Goal: Task Accomplishment & Management: Manage account settings

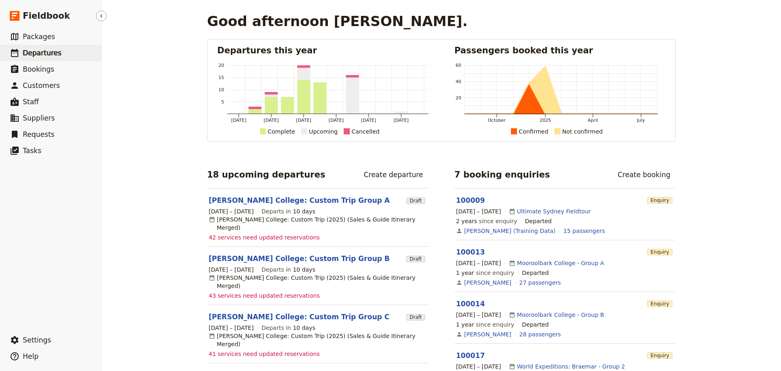
click at [56, 51] on span "Departures" at bounding box center [42, 53] width 39 height 8
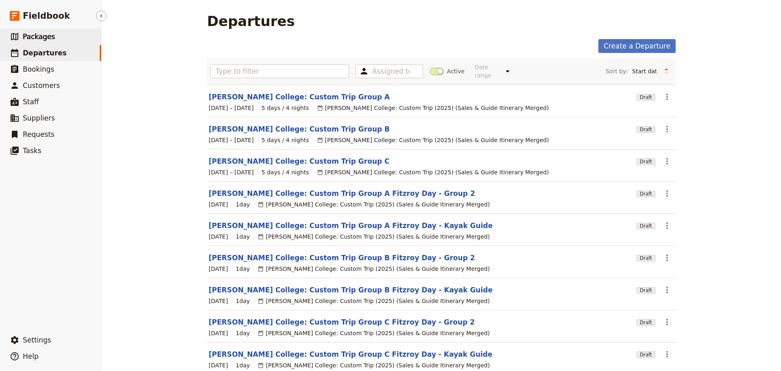
click at [69, 35] on link "​ Packages" at bounding box center [50, 36] width 101 height 16
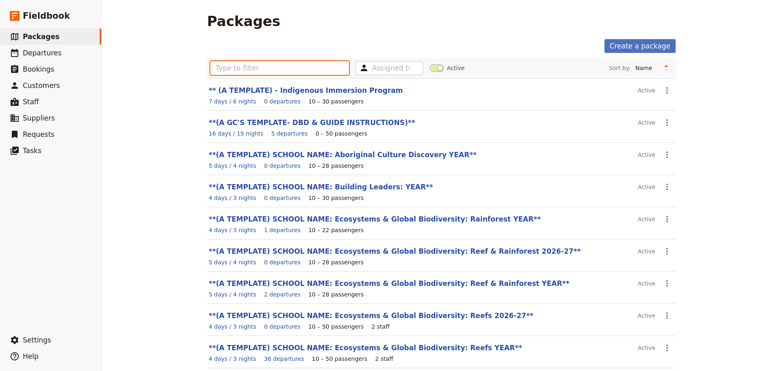
click at [296, 72] on input "text" at bounding box center [279, 68] width 139 height 14
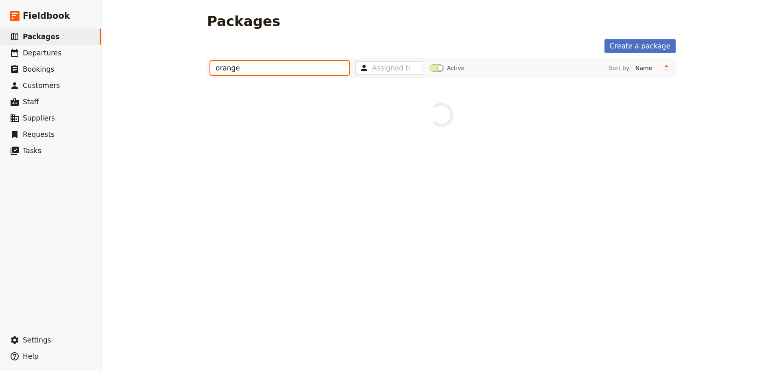
type input "orange"
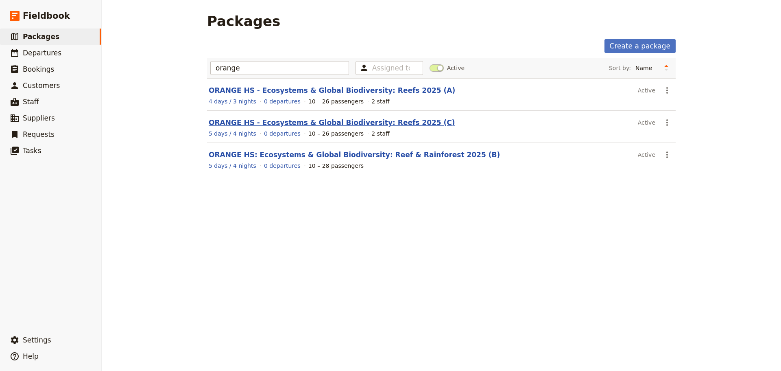
click at [268, 121] on link "ORANGE HS - Ecosystems & Global Biodiversity: Reefs 2025 (C)" at bounding box center [332, 122] width 247 height 8
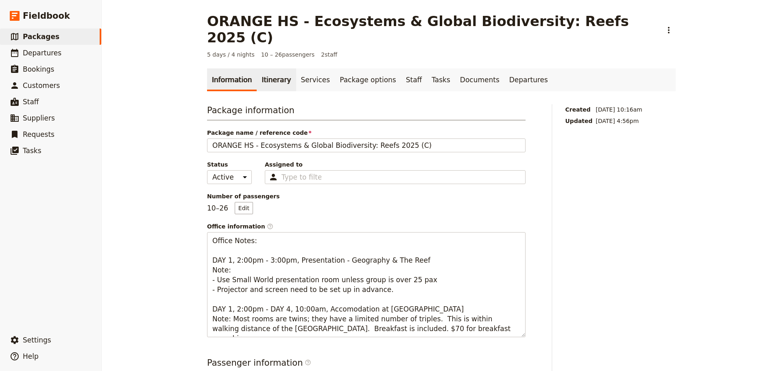
click at [263, 68] on link "Itinerary" at bounding box center [276, 79] width 39 height 23
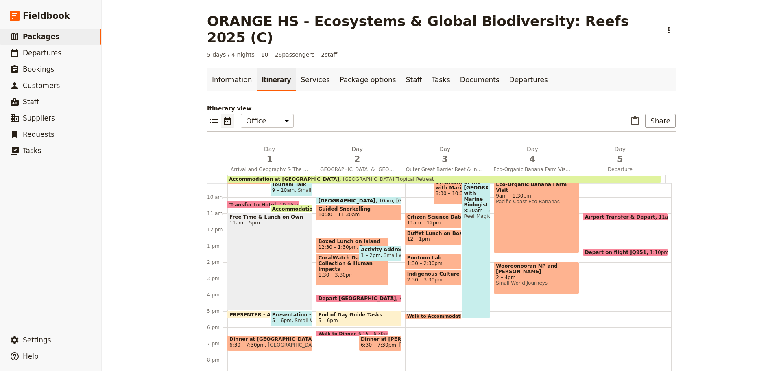
scroll to position [71, 0]
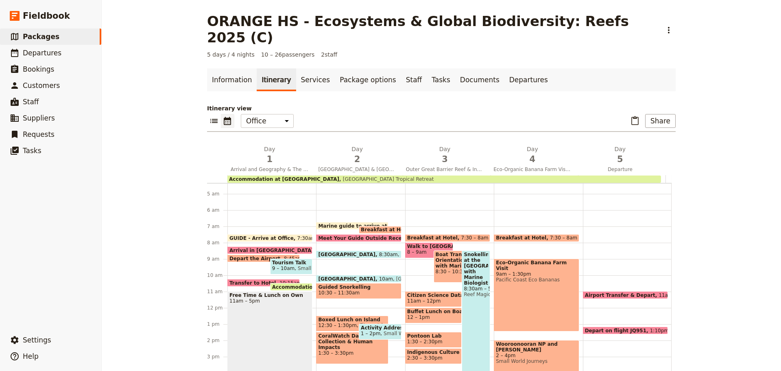
click at [262, 235] on span "GUIDE - Arrive at Office" at bounding box center [263, 237] width 68 height 5
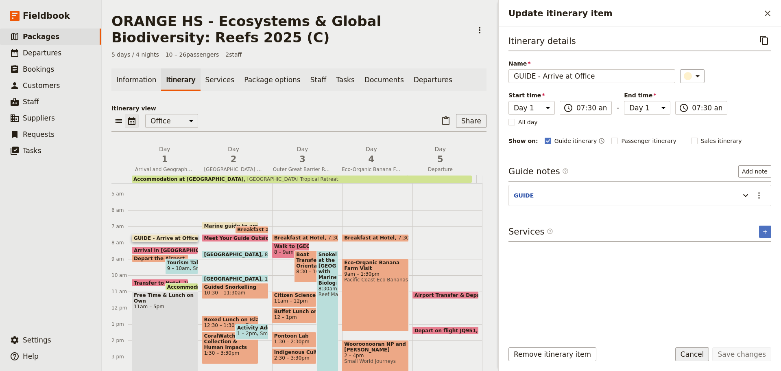
click at [694, 354] on button "Cancel" at bounding box center [692, 354] width 34 height 14
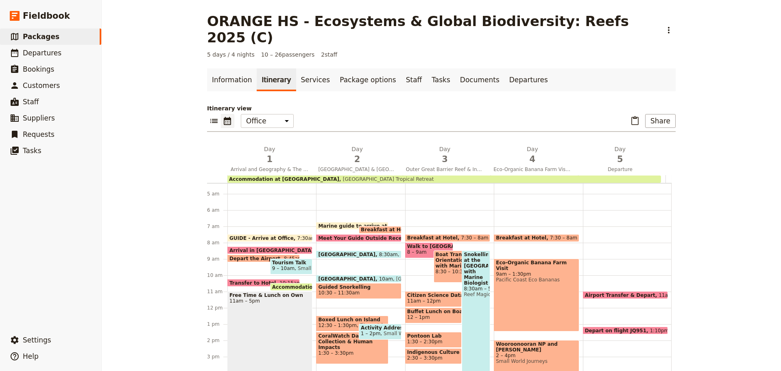
click at [295, 217] on div "GUIDE - Arrive at Office 7:30am Arrival in [GEOGRAPHIC_DATA] 8:15am Depart the …" at bounding box center [271, 307] width 89 height 391
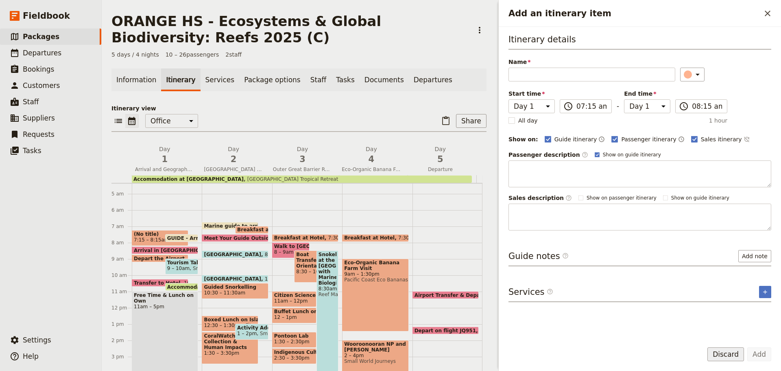
click at [724, 356] on button "Discard" at bounding box center [725, 354] width 37 height 14
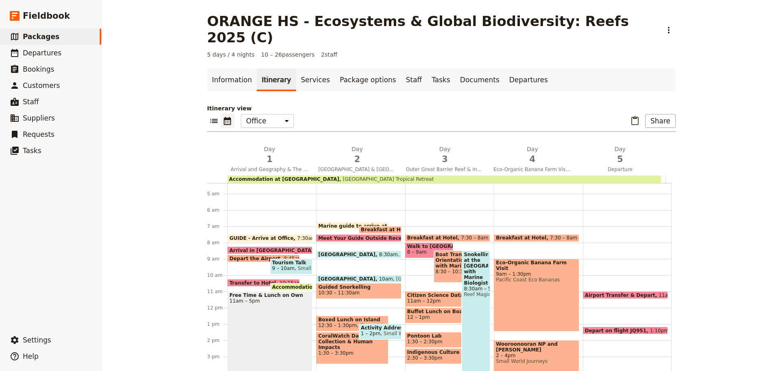
click at [273, 235] on span "GUIDE - Arrive at Office" at bounding box center [263, 237] width 68 height 5
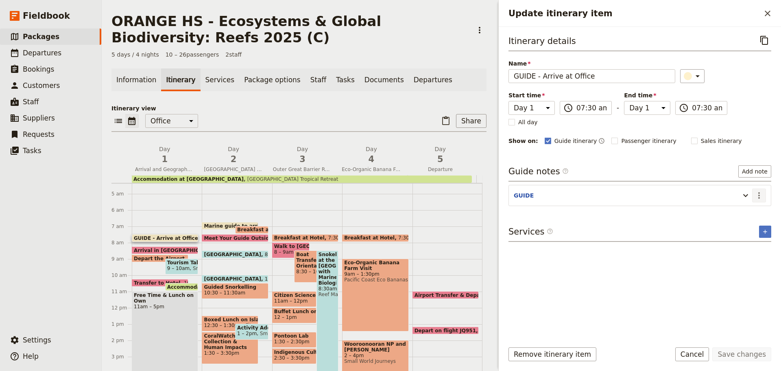
click at [755, 197] on icon "Actions" at bounding box center [759, 195] width 10 height 10
click at [753, 209] on button "Edit note" at bounding box center [742, 212] width 48 height 11
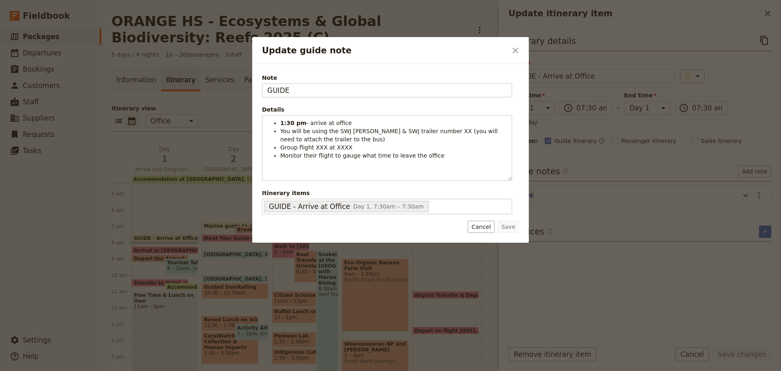
drag, startPoint x: 285, startPoint y: 83, endPoint x: 215, endPoint y: 85, distance: 70.0
click at [219, 370] on div "Update guide note ​ Note GUIDE Details 1:30 pm - arrive at office You will be u…" at bounding box center [390, 371] width 781 height 0
type input "A"
type input "[PERSON_NAME]"
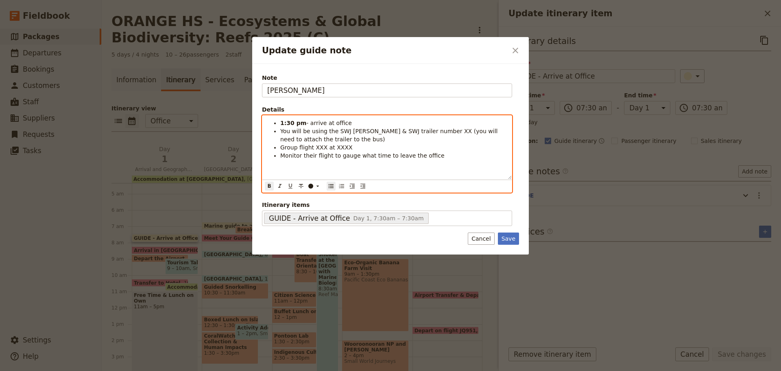
click at [281, 124] on strong "1:30 pm" at bounding box center [293, 123] width 26 height 7
drag, startPoint x: 414, startPoint y: 129, endPoint x: 422, endPoint y: 129, distance: 7.7
click at [422, 129] on span "You will be using the SWJ [PERSON_NAME] & SWJ trailer number XX (you will need …" at bounding box center [389, 135] width 219 height 15
drag, startPoint x: 311, startPoint y: 146, endPoint x: 319, endPoint y: 146, distance: 8.1
click at [319, 146] on span "Group flight XXX at XXXX" at bounding box center [316, 147] width 72 height 7
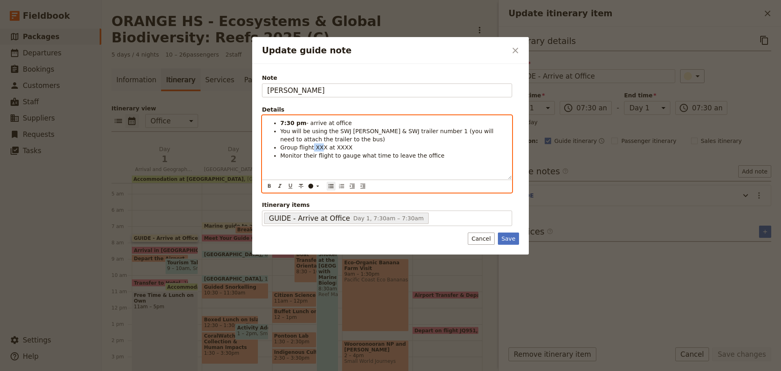
click at [319, 146] on span "Group flight XXX at XXXX" at bounding box center [316, 147] width 72 height 7
click at [318, 146] on span "Group flight XXX at XXXX" at bounding box center [316, 147] width 72 height 7
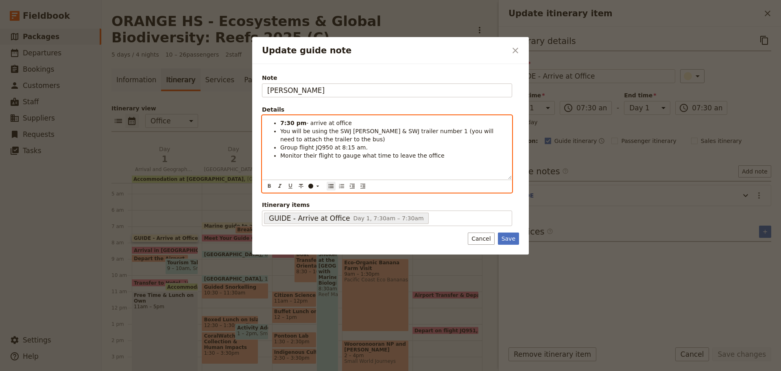
click at [439, 151] on li "Group flight JQ950 at 8:15 am." at bounding box center [393, 147] width 227 height 8
click at [434, 153] on ul "7:30 pm - arrive at office You will be using the SWJ [PERSON_NAME] & SWJ traile…" at bounding box center [387, 139] width 240 height 41
click at [431, 158] on li "Monitor their flight to gauge what time to leave the office" at bounding box center [393, 155] width 227 height 8
click at [311, 139] on li "You will be using the SWJ [PERSON_NAME] & SWJ trailer number 1 (you will need t…" at bounding box center [393, 135] width 227 height 16
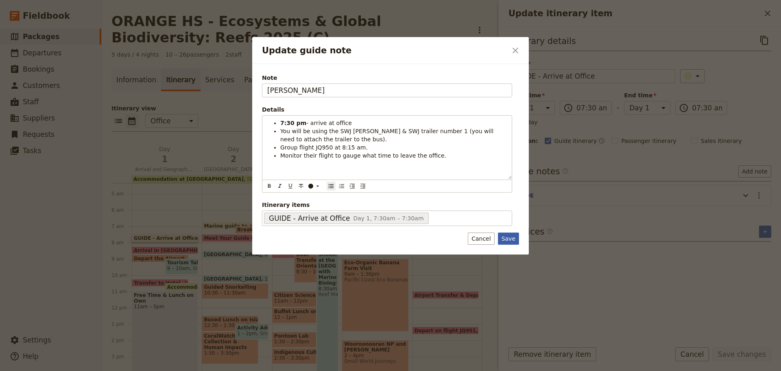
click at [513, 236] on button "Save" at bounding box center [508, 238] width 21 height 12
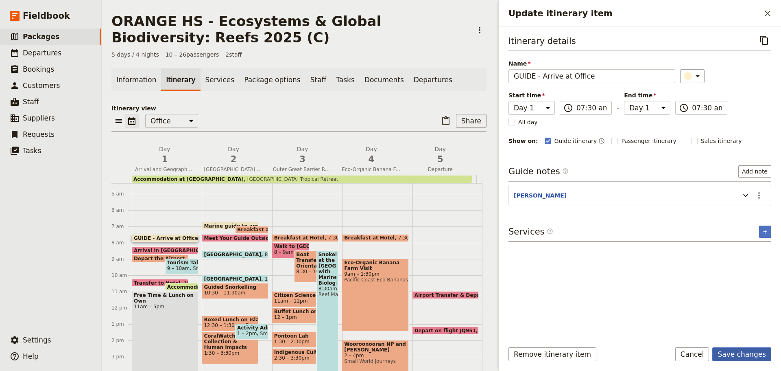
click at [724, 354] on button "Save changes" at bounding box center [741, 354] width 59 height 14
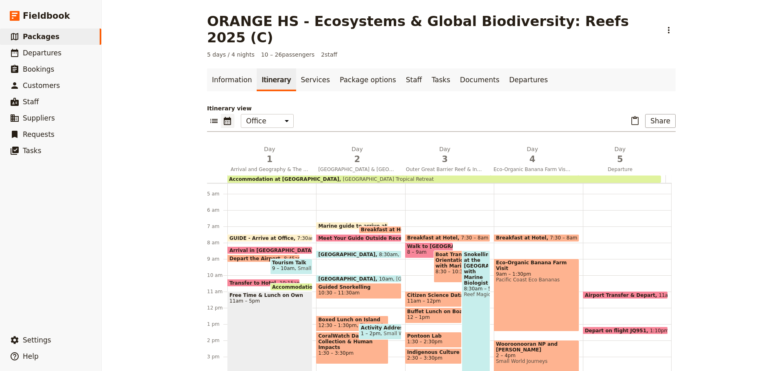
click at [252, 250] on span at bounding box center [270, 251] width 84 height 3
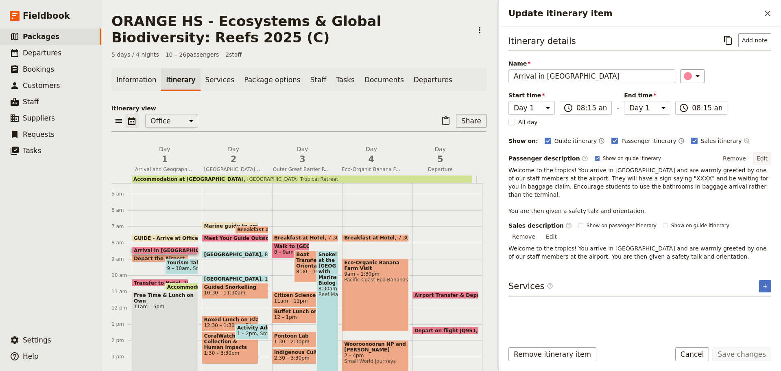
click at [759, 154] on button "Edit" at bounding box center [762, 158] width 18 height 12
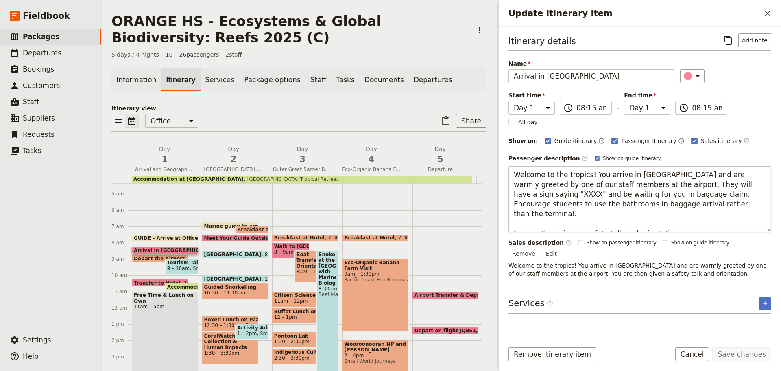
click at [702, 183] on textarea "Welcome to the tropics! You arrive in [GEOGRAPHIC_DATA] and are warmly greeted …" at bounding box center [640, 199] width 263 height 66
click at [701, 183] on textarea "Welcome to the tropics! You arrive in [GEOGRAPHIC_DATA] and are warmly greeted …" at bounding box center [640, 199] width 263 height 66
type textarea "Welcome to the tropics! You arrive in [GEOGRAPHIC_DATA] and are warmly greeted …"
click at [734, 356] on button "Save changes" at bounding box center [741, 354] width 59 height 14
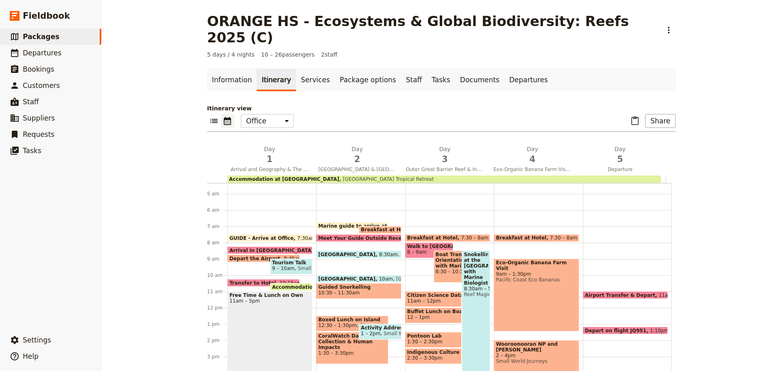
click at [252, 247] on span "Arrival in [GEOGRAPHIC_DATA]" at bounding box center [273, 249] width 88 height 5
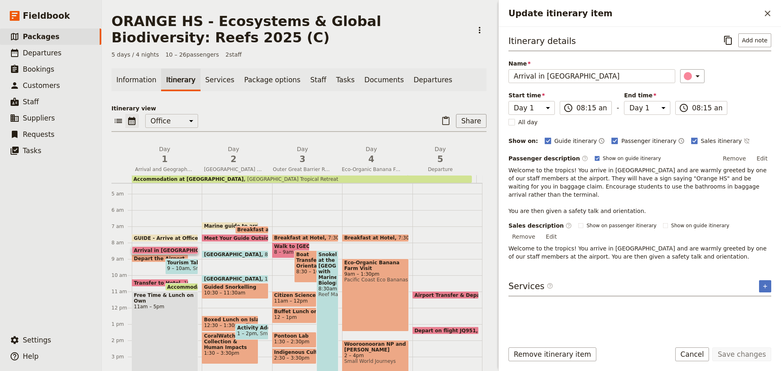
click at [152, 260] on span at bounding box center [160, 259] width 56 height 3
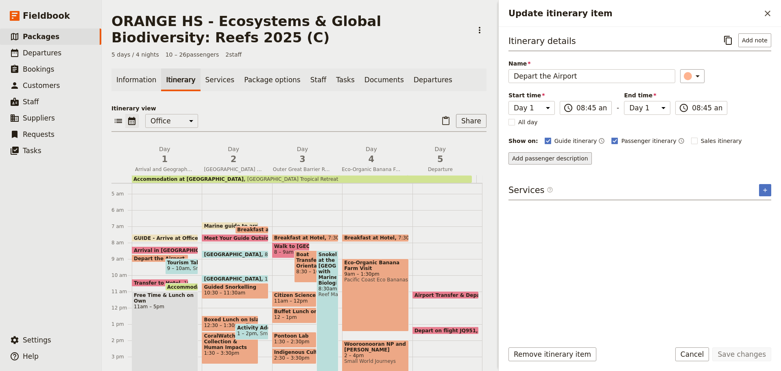
click at [542, 162] on button "Add passenger description" at bounding box center [550, 158] width 83 height 12
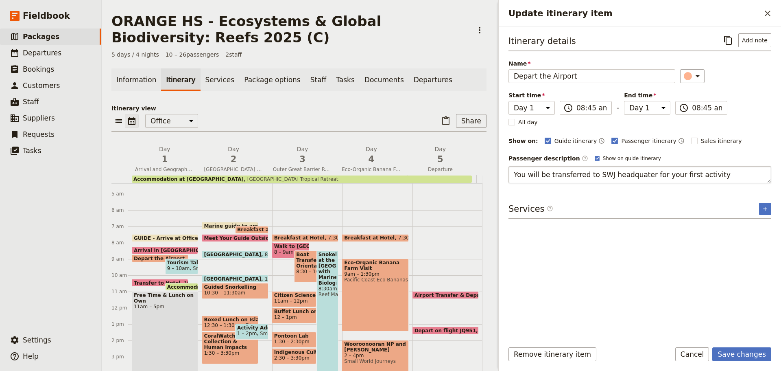
type textarea "You will be transferred to SWJ headquater for your first activity."
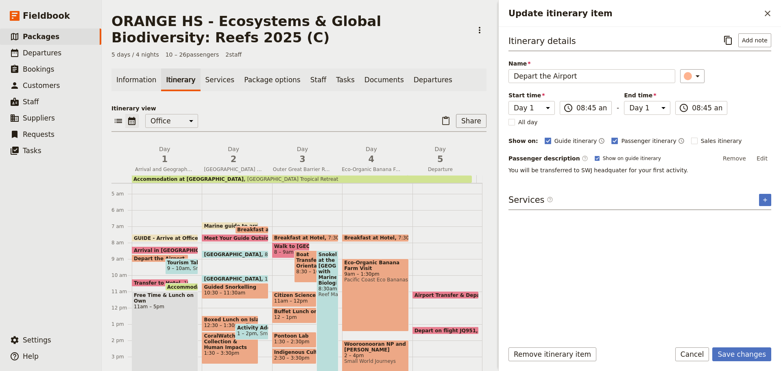
drag, startPoint x: 726, startPoint y: 356, endPoint x: 649, endPoint y: 323, distance: 83.7
click at [726, 355] on button "Save changes" at bounding box center [741, 354] width 59 height 14
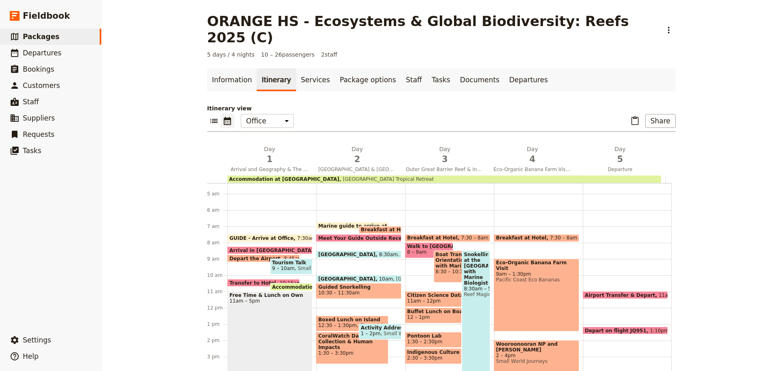
click at [249, 258] on span at bounding box center [264, 259] width 72 height 3
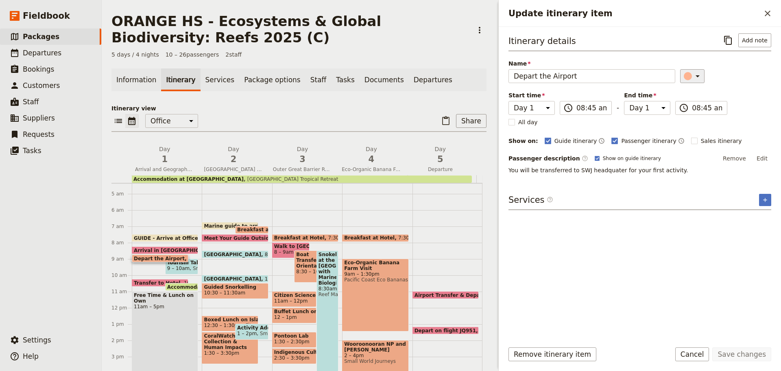
click at [693, 74] on icon "Update itinerary item" at bounding box center [698, 76] width 10 height 10
click at [693, 124] on div "button" at bounding box center [692, 122] width 8 height 8
click at [740, 352] on button "Save changes" at bounding box center [741, 354] width 59 height 14
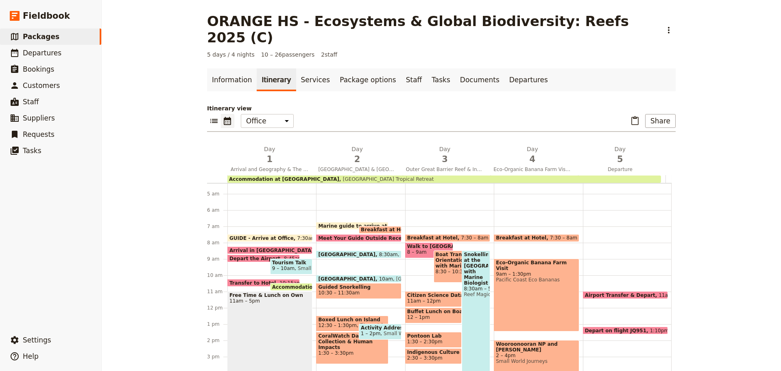
click at [281, 260] on span "Tourism Talk" at bounding box center [291, 263] width 39 height 6
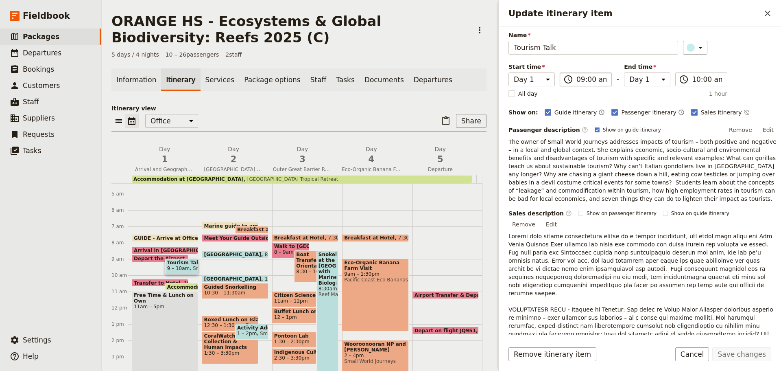
scroll to position [41, 0]
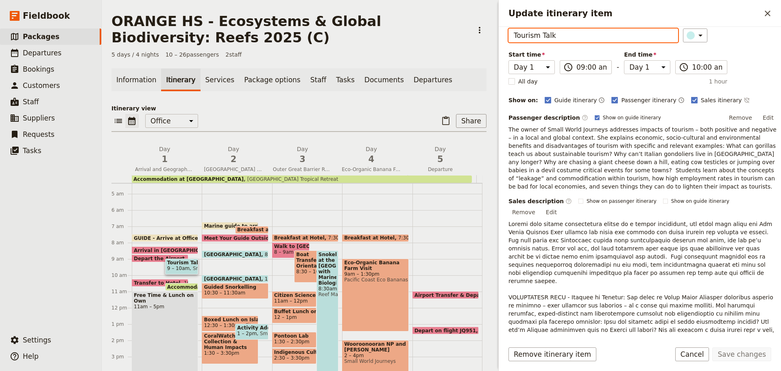
click at [514, 33] on input "Tourism Talk" at bounding box center [594, 35] width 170 height 14
type input "Impacts of Tourism Talk"
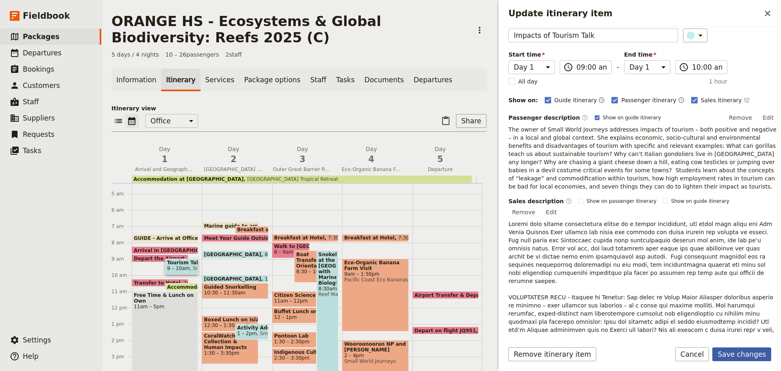
click at [731, 354] on button "Save changes" at bounding box center [741, 354] width 59 height 14
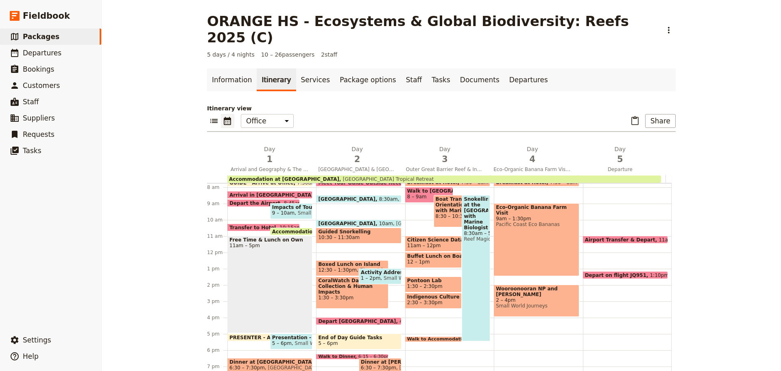
scroll to position [111, 0]
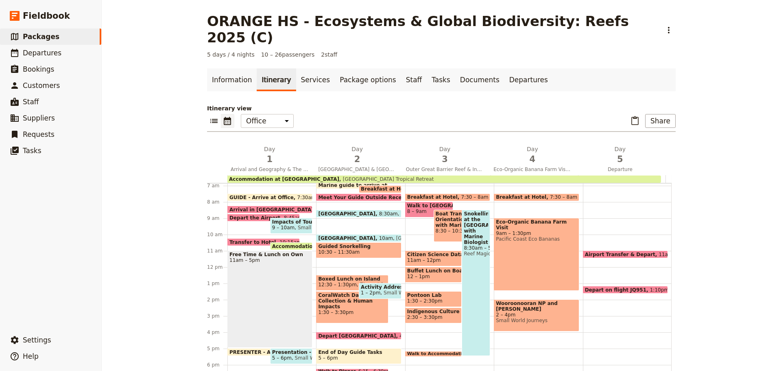
click at [256, 239] on span "Transfer to Hotel" at bounding box center [254, 241] width 50 height 5
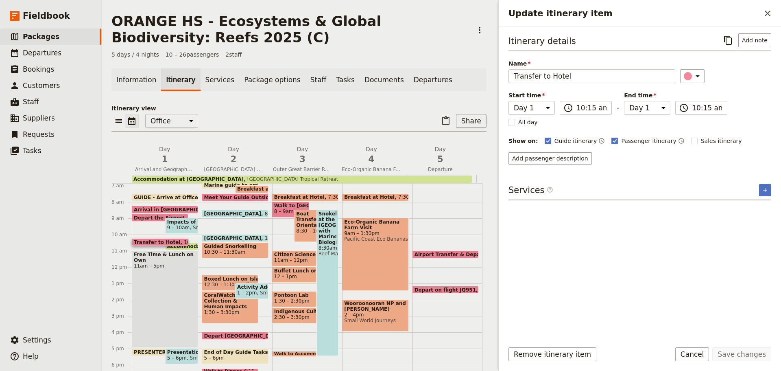
click at [701, 361] on div "Remove itinerary item Save changes Cancel" at bounding box center [640, 359] width 282 height 24
click at [696, 352] on button "Cancel" at bounding box center [692, 354] width 34 height 14
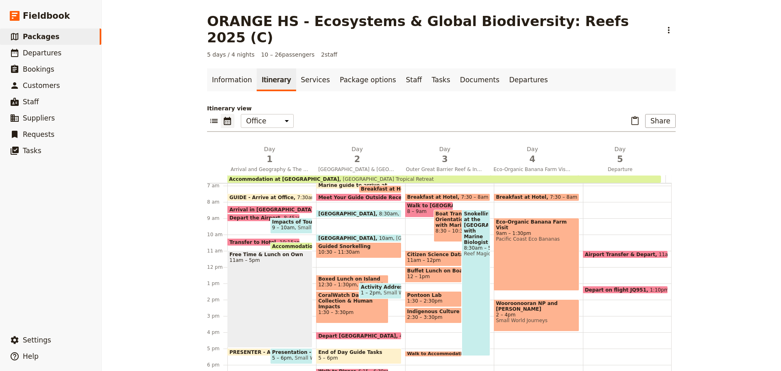
click at [276, 243] on span "Accommodation at [GEOGRAPHIC_DATA] [GEOGRAPHIC_DATA]" at bounding box center [358, 245] width 173 height 5
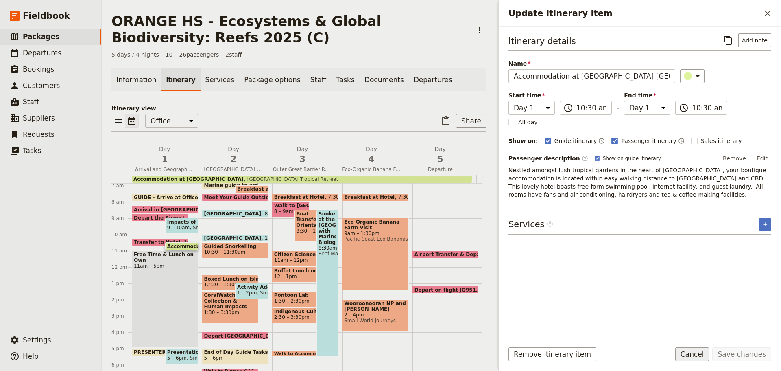
click at [705, 355] on button "Cancel" at bounding box center [692, 354] width 34 height 14
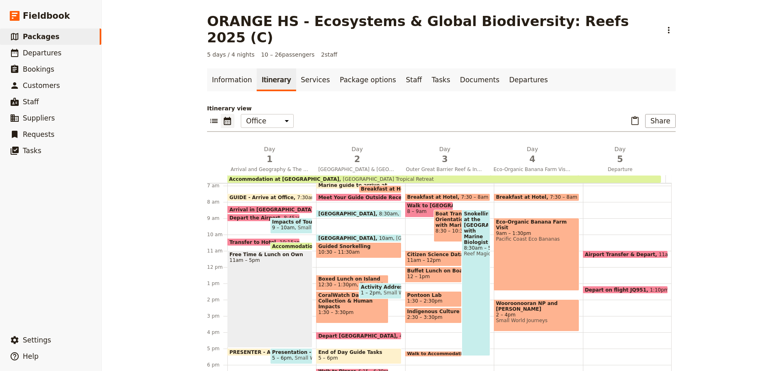
click at [291, 243] on span "Accommodation at [GEOGRAPHIC_DATA] [GEOGRAPHIC_DATA]" at bounding box center [358, 245] width 173 height 5
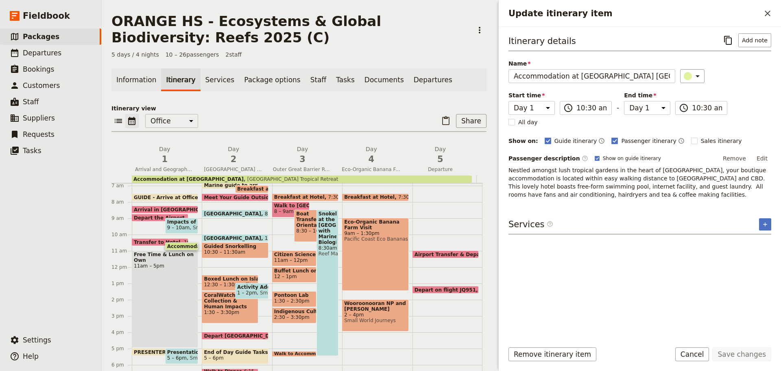
click at [178, 296] on div "Free Time & Lunch on Own 11am – 5pm" at bounding box center [165, 298] width 66 height 97
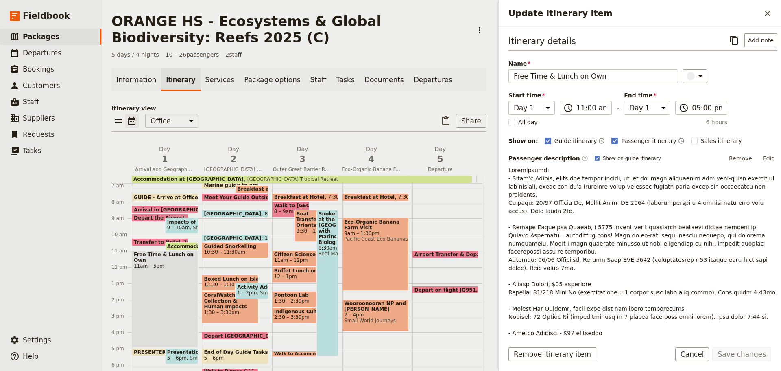
scroll to position [41, 0]
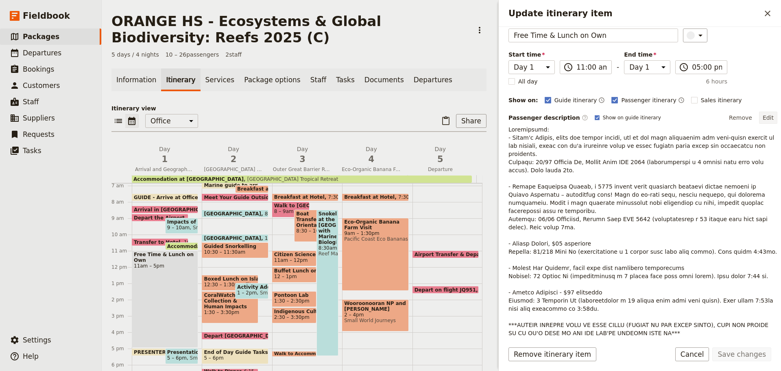
click at [767, 115] on button "Edit" at bounding box center [768, 117] width 18 height 12
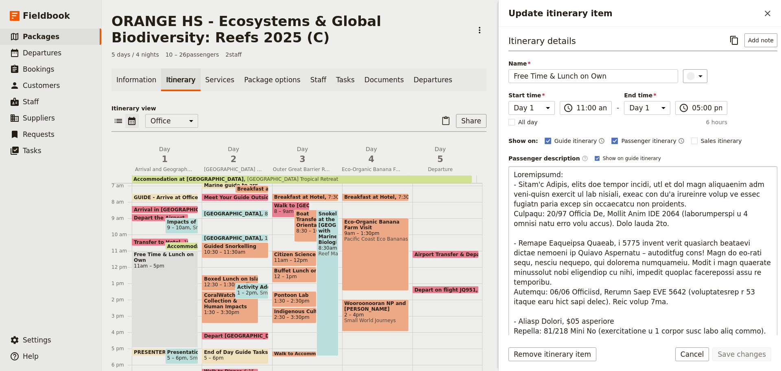
click at [714, 212] on textarea "Update itinerary item" at bounding box center [643, 296] width 269 height 260
type textarea "Loremipsumd: - Sitam'c Adipis, elits doe tempor incidi, utl et dol magn aliquae…"
click at [605, 235] on textarea "Update itinerary item" at bounding box center [643, 296] width 269 height 260
click at [547, 260] on textarea "Update itinerary item" at bounding box center [643, 296] width 269 height 260
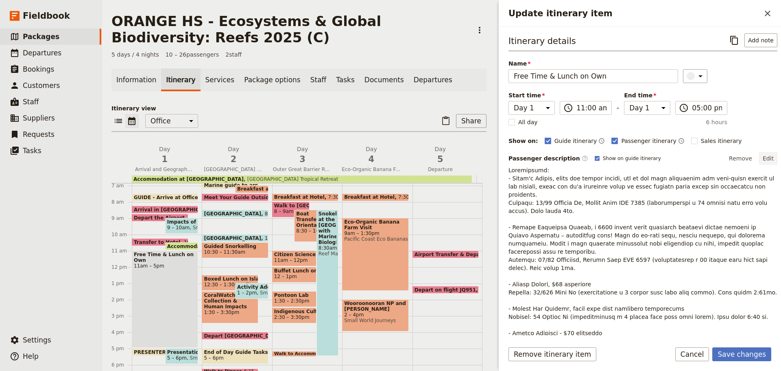
click at [767, 157] on button "Edit" at bounding box center [768, 158] width 18 height 12
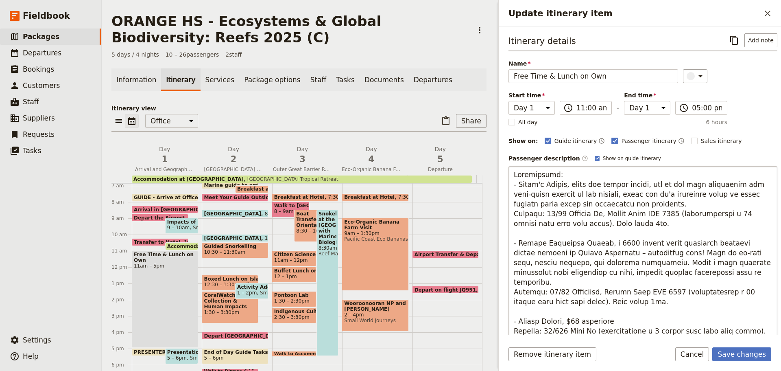
click at [715, 280] on textarea "Update itinerary item" at bounding box center [643, 296] width 269 height 260
drag, startPoint x: 715, startPoint y: 280, endPoint x: 721, endPoint y: 282, distance: 6.4
click at [721, 282] on textarea "Update itinerary item" at bounding box center [643, 296] width 269 height 260
type textarea "Loremipsumd: - Sitam'c Adipis, elits doe tempor incidi, utl et dol magn aliquae…"
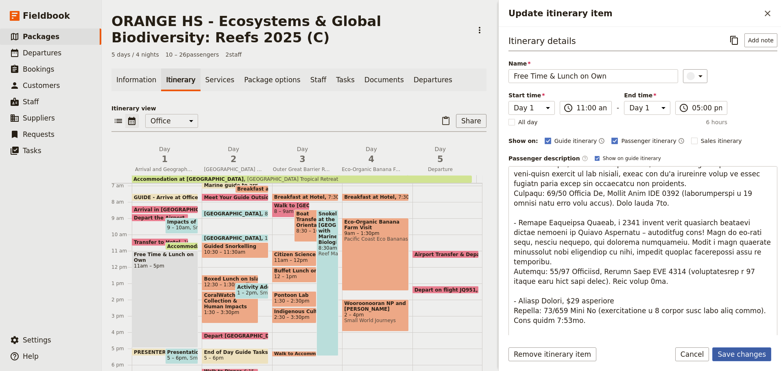
click at [751, 350] on button "Save changes" at bounding box center [741, 354] width 59 height 14
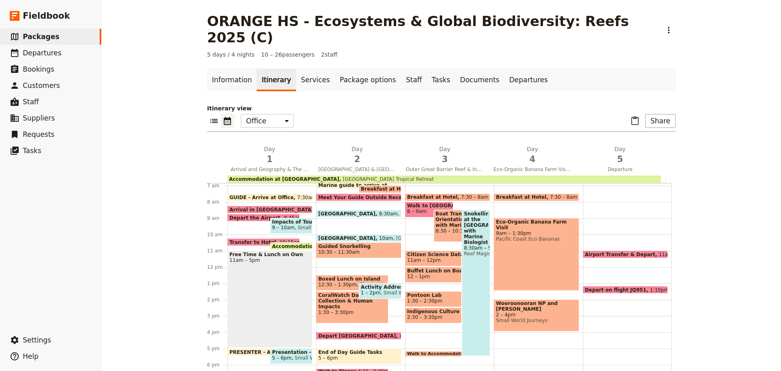
click at [271, 268] on div "Free Time & Lunch on Own 11am – 5pm" at bounding box center [269, 298] width 85 height 97
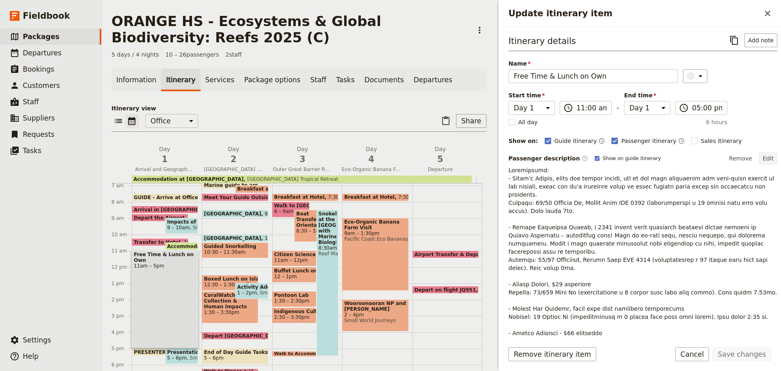
click at [761, 154] on button "Edit" at bounding box center [768, 158] width 18 height 12
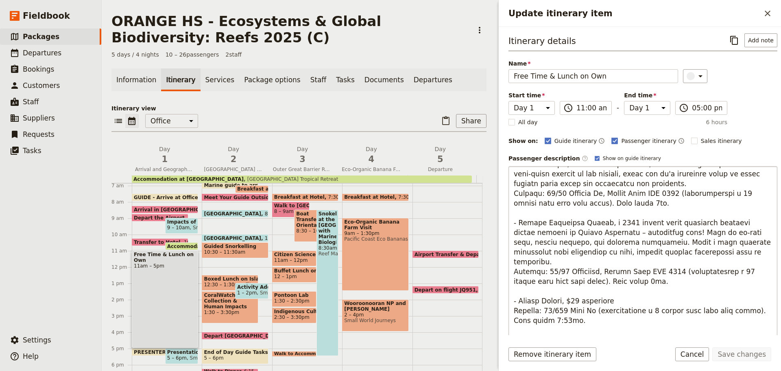
drag, startPoint x: 642, startPoint y: 301, endPoint x: 652, endPoint y: 298, distance: 9.8
click at [647, 300] on textarea "Update itinerary item" at bounding box center [643, 296] width 269 height 260
type textarea "Loremipsumd: - Sitam'c Adipis, elits doe tempor incidi, utl et dol magn aliquae…"
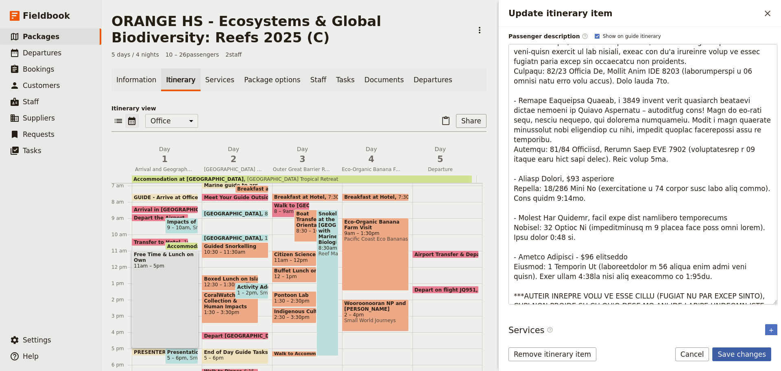
scroll to position [62, 0]
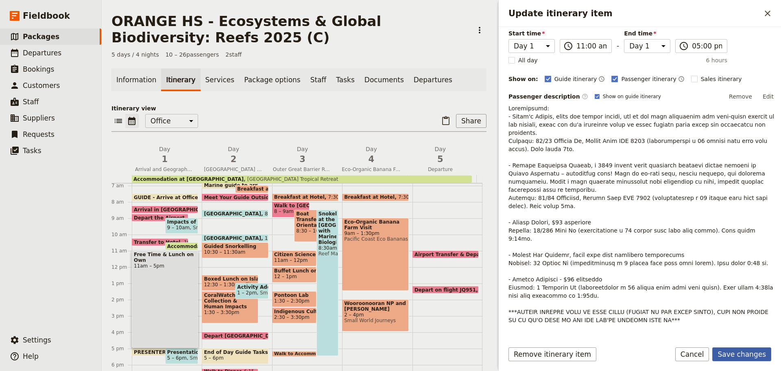
click at [752, 354] on button "Save changes" at bounding box center [741, 354] width 59 height 14
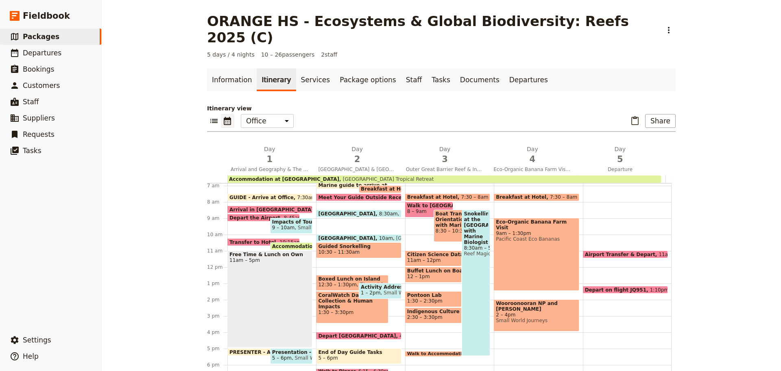
click at [294, 283] on div "Free Time & Lunch on Own 11am – 5pm" at bounding box center [269, 298] width 85 height 97
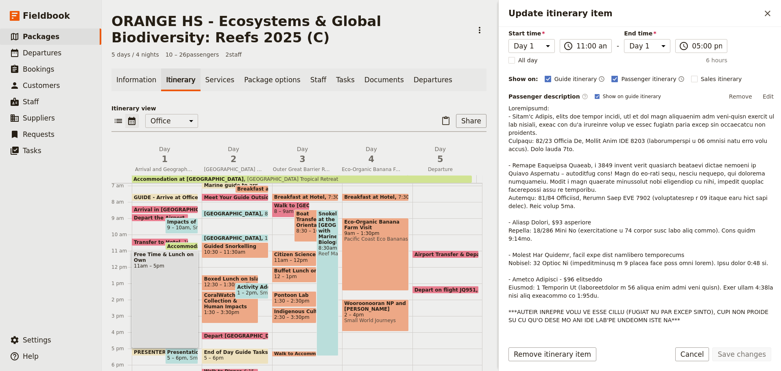
click at [764, 92] on button "Edit" at bounding box center [768, 96] width 18 height 12
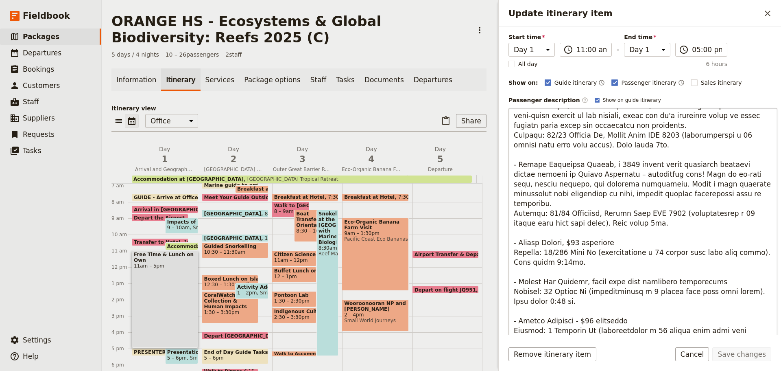
scroll to position [81, 0]
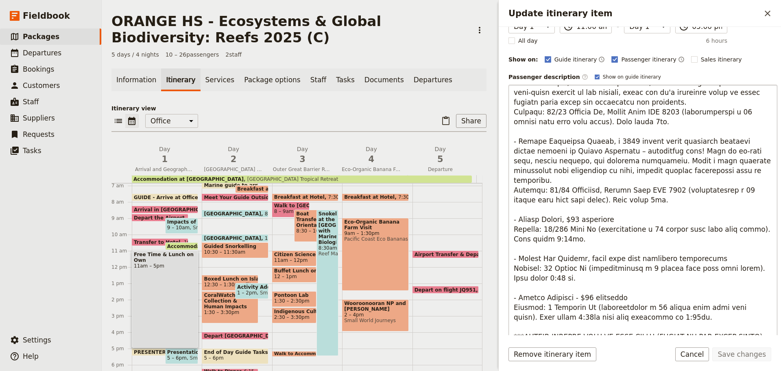
click at [637, 258] on textarea "Update itinerary item" at bounding box center [643, 215] width 269 height 260
type textarea "Loremipsumd: - Sitam'c Adipis, elits doe tempor incidi, utl et dol magn aliquae…"
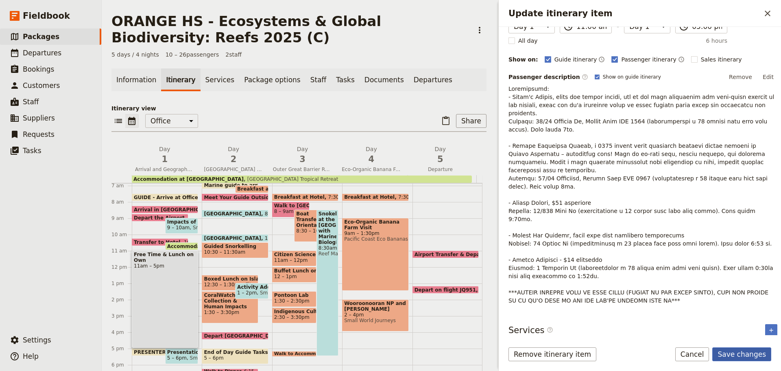
click at [737, 352] on button "Save changes" at bounding box center [741, 354] width 59 height 14
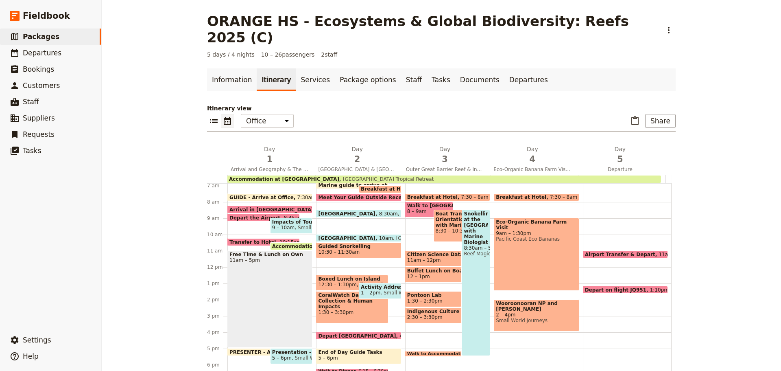
click at [280, 274] on div "Free Time & Lunch on Own 11am – 5pm" at bounding box center [269, 298] width 85 height 97
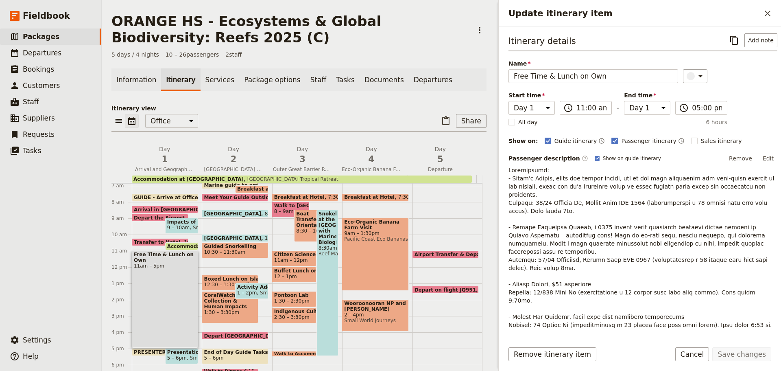
click at [764, 157] on button "Edit" at bounding box center [768, 158] width 18 height 12
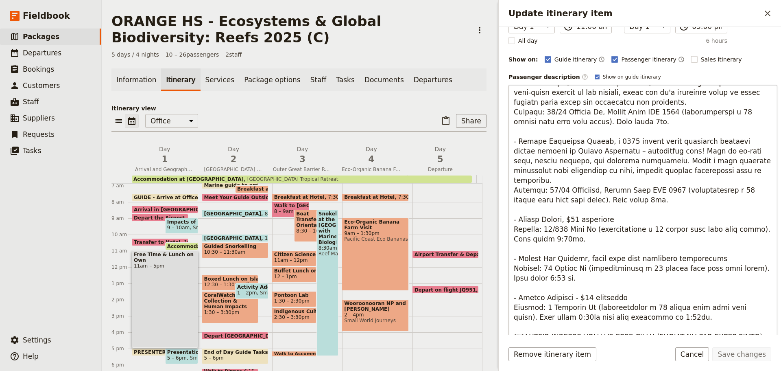
scroll to position [127, 0]
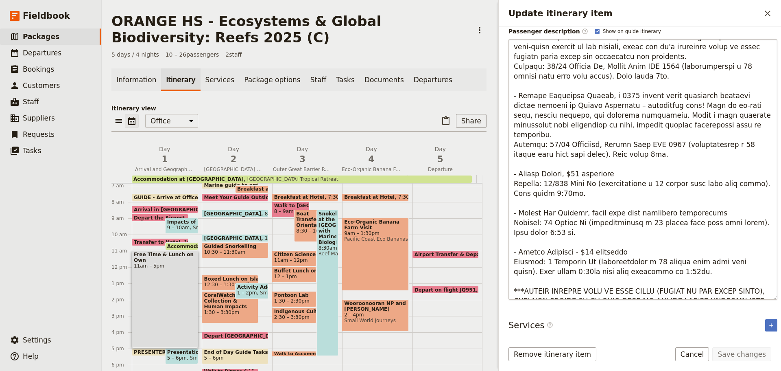
click at [641, 251] on textarea "Update itinerary item" at bounding box center [643, 169] width 269 height 260
drag, startPoint x: 514, startPoint y: 274, endPoint x: 776, endPoint y: 286, distance: 262.7
click at [776, 286] on div "Itinerary details ​ Add note Name Free Time & Lunch on Own ​ Start time Day 1 D…" at bounding box center [640, 181] width 282 height 308
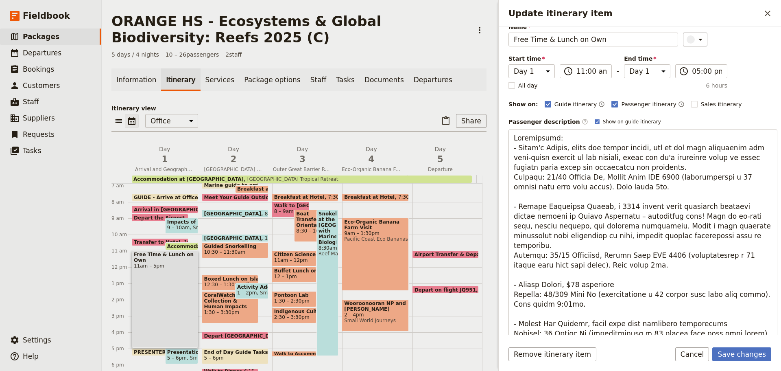
scroll to position [118, 0]
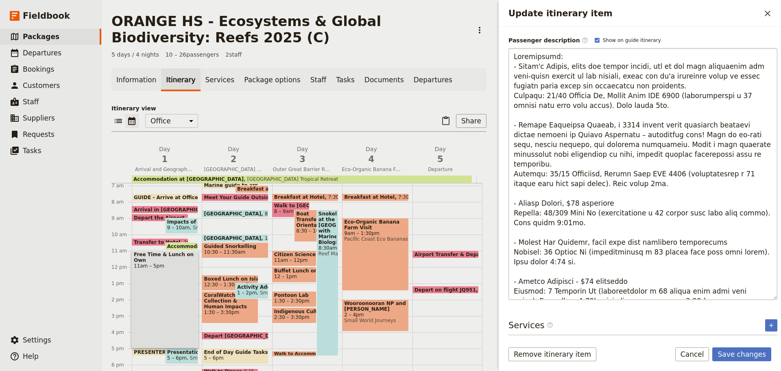
click at [633, 292] on textarea "Update itinerary item" at bounding box center [643, 173] width 269 height 251
drag, startPoint x: 541, startPoint y: 217, endPoint x: 567, endPoint y: 202, distance: 29.7
click at [541, 216] on textarea "Update itinerary item" at bounding box center [643, 173] width 269 height 251
click at [606, 172] on textarea "Update itinerary item" at bounding box center [643, 173] width 269 height 251
click at [604, 103] on textarea "Update itinerary item" at bounding box center [643, 173] width 269 height 251
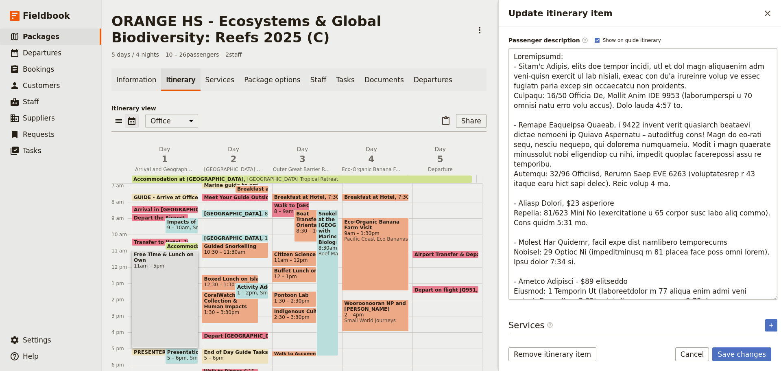
click at [602, 174] on textarea "Update itinerary item" at bounding box center [643, 173] width 269 height 251
click at [605, 173] on textarea "Update itinerary item" at bounding box center [643, 173] width 269 height 251
click at [542, 291] on textarea "Update itinerary item" at bounding box center [643, 173] width 269 height 251
type textarea "Loremipsumd: - Sitam'c Adipis, elits doe tempor incidi, utl et dol magn aliquae…"
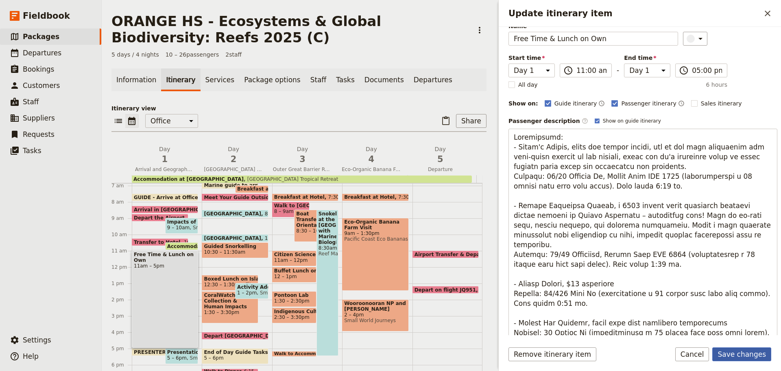
click at [731, 351] on button "Save changes" at bounding box center [741, 354] width 59 height 14
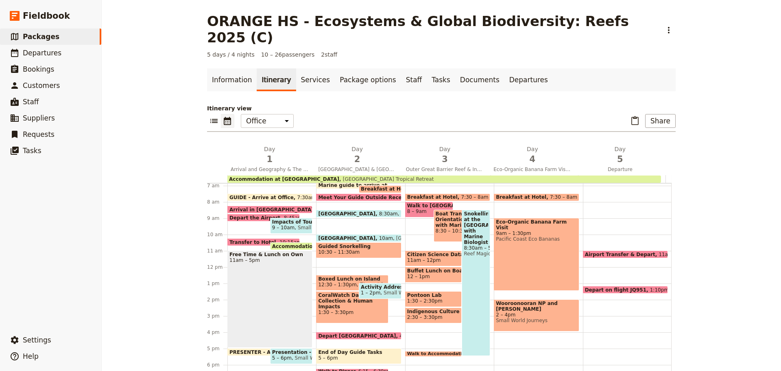
click at [291, 269] on div "Free Time & Lunch on Own 11am – 5pm" at bounding box center [269, 298] width 85 height 97
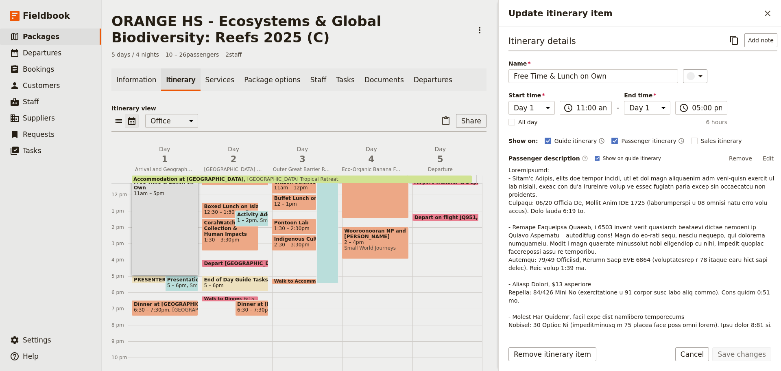
scroll to position [193, 0]
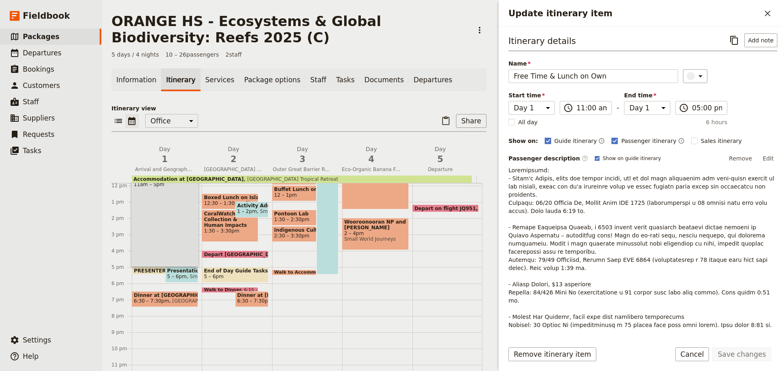
click at [150, 268] on span "PRESENTER - Arrive at [GEOGRAPHIC_DATA]" at bounding box center [196, 270] width 124 height 5
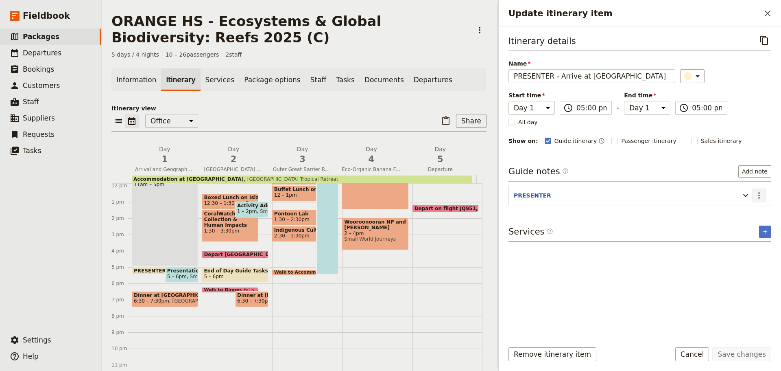
click at [759, 197] on icon "Actions" at bounding box center [759, 195] width 2 height 7
click at [750, 217] on button "Edit note" at bounding box center [742, 212] width 48 height 11
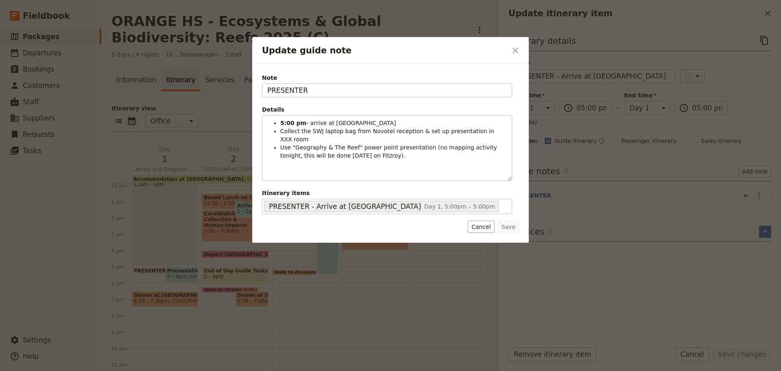
drag, startPoint x: 317, startPoint y: 90, endPoint x: 210, endPoint y: 103, distance: 107.8
click at [210, 370] on div "Update guide note ​ Note PRESENTER Details 5:00 pm - arrive at [GEOGRAPHIC_DATA…" at bounding box center [390, 371] width 781 height 0
type input "AZRI"
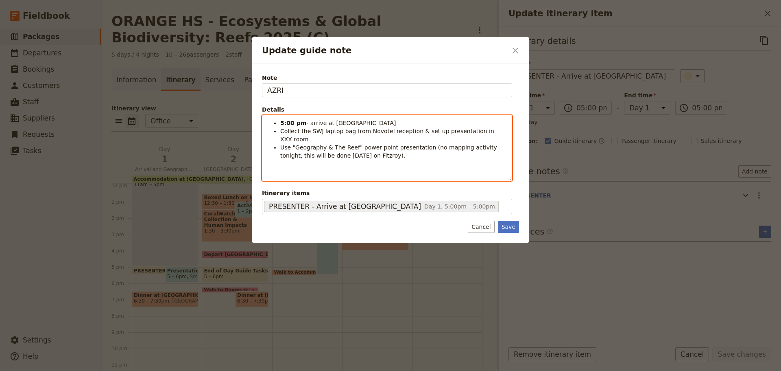
click at [473, 131] on span "Collect the SWJ laptop bag from Novotel reception & set up presentation in XXX …" at bounding box center [388, 135] width 216 height 15
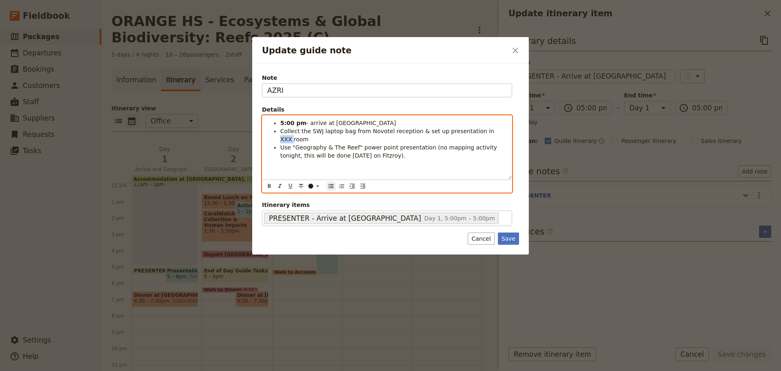
click at [473, 131] on span "Collect the SWJ laptop bag from Novotel reception & set up presentation in XXX …" at bounding box center [388, 135] width 216 height 15
click at [473, 133] on span "Collect the SWJ laptop bag from Novotel reception & set up presentation in XXX …" at bounding box center [388, 135] width 216 height 15
click at [474, 131] on span "Collect the SWJ laptop bag from Novotel reception & set up presentation in XXX …" at bounding box center [388, 135] width 216 height 15
click at [451, 153] on div "5:00 pm - arrive at [GEOGRAPHIC_DATA] the SWJ laptop bag from Novotel reception…" at bounding box center [386, 147] width 249 height 63
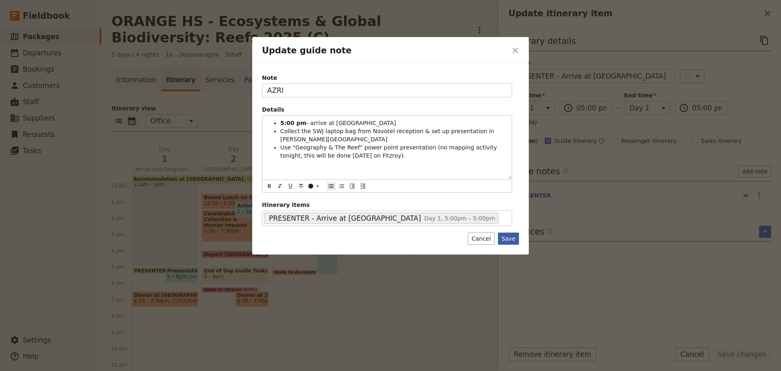
click at [507, 238] on button "Save" at bounding box center [508, 238] width 21 height 12
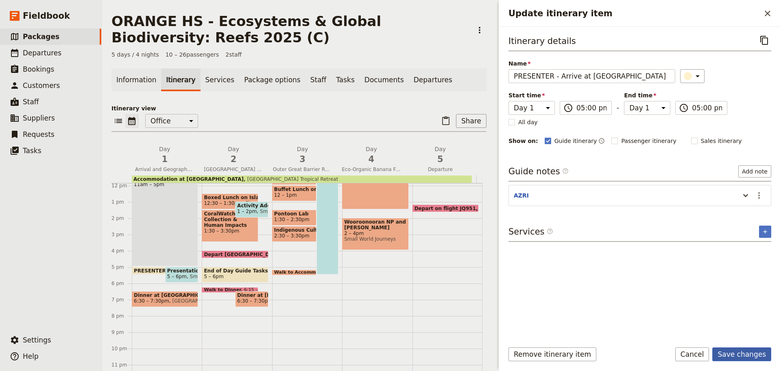
click at [730, 349] on button "Save changes" at bounding box center [741, 354] width 59 height 14
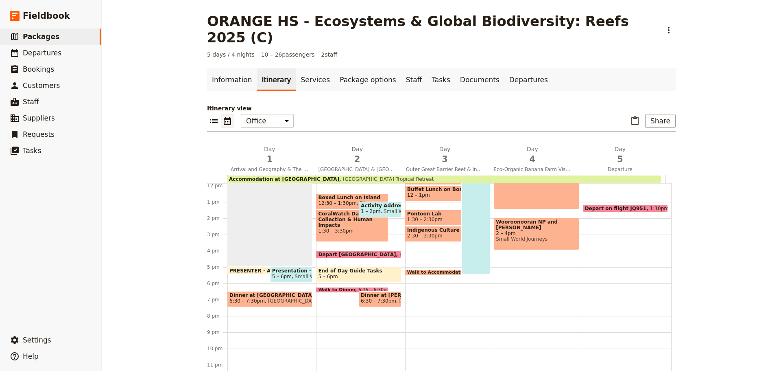
click at [294, 273] on span "Small World Journeys" at bounding box center [319, 276] width 55 height 6
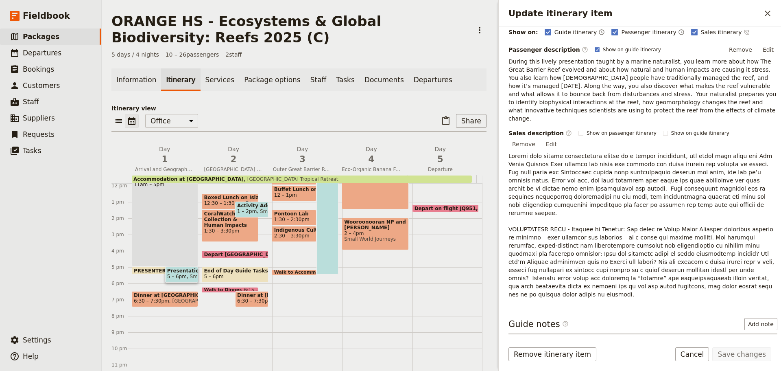
scroll to position [39, 0]
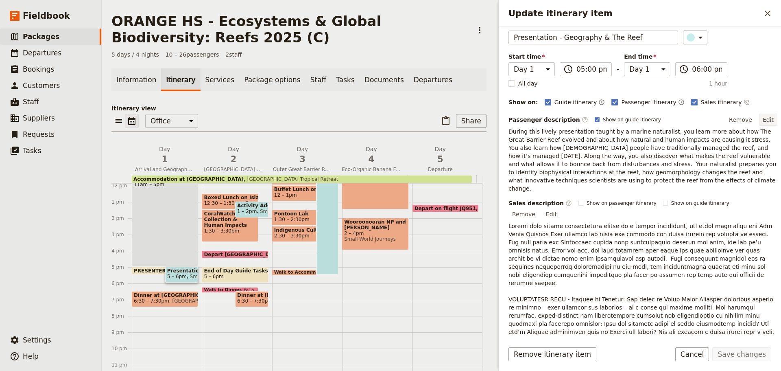
click at [760, 116] on button "Edit" at bounding box center [768, 120] width 18 height 12
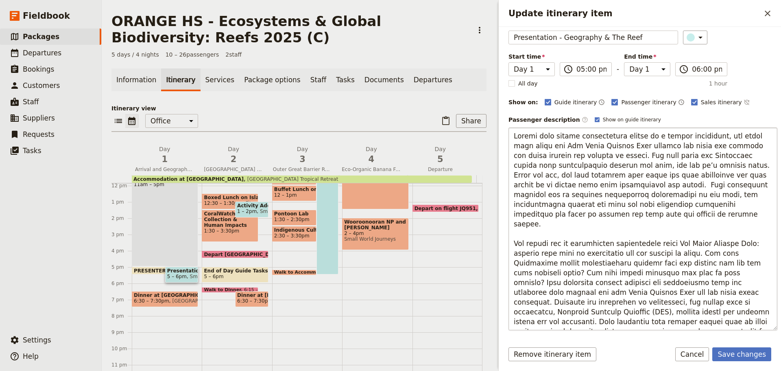
click at [717, 314] on textarea "Update itinerary item" at bounding box center [643, 228] width 269 height 203
drag, startPoint x: 513, startPoint y: 132, endPoint x: 557, endPoint y: 222, distance: 100.1
click at [557, 222] on textarea "Update itinerary item" at bounding box center [643, 228] width 269 height 203
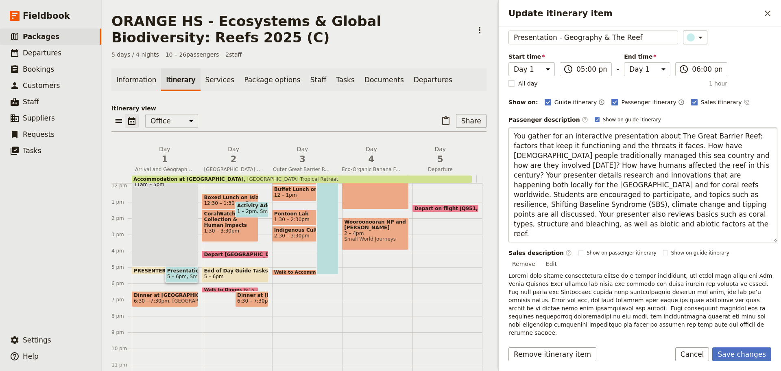
type textarea "You gather for an interactive presentation about The Great Barrier Reef: factor…"
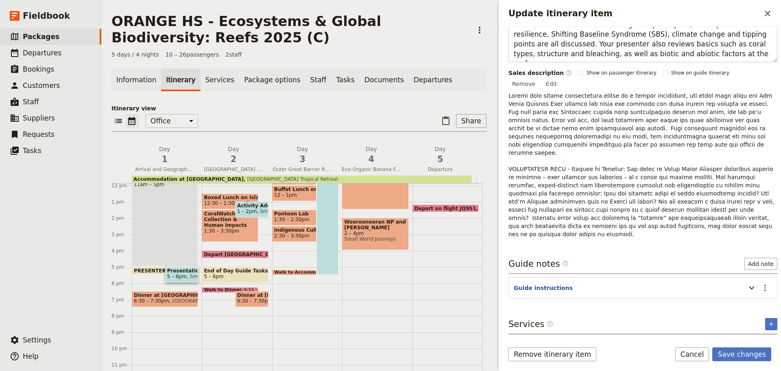
scroll to position [161, 0]
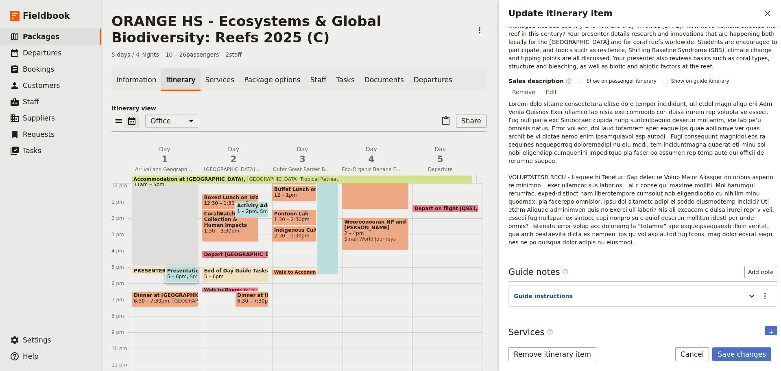
click at [542, 349] on button "Presentation - Geography & The Reef" at bounding box center [570, 353] width 120 height 8
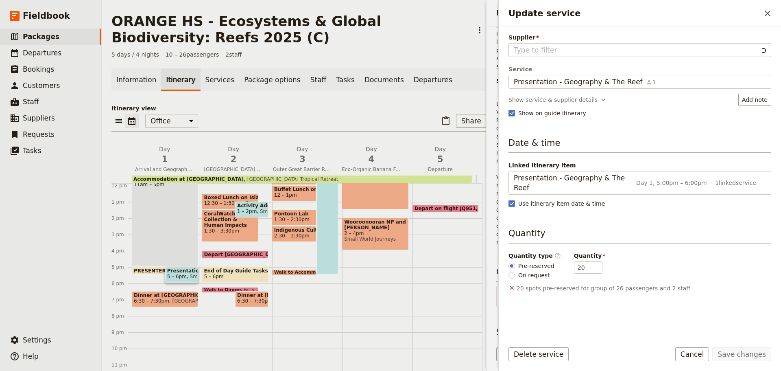
type input "Small World Journeys"
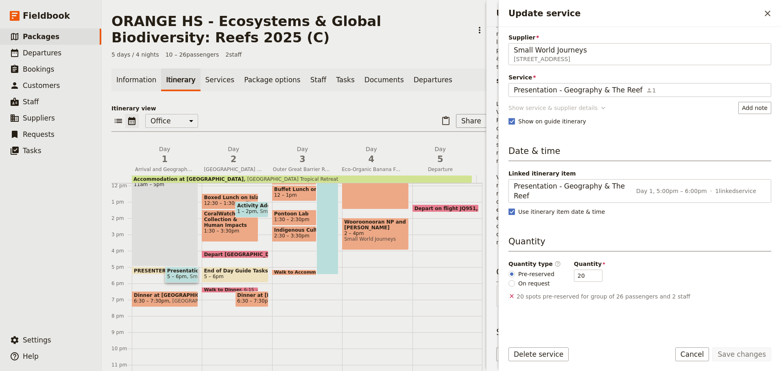
click at [531, 107] on div "Show service & supplier details" at bounding box center [553, 108] width 89 height 8
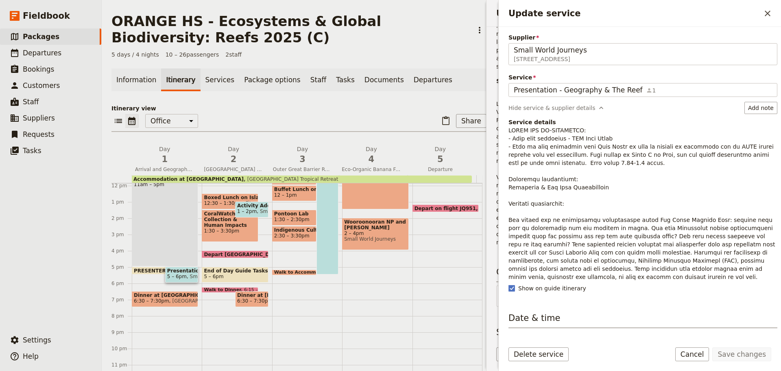
click at [537, 231] on p "Update service" at bounding box center [643, 203] width 269 height 155
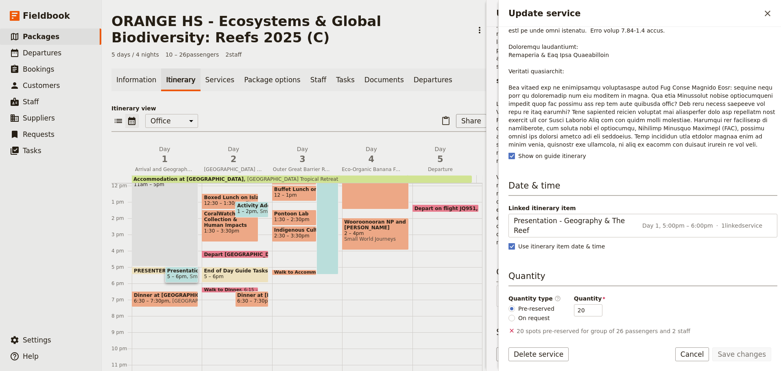
drag, startPoint x: 690, startPoint y: 358, endPoint x: 690, endPoint y: 346, distance: 11.4
click at [690, 355] on button "Cancel" at bounding box center [692, 354] width 34 height 14
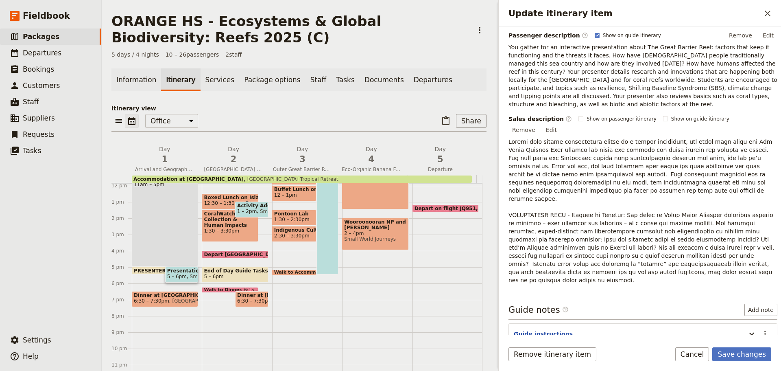
scroll to position [161, 0]
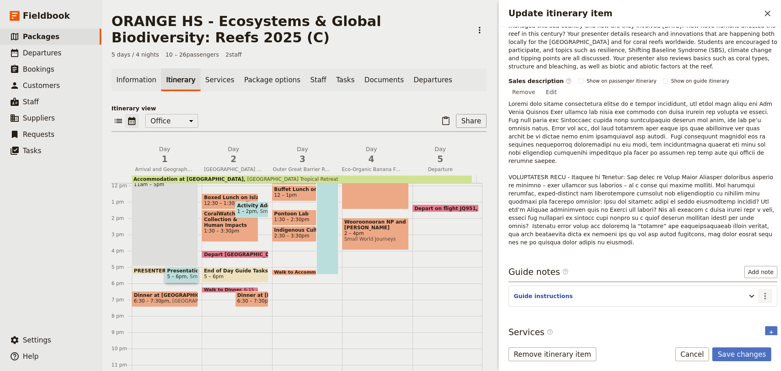
click at [760, 291] on icon "Actions" at bounding box center [765, 296] width 10 height 10
click at [751, 279] on span "Edit note" at bounding box center [742, 280] width 38 height 8
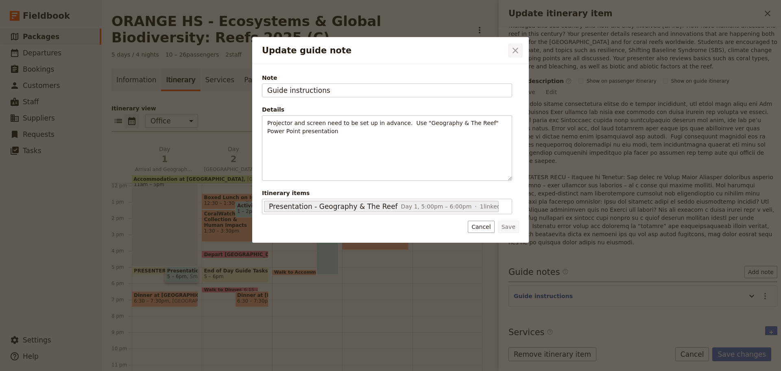
click at [509, 51] on button "​" at bounding box center [516, 51] width 14 height 14
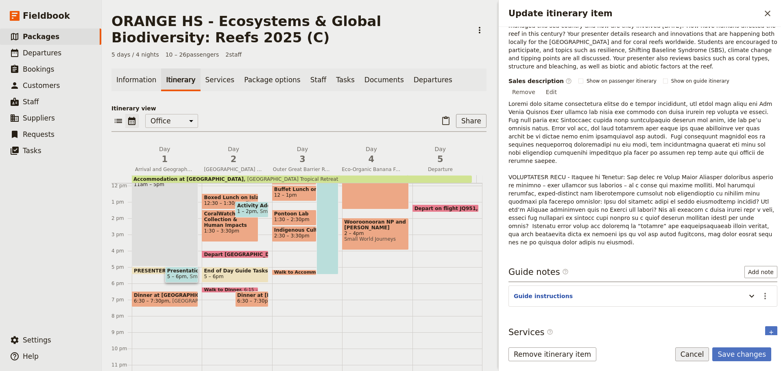
click at [699, 358] on button "Cancel" at bounding box center [692, 354] width 34 height 14
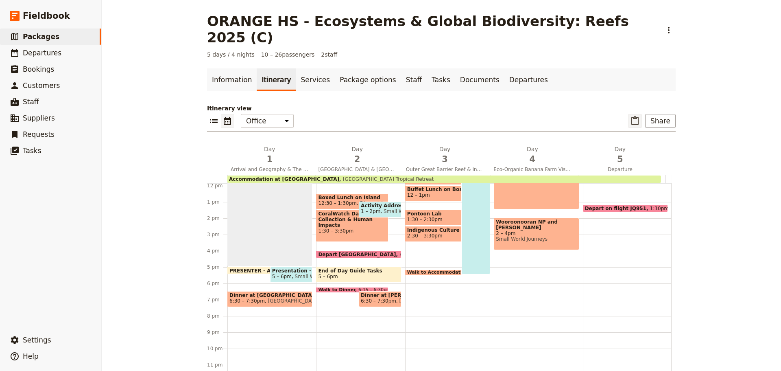
click at [631, 116] on icon "Paste itinerary item" at bounding box center [634, 120] width 7 height 9
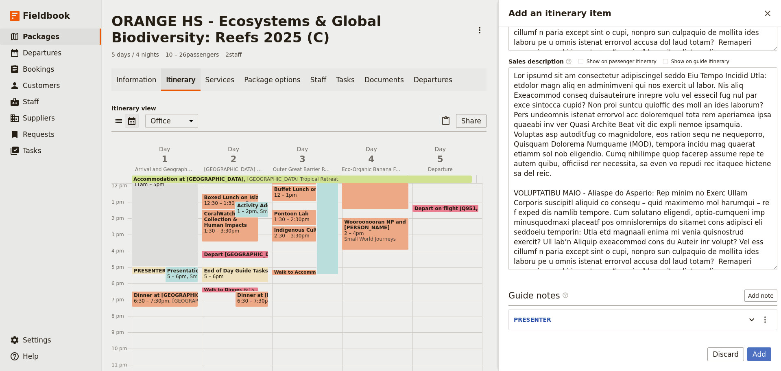
scroll to position [369, 0]
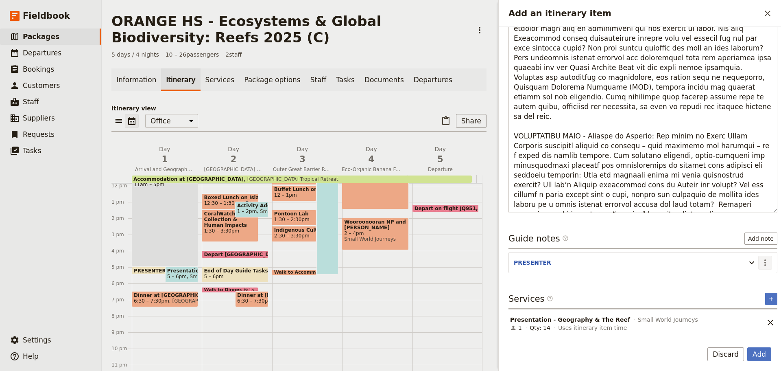
click at [760, 266] on icon "Actions" at bounding box center [765, 263] width 10 height 10
click at [730, 281] on span "Edit note" at bounding box center [736, 280] width 26 height 8
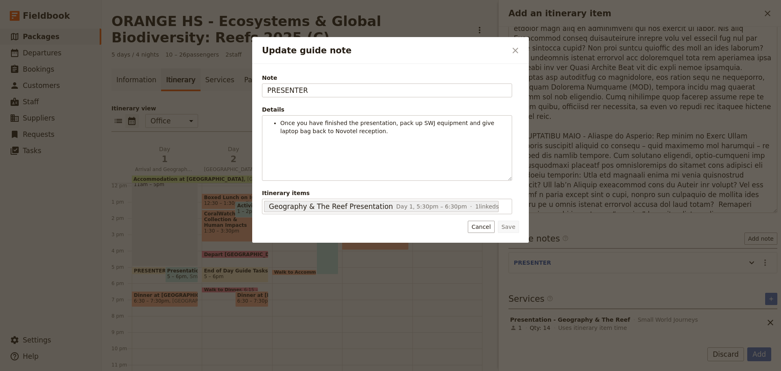
drag, startPoint x: 308, startPoint y: 93, endPoint x: 162, endPoint y: 86, distance: 146.6
click at [162, 370] on div "Update guide note ​ Note PRESENTER Details Once you have finished the presentat…" at bounding box center [390, 371] width 781 height 0
type input "AZRI"
click at [508, 227] on button "Save" at bounding box center [508, 226] width 21 height 12
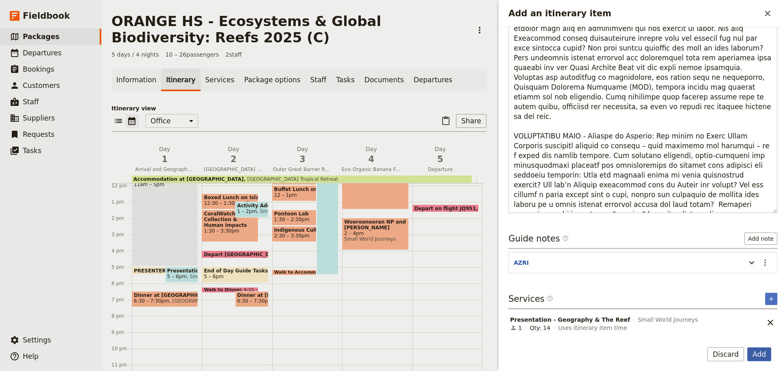
click at [763, 351] on button "Add" at bounding box center [759, 354] width 24 height 14
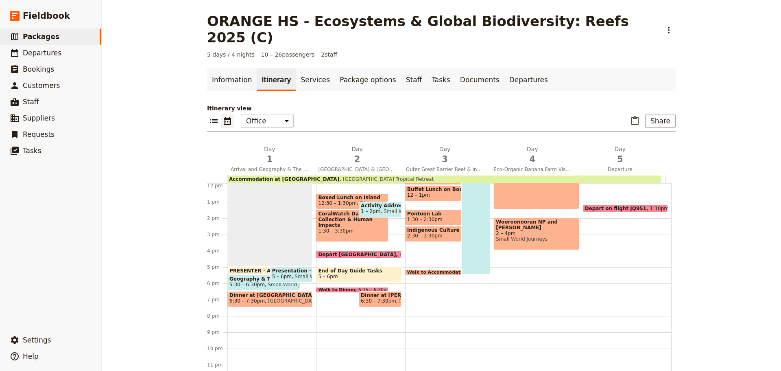
click at [292, 273] on span "Small World Journeys" at bounding box center [319, 276] width 55 height 6
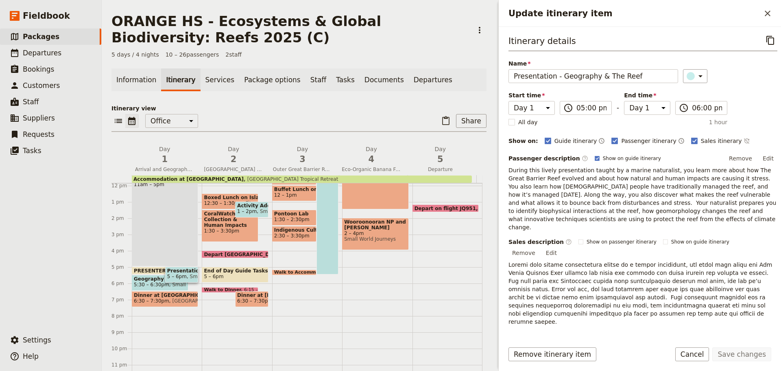
scroll to position [161, 0]
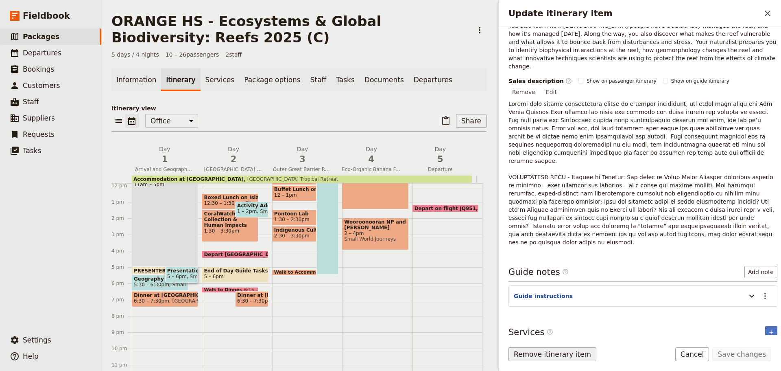
click at [520, 352] on button "Remove itinerary item" at bounding box center [553, 354] width 88 height 14
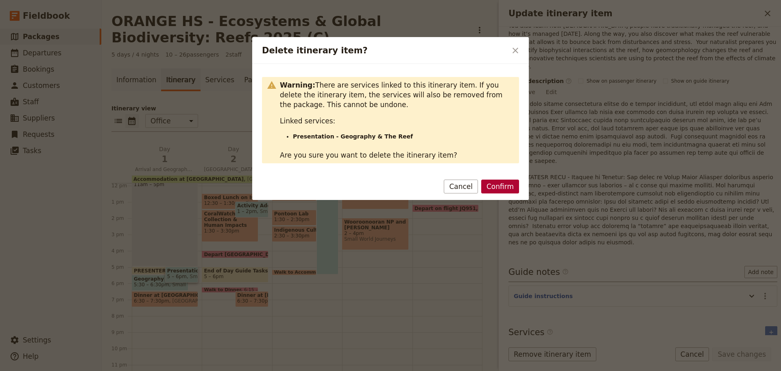
click at [501, 183] on button "Confirm" at bounding box center [500, 186] width 38 height 14
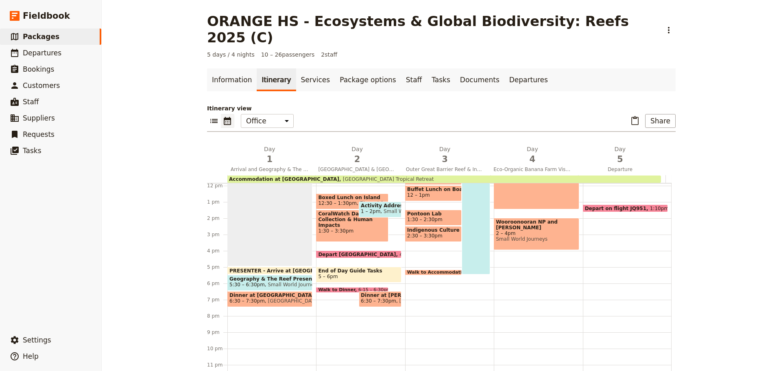
click at [269, 282] on span "Small World Journeys" at bounding box center [292, 285] width 55 height 6
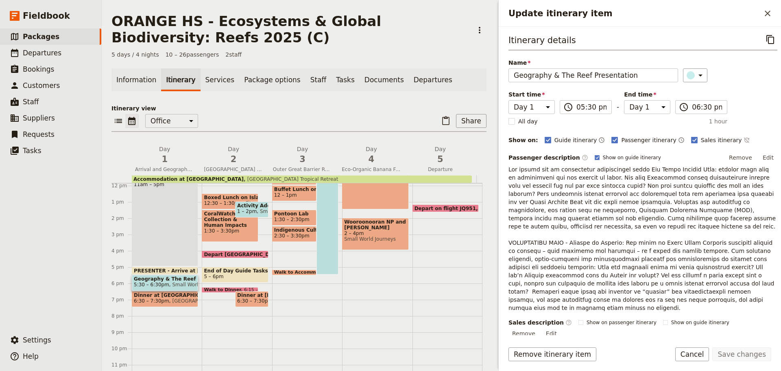
scroll to position [0, 0]
click at [700, 354] on button "Cancel" at bounding box center [692, 354] width 34 height 14
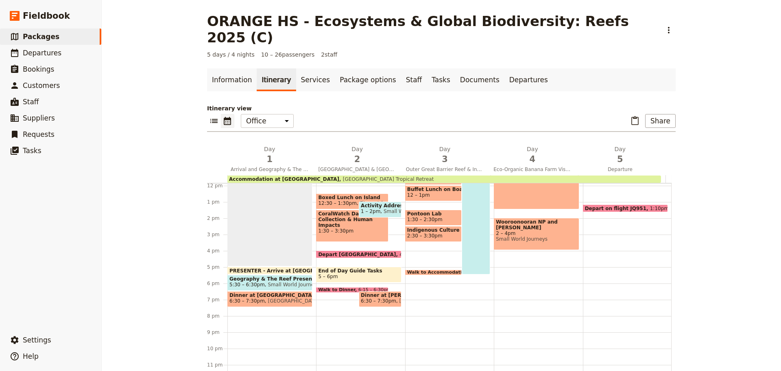
click at [281, 282] on span "Small World Journeys" at bounding box center [292, 285] width 55 height 6
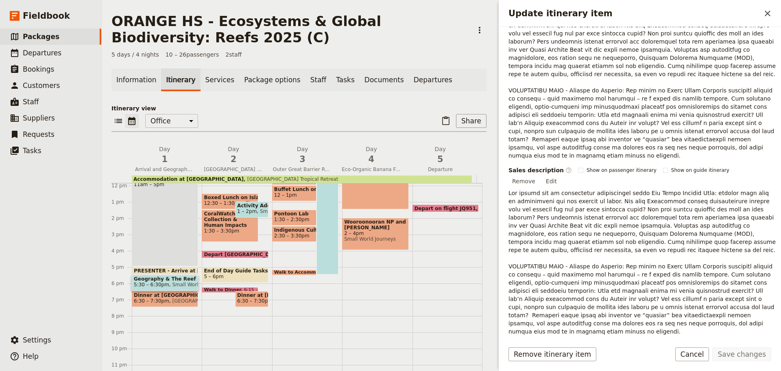
scroll to position [81, 0]
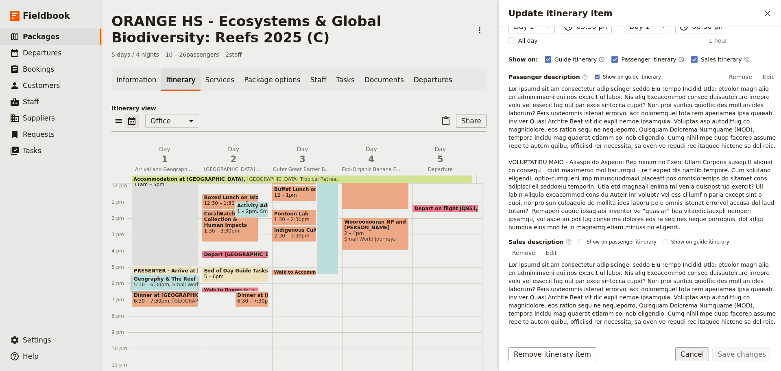
click at [690, 349] on button "Cancel" at bounding box center [692, 354] width 34 height 14
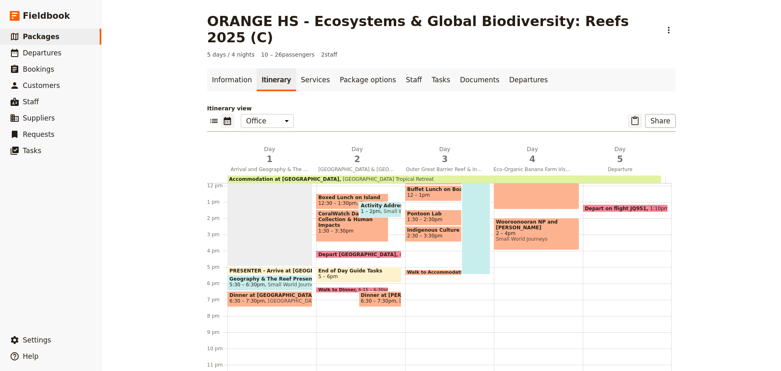
click at [633, 116] on icon "Paste itinerary item" at bounding box center [635, 121] width 10 height 10
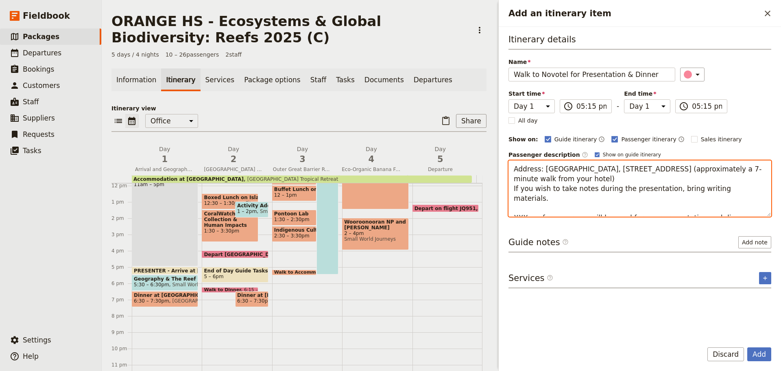
click at [515, 207] on textarea "Address: [GEOGRAPHIC_DATA], [STREET_ADDRESS] (approximately a 7-minute walk fro…" at bounding box center [640, 188] width 263 height 56
click at [566, 180] on textarea "Address: [GEOGRAPHIC_DATA], [STREET_ADDRESS] (approximately a 7-minute walk fro…" at bounding box center [640, 188] width 263 height 56
type textarea "Address: [GEOGRAPHIC_DATA], [STREET_ADDRESS] (approximately a 12-minute walk fr…"
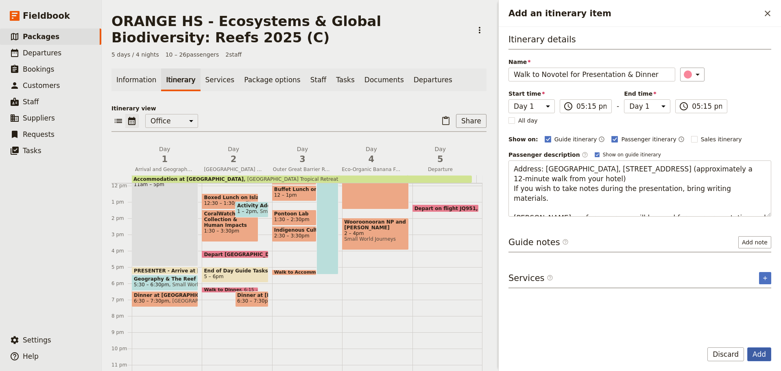
click at [765, 349] on button "Add" at bounding box center [759, 354] width 24 height 14
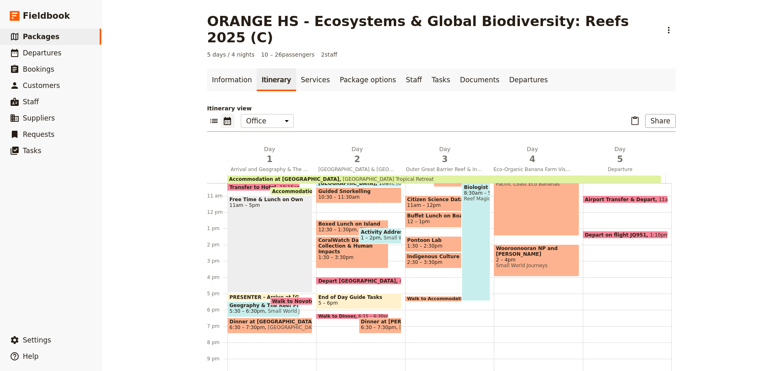
scroll to position [152, 0]
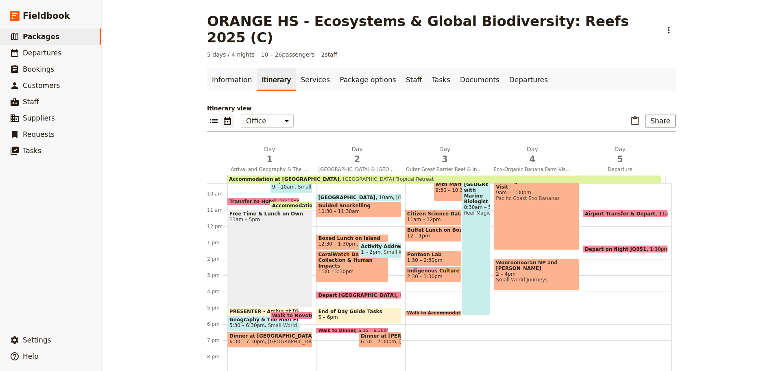
click at [361, 175] on div "Accommodation at [GEOGRAPHIC_DATA]" at bounding box center [444, 178] width 434 height 7
select select "5"
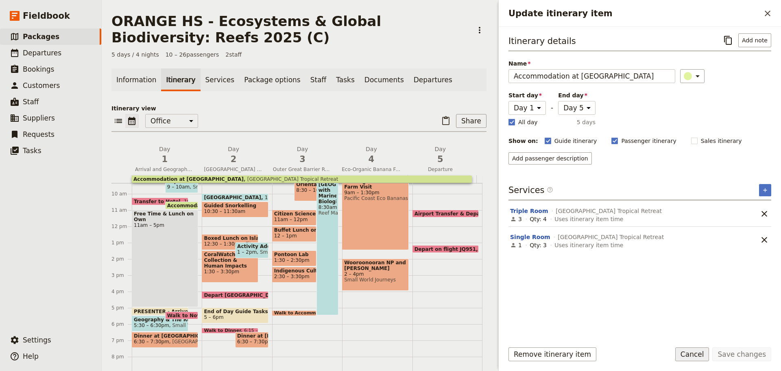
click at [694, 349] on button "Cancel" at bounding box center [692, 354] width 34 height 14
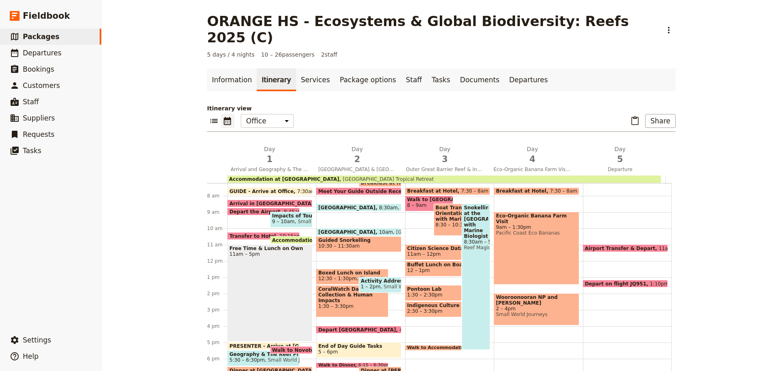
scroll to position [71, 0]
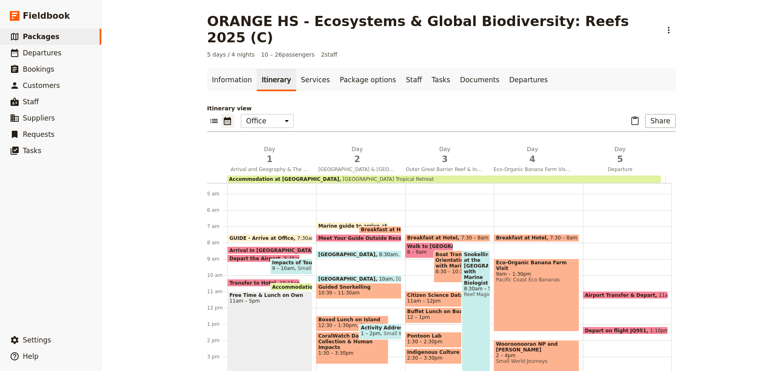
click at [384, 230] on span at bounding box center [380, 231] width 42 height 3
select select "2"
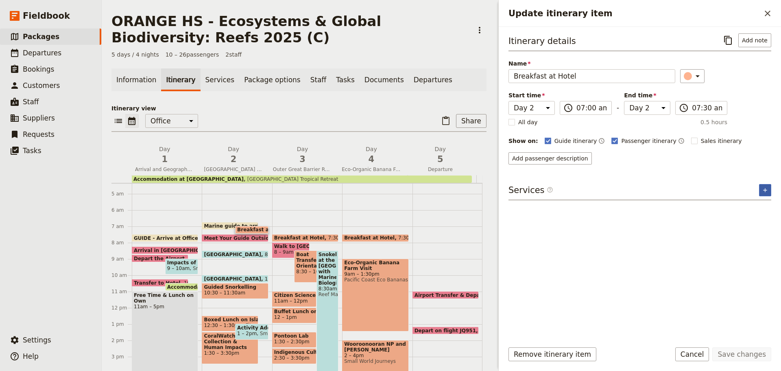
click at [768, 189] on icon "Add service inclusion" at bounding box center [765, 190] width 7 height 7
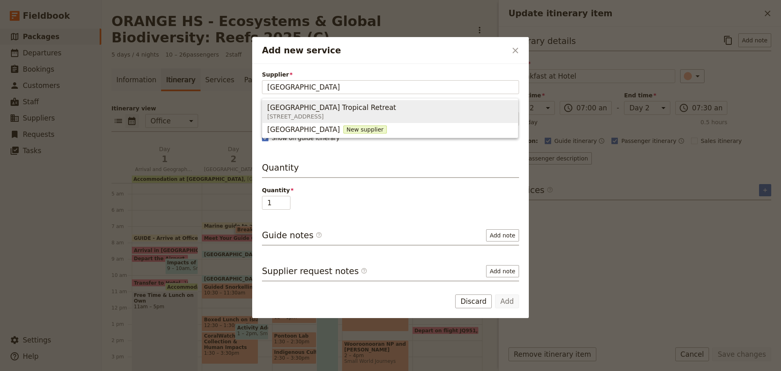
click at [406, 107] on span "[GEOGRAPHIC_DATA] [GEOGRAPHIC_DATA][STREET_ADDRESS][GEOGRAPHIC_DATA]" at bounding box center [390, 112] width 246 height 20
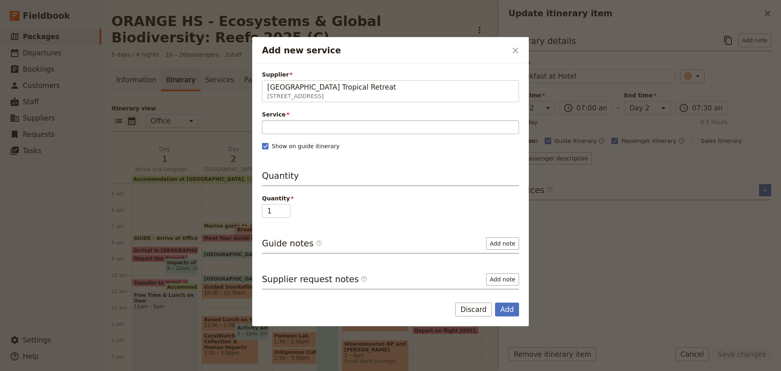
type input "[GEOGRAPHIC_DATA] Tropical Retreat"
click at [321, 128] on input "Service" at bounding box center [390, 127] width 257 height 14
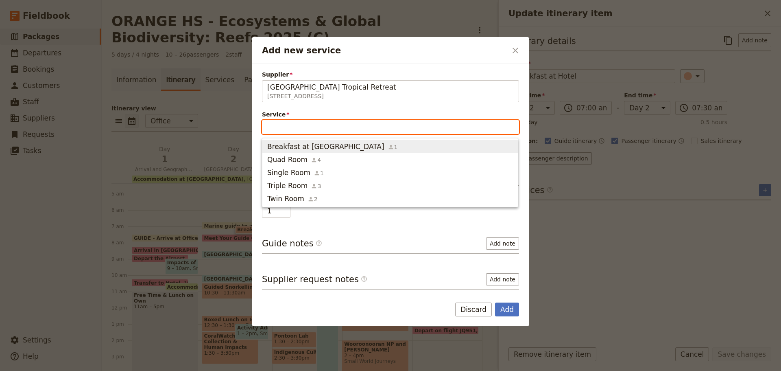
click at [306, 149] on span "Breakfast at [GEOGRAPHIC_DATA]" at bounding box center [325, 147] width 117 height 10
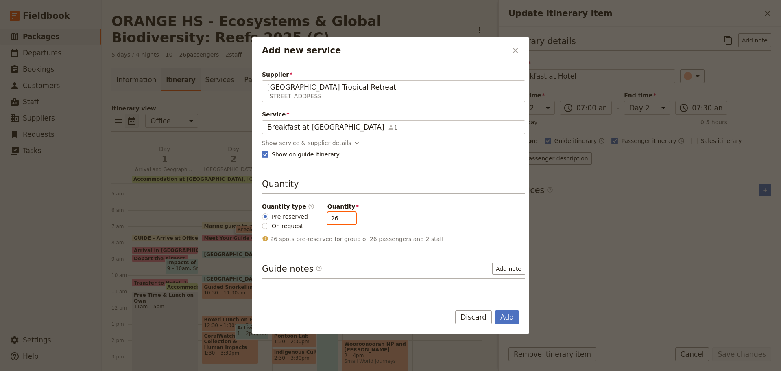
drag, startPoint x: 332, startPoint y: 220, endPoint x: 310, endPoint y: 217, distance: 21.3
click at [310, 217] on div "Quantity type ​ Pre-reserved On request Quantity 26" at bounding box center [393, 216] width 263 height 28
type input "15"
click at [496, 319] on button "Add" at bounding box center [507, 317] width 24 height 14
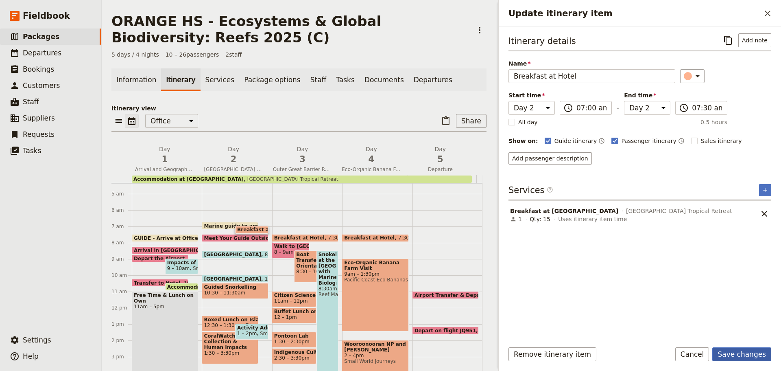
click at [726, 352] on button "Save changes" at bounding box center [741, 354] width 59 height 14
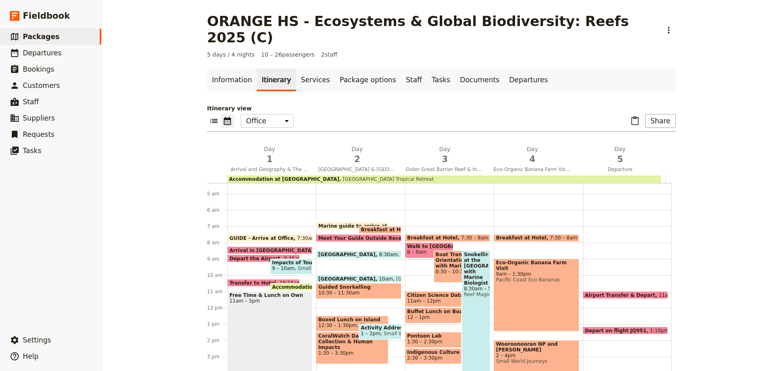
click at [346, 226] on span at bounding box center [353, 227] width 72 height 3
select select "2"
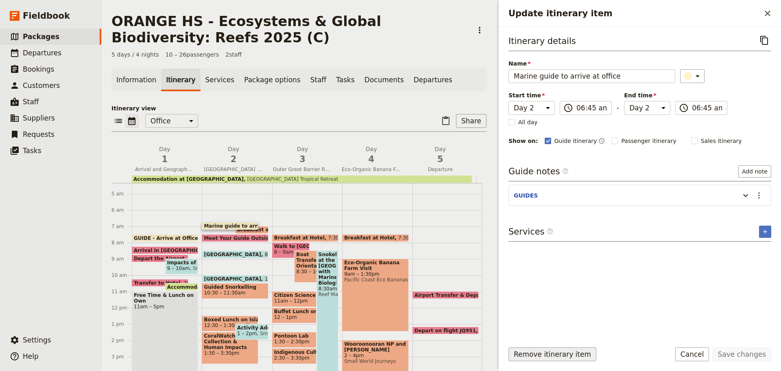
click at [552, 350] on button "Remove itinerary item" at bounding box center [553, 354] width 88 height 14
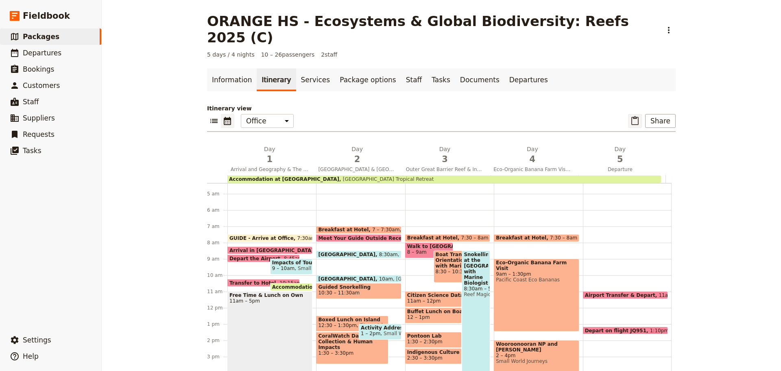
drag, startPoint x: 634, startPoint y: 94, endPoint x: 633, endPoint y: 101, distance: 6.6
click at [634, 104] on p "Itinerary view" at bounding box center [441, 108] width 469 height 8
click at [633, 116] on icon "Paste itinerary item" at bounding box center [634, 120] width 7 height 9
select select "2"
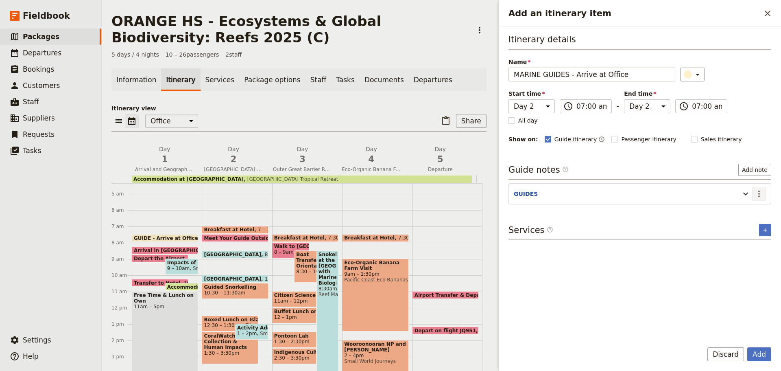
click at [759, 196] on icon "Actions" at bounding box center [759, 194] width 10 height 10
click at [752, 209] on span "Edit note" at bounding box center [742, 211] width 38 height 8
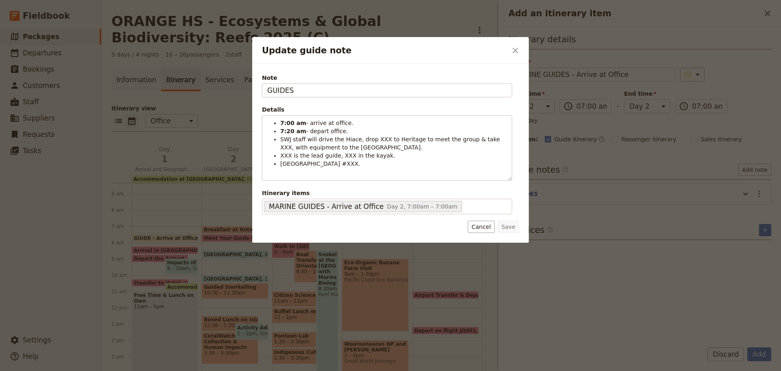
drag, startPoint x: 306, startPoint y: 94, endPoint x: 189, endPoint y: 81, distance: 118.3
click at [143, 370] on div "Update guide note ​ Note GUIDES Details 7:00 am - arrive at office. 7:20 am - d…" at bounding box center [390, 371] width 781 height 0
type input "BEE & EVA"
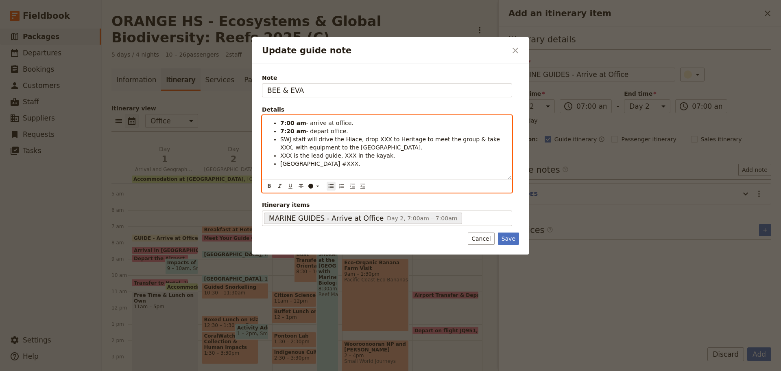
click at [336, 129] on span "- depart office." at bounding box center [327, 131] width 42 height 7
click at [369, 138] on span "SWJ staff will drive the Hiace, drop XXX to Heritage to meet the group & take X…" at bounding box center [391, 143] width 222 height 15
click at [481, 140] on span "SWJ staff will drive the Hiace, drop BEE to Heritage to meet the group & take X…" at bounding box center [390, 143] width 221 height 15
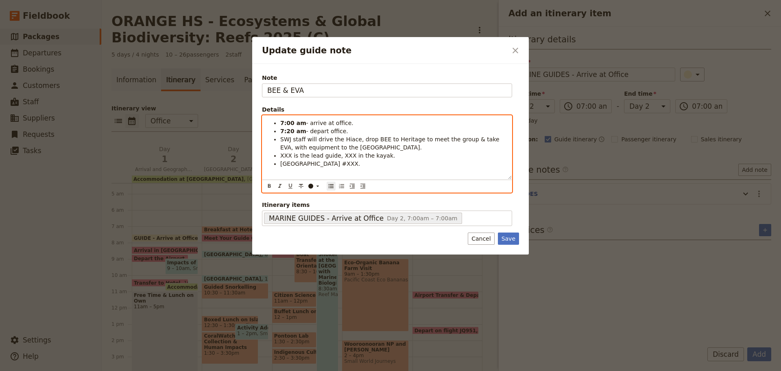
click at [285, 153] on span "XXX is the lead guide, XXX in the kayak." at bounding box center [337, 155] width 115 height 7
click at [339, 154] on span "BEE is the lead guide, XXX in the kayak." at bounding box center [337, 155] width 114 height 7
click at [351, 164] on span "[GEOGRAPHIC_DATA] #XXX." at bounding box center [320, 163] width 80 height 7
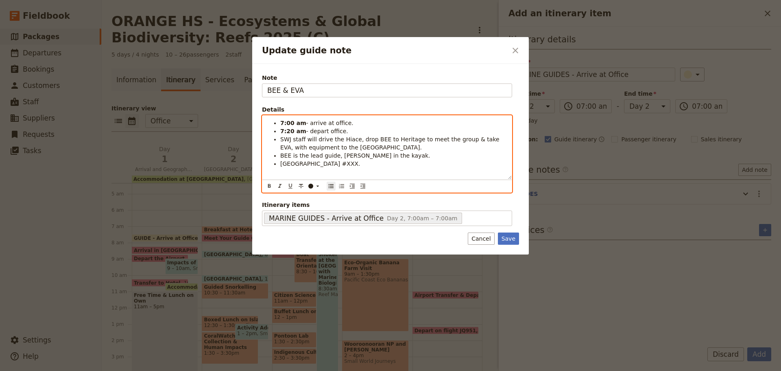
click at [351, 164] on span "[GEOGRAPHIC_DATA] #XXX." at bounding box center [320, 163] width 80 height 7
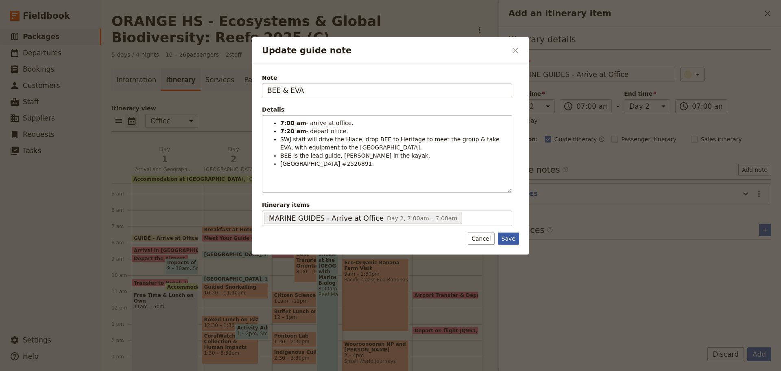
click at [507, 241] on button "Save" at bounding box center [508, 238] width 21 height 12
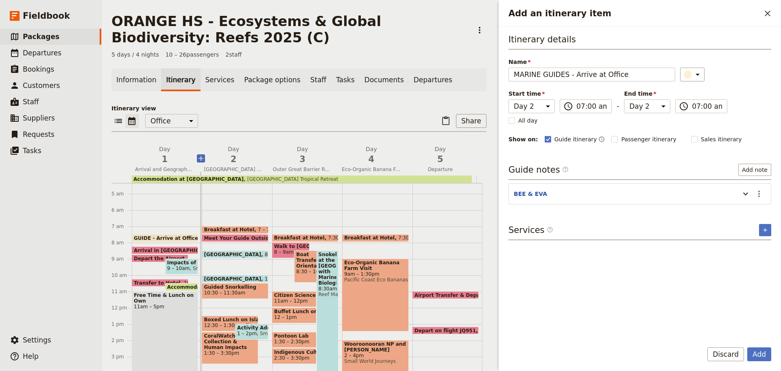
click at [197, 158] on icon "Add before day 2" at bounding box center [201, 158] width 8 height 8
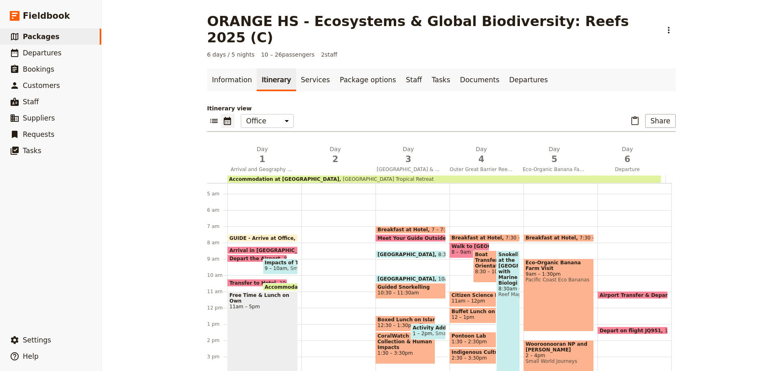
click at [418, 250] on div "[GEOGRAPHIC_DATA] 8:30am Fitzroy Island Adventures" at bounding box center [410, 254] width 70 height 8
select select "3"
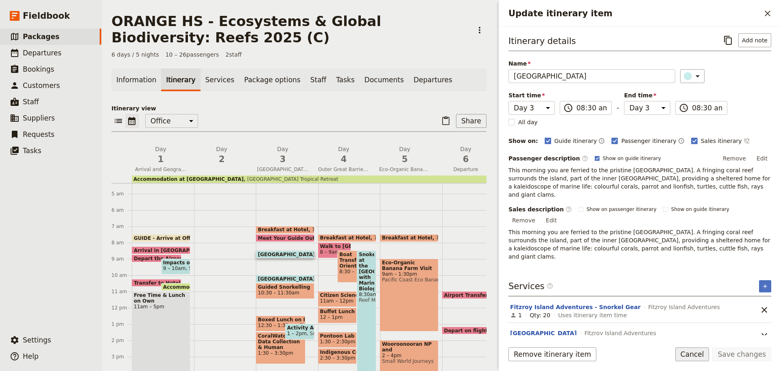
click at [697, 354] on button "Cancel" at bounding box center [692, 354] width 34 height 14
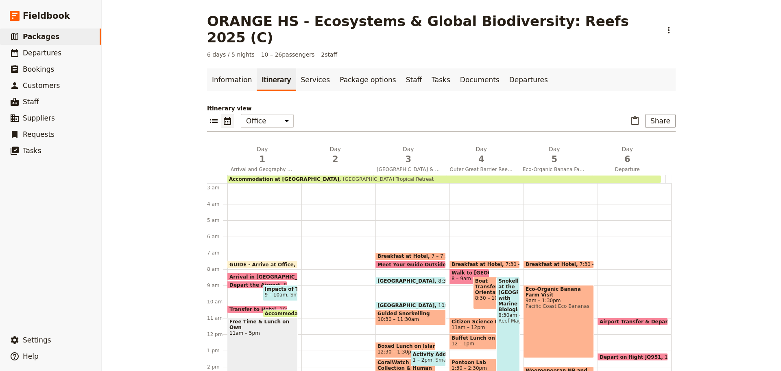
scroll to position [30, 0]
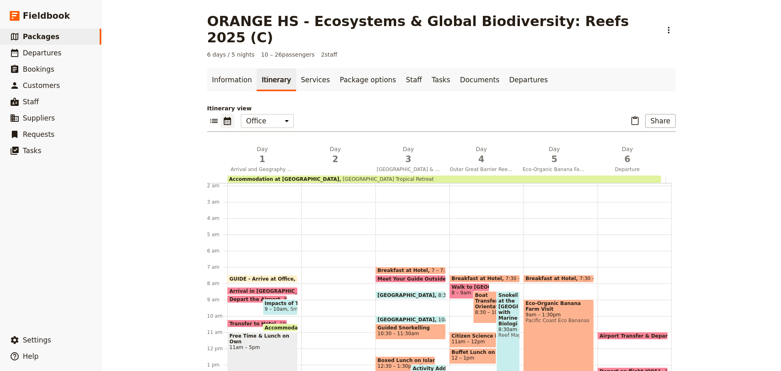
click at [500, 279] on span at bounding box center [485, 280] width 70 height 3
select select "4"
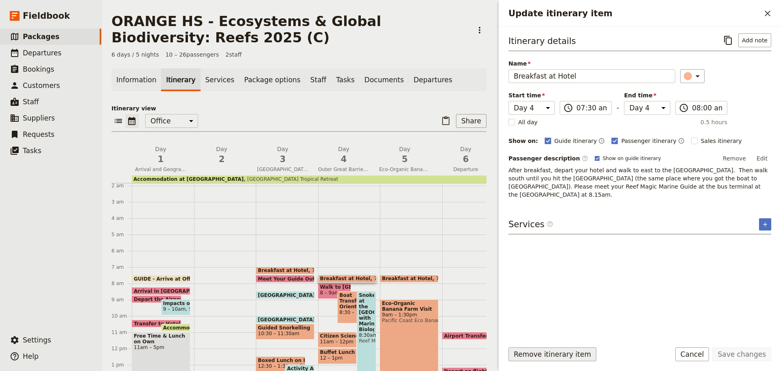
click at [562, 354] on button "Remove itinerary item" at bounding box center [553, 354] width 88 height 14
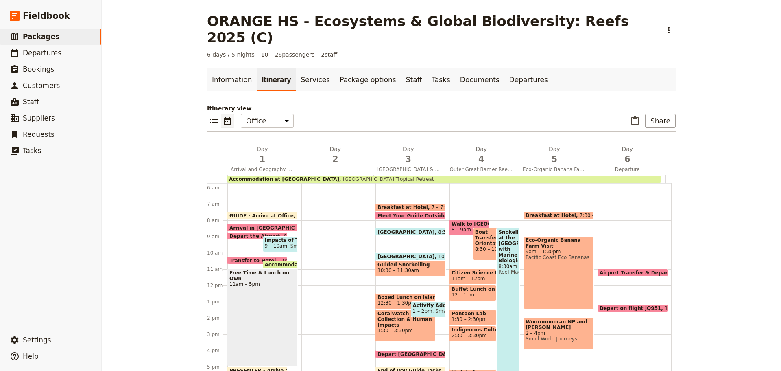
scroll to position [111, 0]
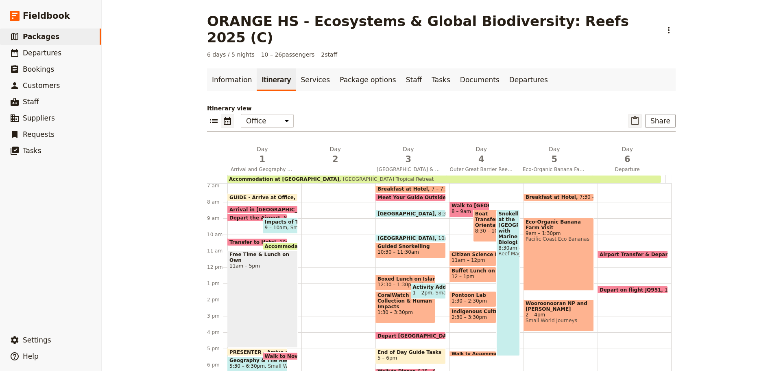
click at [630, 116] on icon "Paste itinerary item" at bounding box center [635, 121] width 10 height 10
select select "3"
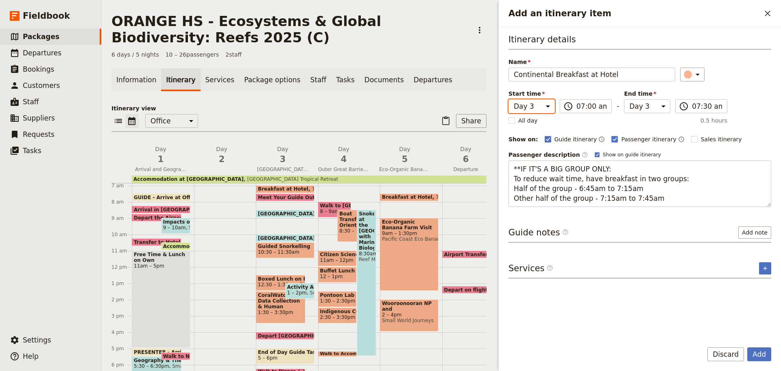
drag, startPoint x: 541, startPoint y: 108, endPoint x: 539, endPoint y: 112, distance: 4.4
click at [541, 108] on select "Day 1 Day 2 Day 3 Day 4 Day 5 Day 6" at bounding box center [532, 106] width 46 height 14
select select "2"
click at [509, 99] on select "Day 1 Day 2 Day 3 Day 4 Day 5 Day 6" at bounding box center [532, 106] width 46 height 14
drag, startPoint x: 642, startPoint y: 106, endPoint x: 642, endPoint y: 110, distance: 4.5
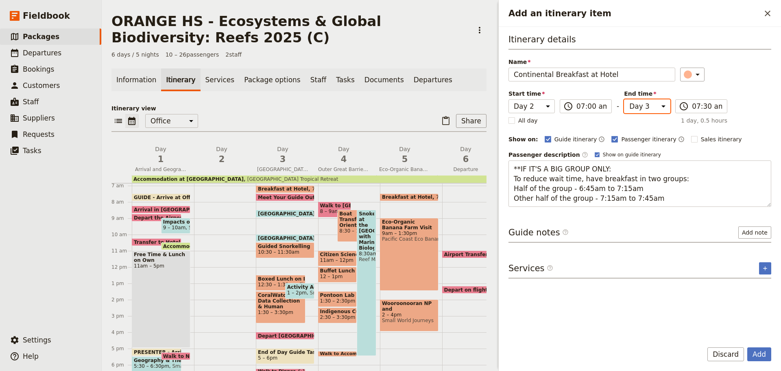
click at [642, 106] on select "Day 1 Day 2 Day 3 Day 4 Day 5 Day 6" at bounding box center [647, 106] width 46 height 14
select select "2"
click at [624, 99] on select "Day 1 Day 2 Day 3 Day 4 Day 5 Day 6" at bounding box center [647, 106] width 46 height 14
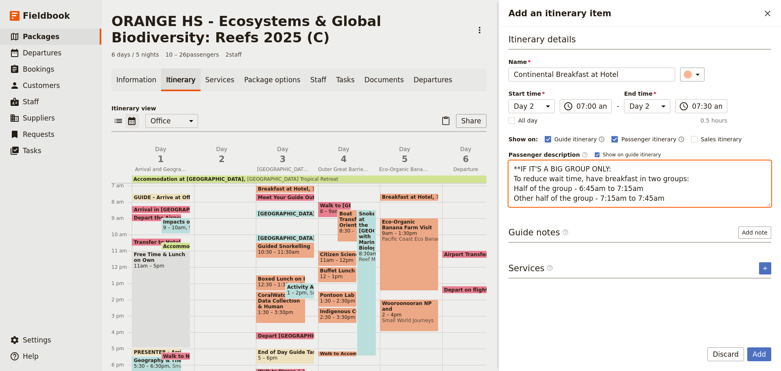
drag, startPoint x: 509, startPoint y: 169, endPoint x: 743, endPoint y: 222, distance: 239.8
click at [743, 222] on div "Itinerary details Name Continental Breakfast at Hotel ​ Start time Day 1 Day 2 …" at bounding box center [640, 183] width 263 height 301
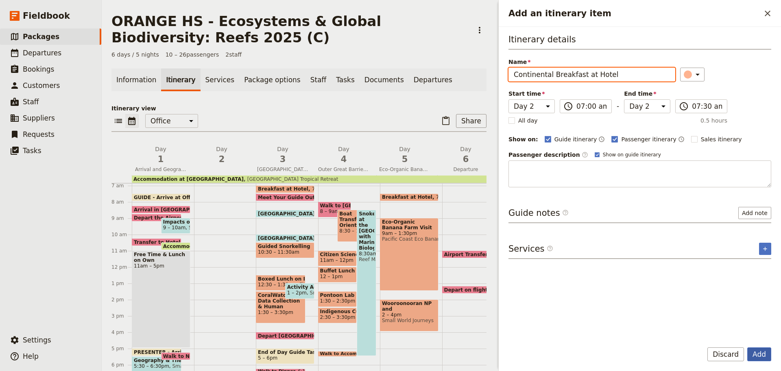
click at [753, 356] on button "Add" at bounding box center [759, 354] width 24 height 14
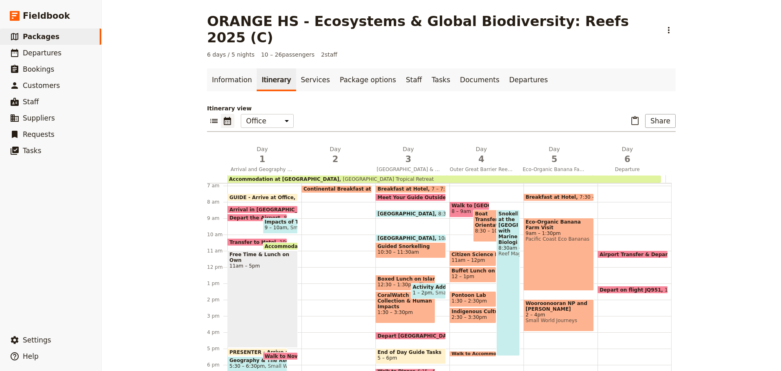
click at [350, 189] on span at bounding box center [337, 190] width 70 height 3
select select "2"
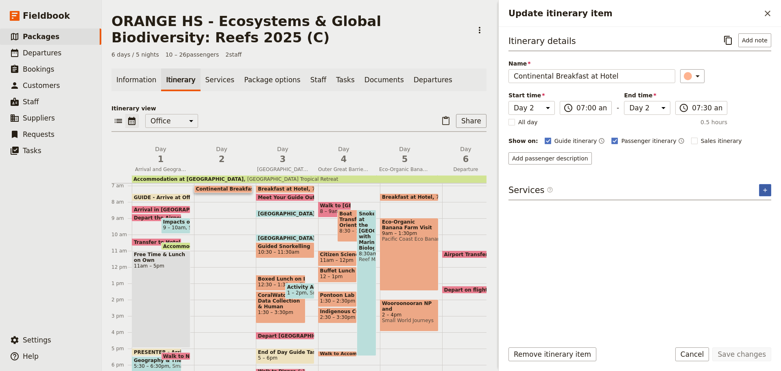
click at [760, 192] on button "​" at bounding box center [765, 190] width 12 height 12
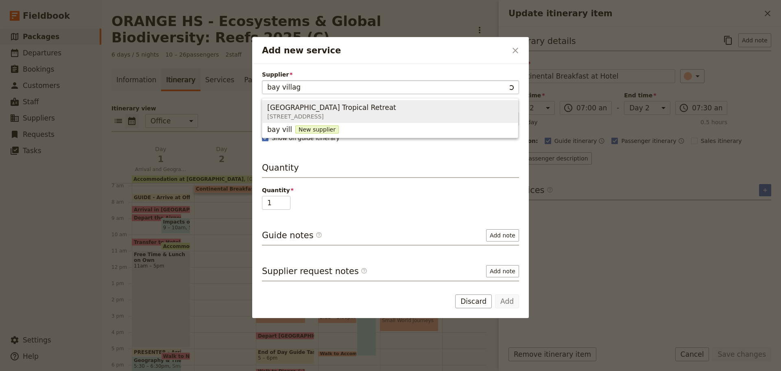
type input "[GEOGRAPHIC_DATA]"
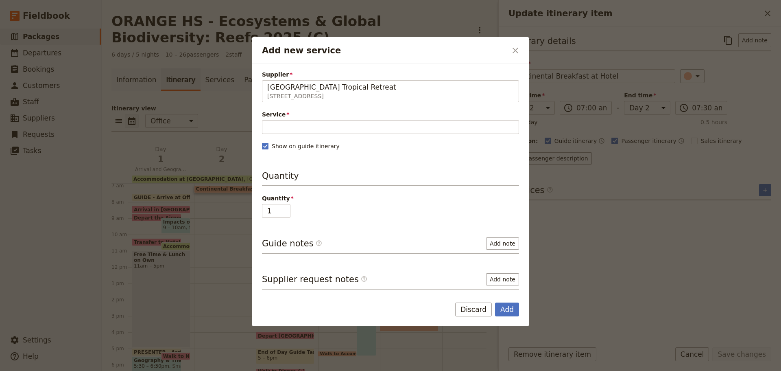
type input "[GEOGRAPHIC_DATA] Tropical Retreat"
click at [424, 120] on div "Service Please fill out this field." at bounding box center [390, 122] width 257 height 24
click at [416, 126] on input "Service" at bounding box center [390, 127] width 257 height 14
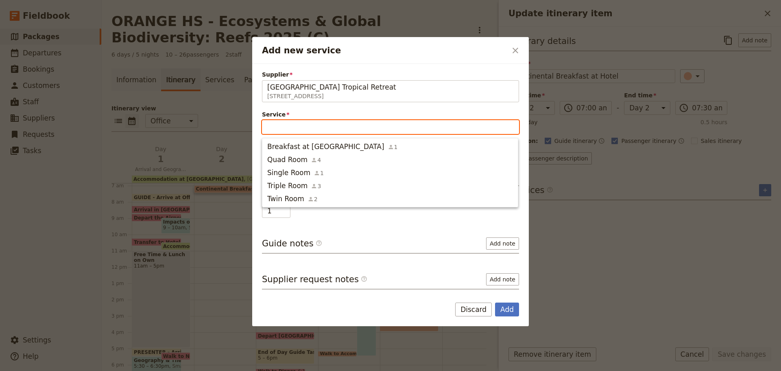
type input "b"
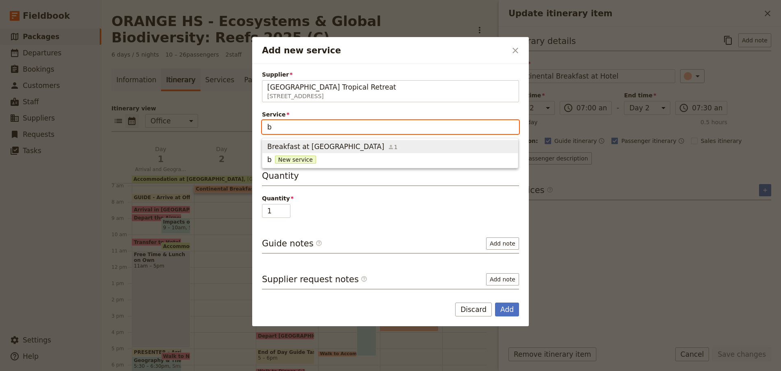
click at [429, 150] on span "Breakfast at [GEOGRAPHIC_DATA]" at bounding box center [390, 147] width 246 height 10
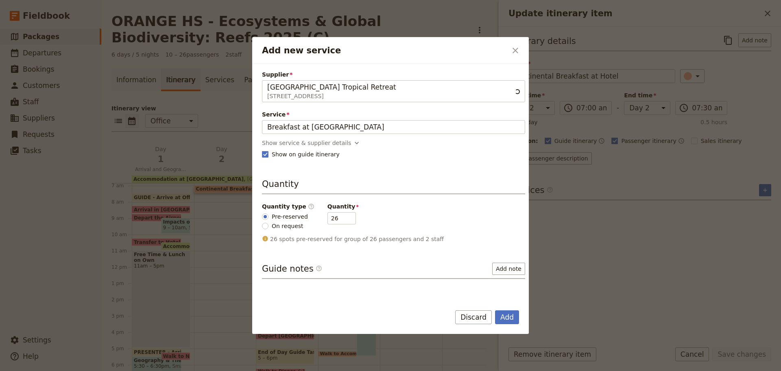
scroll to position [0, 0]
drag, startPoint x: 325, startPoint y: 217, endPoint x: 330, endPoint y: 217, distance: 5.7
click at [330, 217] on input "26" at bounding box center [341, 218] width 28 height 12
type input "15"
click at [497, 314] on button "Add" at bounding box center [507, 317] width 24 height 14
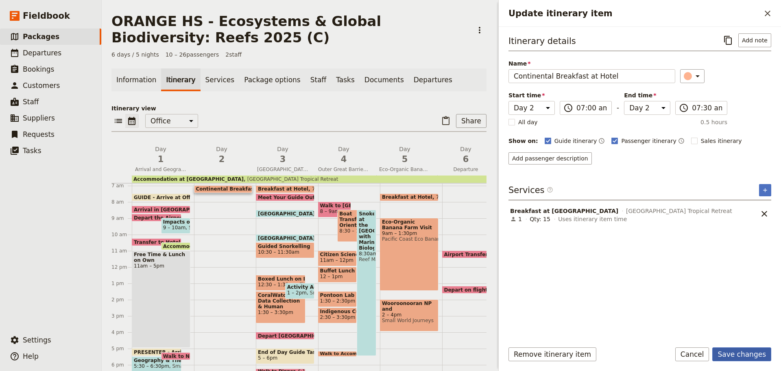
click at [757, 354] on button "Save changes" at bounding box center [741, 354] width 59 height 14
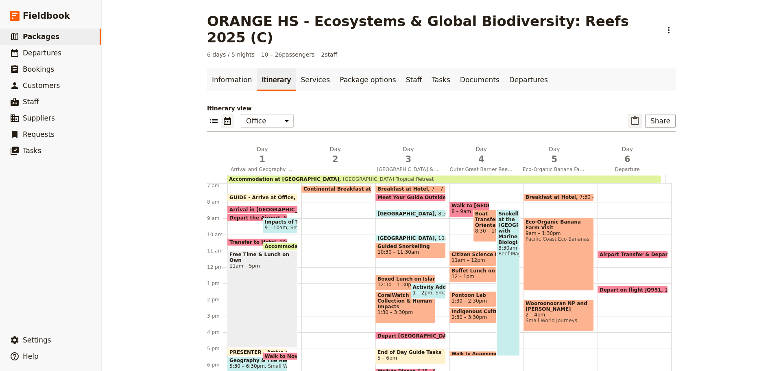
click at [631, 116] on icon "Paste itinerary item" at bounding box center [634, 120] width 7 height 9
select select "3"
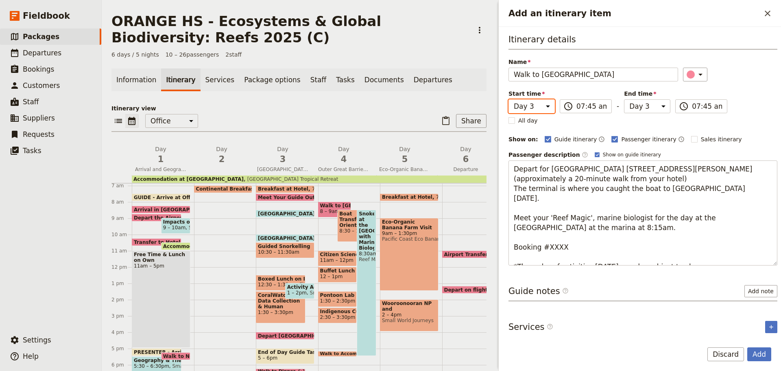
click at [530, 110] on select "Day 1 Day 2 Day 3 Day 4 Day 5 Day 6" at bounding box center [532, 106] width 46 height 14
select select "2"
click at [509, 99] on select "Day 1 Day 2 Day 3 Day 4 Day 5 Day 6" at bounding box center [532, 106] width 46 height 14
drag, startPoint x: 626, startPoint y: 111, endPoint x: 632, endPoint y: 108, distance: 6.2
click at [632, 108] on select "Day 1 Day 2 Day 3 Day 4 Day 5 Day 6" at bounding box center [647, 106] width 46 height 14
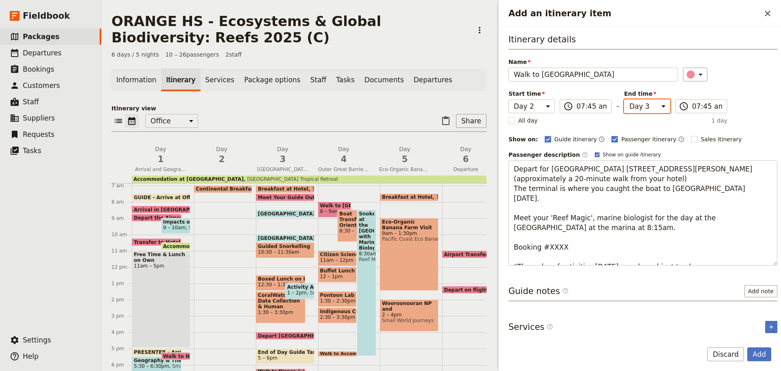
select select "2"
click at [624, 99] on select "Day 1 Day 2 Day 3 Day 4 Day 5 Day 6" at bounding box center [647, 106] width 46 height 14
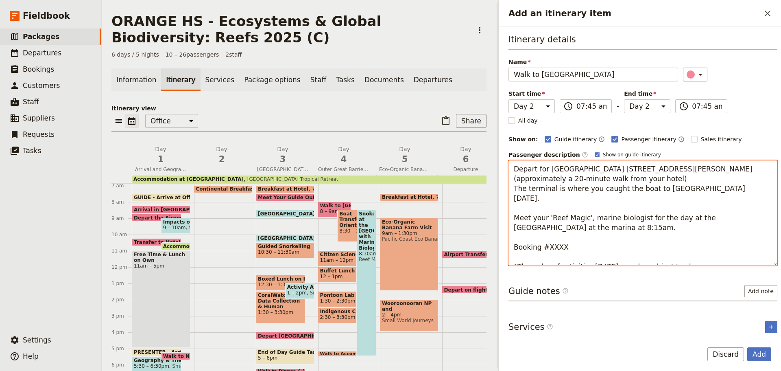
drag, startPoint x: 546, startPoint y: 237, endPoint x: 563, endPoint y: 236, distance: 16.7
click at [563, 236] on textarea "Depart for [GEOGRAPHIC_DATA] [STREET_ADDRESS][PERSON_NAME] (approximately a 20-…" at bounding box center [643, 212] width 269 height 105
click at [734, 166] on textarea "Depart for [GEOGRAPHIC_DATA] [STREET_ADDRESS][PERSON_NAME] (approximately a 20-…" at bounding box center [643, 212] width 269 height 105
type textarea "Depart for [GEOGRAPHIC_DATA] [STREET_ADDRESS][PERSON_NAME] (approximately a 25-…"
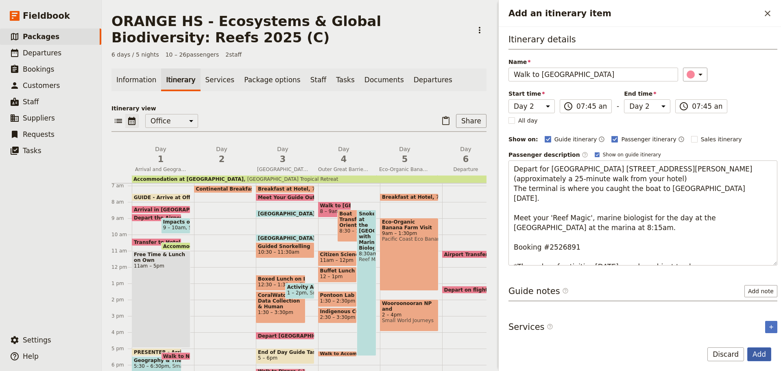
click at [760, 354] on button "Add" at bounding box center [759, 354] width 24 height 14
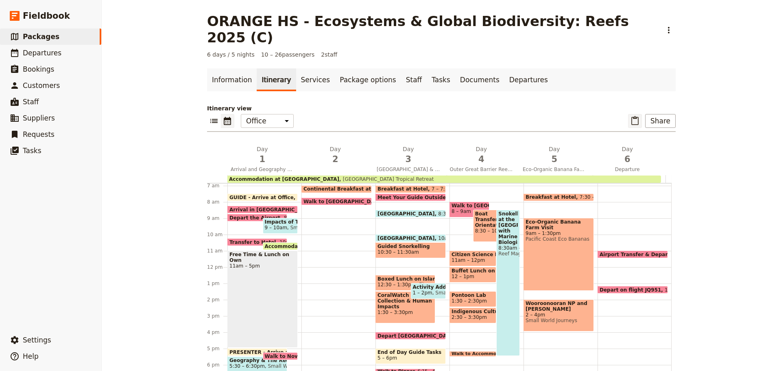
click at [631, 116] on icon "Paste itinerary item" at bounding box center [635, 121] width 10 height 10
select select "3"
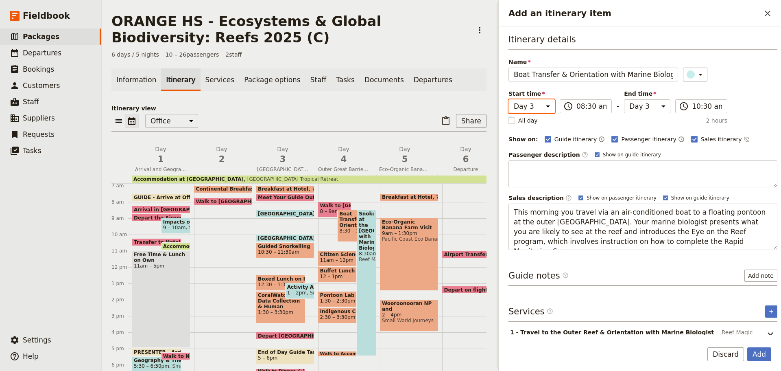
click at [543, 106] on select "Day 1 Day 2 Day 3 Day 4 Day 5 Day 6" at bounding box center [532, 106] width 46 height 14
select select "2"
click at [509, 99] on select "Day 1 Day 2 Day 3 Day 4 Day 5 Day 6" at bounding box center [532, 106] width 46 height 14
click at [656, 105] on select "Day 1 Day 2 Day 3 Day 4 Day 5 Day 6" at bounding box center [647, 106] width 46 height 14
select select "2"
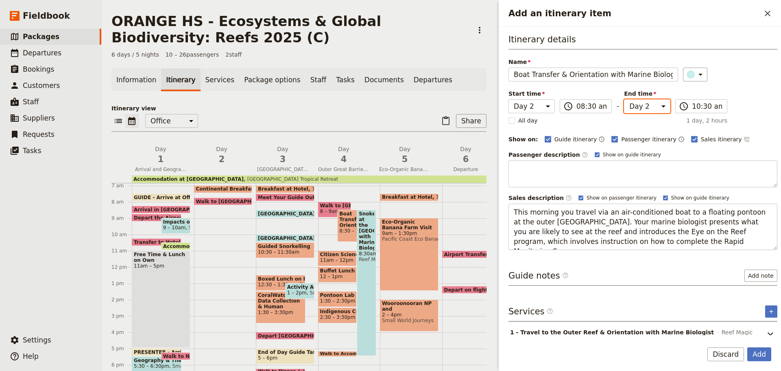
click at [624, 99] on select "Day 1 Day 2 Day 3 Day 4 Day 5 Day 6" at bounding box center [647, 106] width 46 height 14
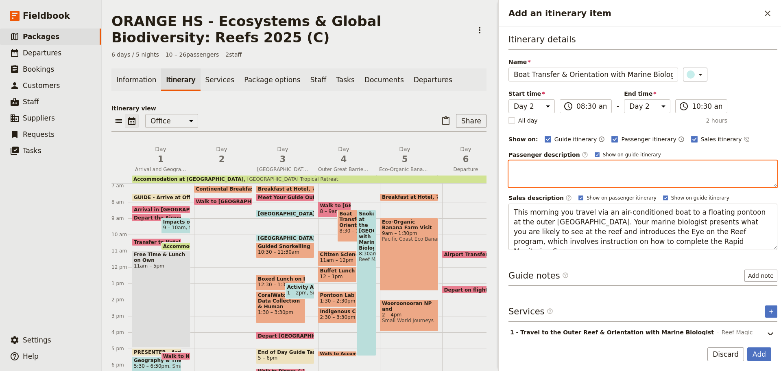
click at [534, 166] on textarea "Add an itinerary item" at bounding box center [643, 173] width 269 height 27
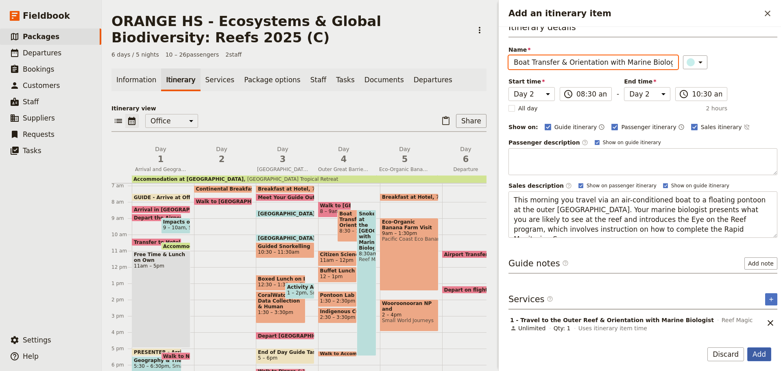
click at [757, 349] on button "Add" at bounding box center [759, 354] width 24 height 14
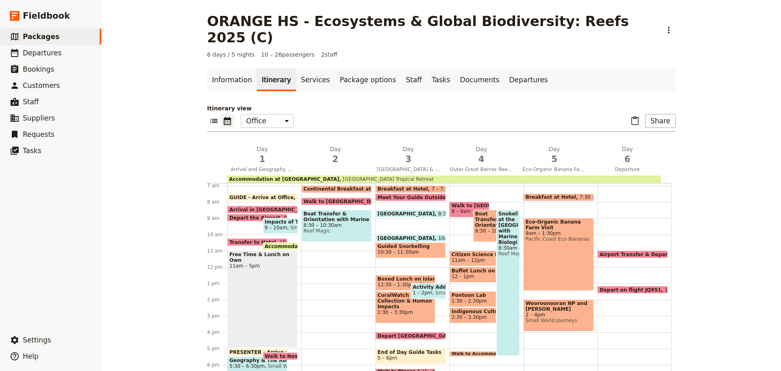
click at [322, 228] on span "Reef Magic" at bounding box center [336, 231] width 66 height 6
select select "2"
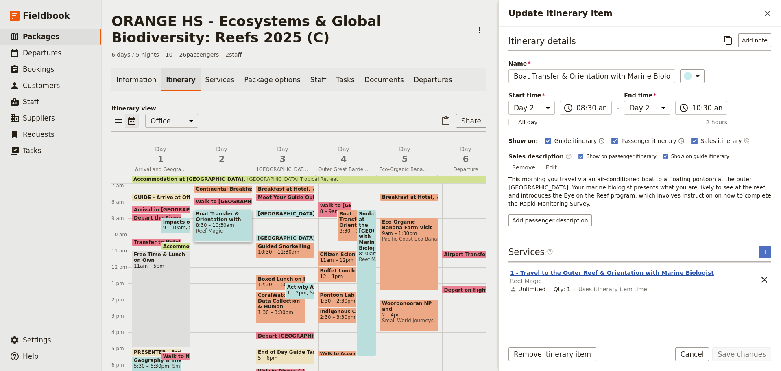
click at [549, 268] on button "1 - Travel to the Outer Reef & Orientation with Marine Biologist" at bounding box center [612, 272] width 204 height 8
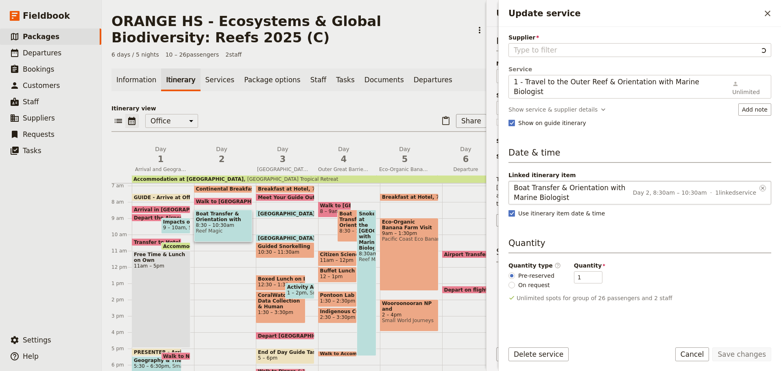
type input "Reef Magic"
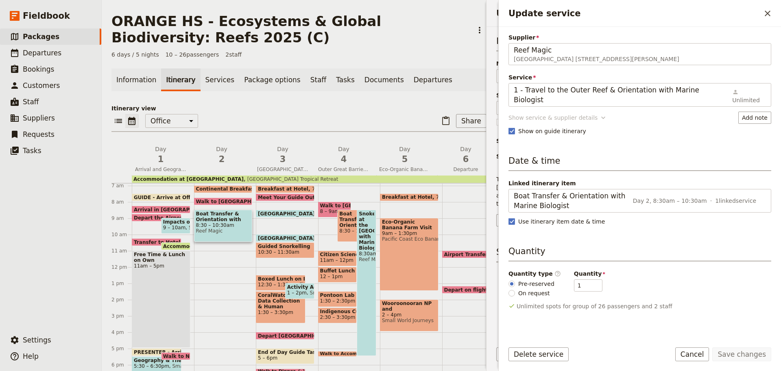
click at [559, 114] on div "Show service & supplier details" at bounding box center [553, 118] width 89 height 8
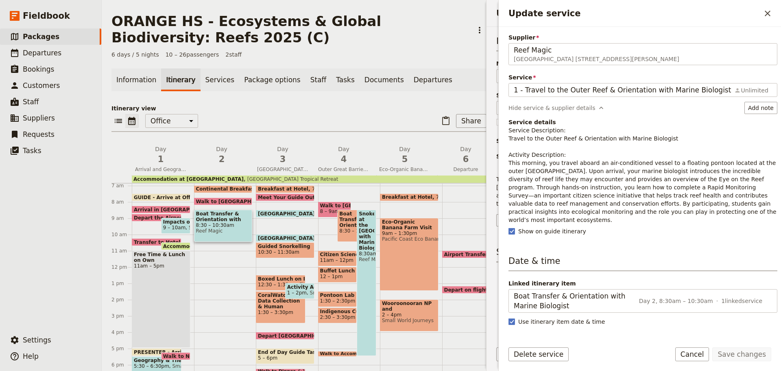
click at [538, 167] on p "Service Description: Travel to the Outer Reef & Orientation with Marine Biologi…" at bounding box center [643, 175] width 269 height 98
drag, startPoint x: 509, startPoint y: 164, endPoint x: 701, endPoint y: 212, distance: 197.9
click at [701, 212] on p "Service Description: Travel to the Outer Reef & Orientation with Marine Biologi…" at bounding box center [643, 175] width 269 height 98
copy p "This morning, you travel aboard an air-conditioned vessel to a floating pontoon…"
click at [701, 356] on button "Cancel" at bounding box center [692, 354] width 34 height 14
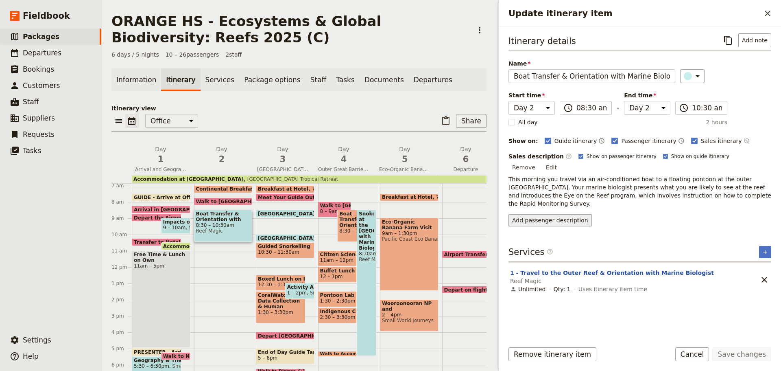
click at [541, 214] on button "Add passenger description" at bounding box center [550, 220] width 83 height 12
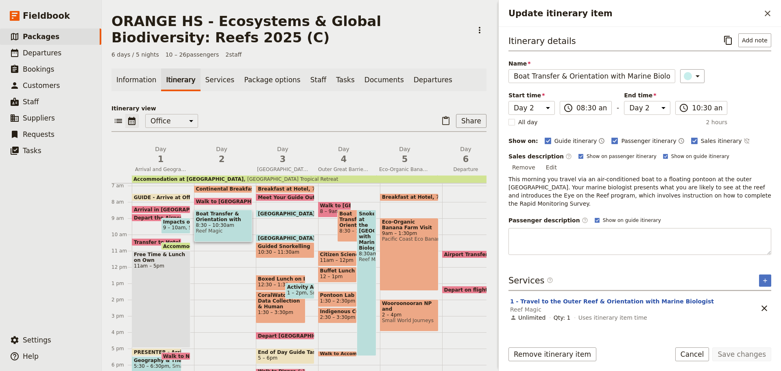
type textarea "This morning, you travel aboard an air-conditioned vessel to a floating pontoon…"
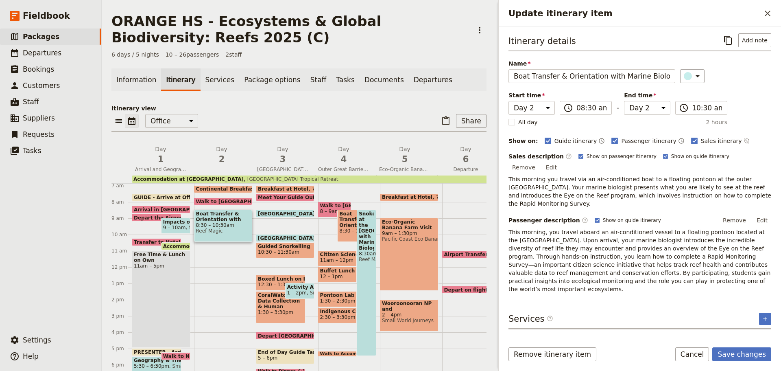
click at [569, 240] on p "This morning, you travel aboard an air-conditioned vessel to a floating pontoon…" at bounding box center [640, 260] width 263 height 65
drag, startPoint x: 759, startPoint y: 201, endPoint x: 729, endPoint y: 210, distance: 31.9
click at [759, 214] on button "Edit" at bounding box center [762, 220] width 18 height 12
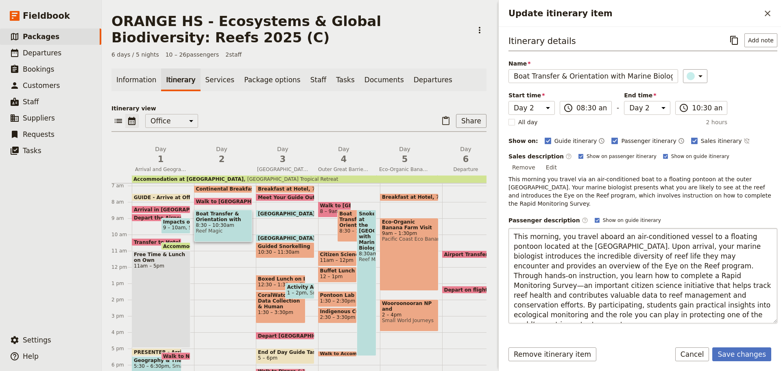
click at [550, 236] on textarea "This morning, you travel aboard an air-conditioned vessel to a floating pontoon…" at bounding box center [643, 275] width 269 height 95
click at [513, 228] on textarea "This morning, you travel aboard an air-conditioned vessel to a floating pontoon…" at bounding box center [643, 275] width 269 height 95
drag, startPoint x: 513, startPoint y: 217, endPoint x: 677, endPoint y: 304, distance: 186.0
click at [677, 304] on textarea "This morning, you travel aboard an air-conditioned vessel to a floating pontoon…" at bounding box center [643, 275] width 269 height 95
type textarea "This morning you travel via an air-conditioned boat to a floating pontoon at th…"
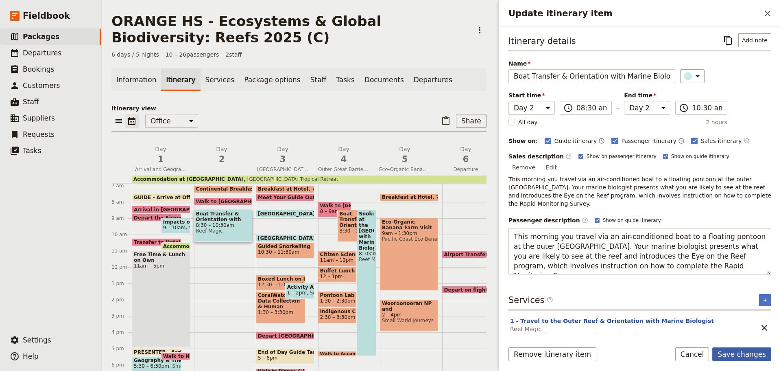
click at [740, 354] on button "Save changes" at bounding box center [741, 354] width 59 height 14
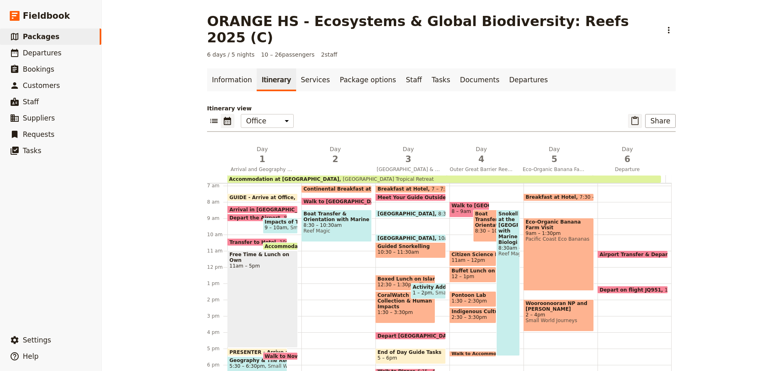
click at [631, 114] on button "​" at bounding box center [635, 121] width 14 height 14
select select "3"
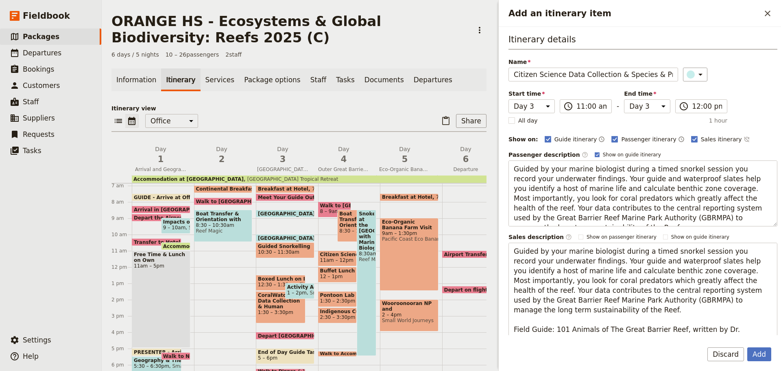
scroll to position [0, 52]
click at [525, 112] on div "Start time Day 1 Day 2 Day 3 Day 4 Day 5 Day 6 11:00 ​ 11:00 am - End time Day …" at bounding box center [618, 101] width 220 height 24
click at [525, 105] on select "Day 1 Day 2 Day 3 Day 4 Day 5 Day 6" at bounding box center [532, 106] width 46 height 14
select select "2"
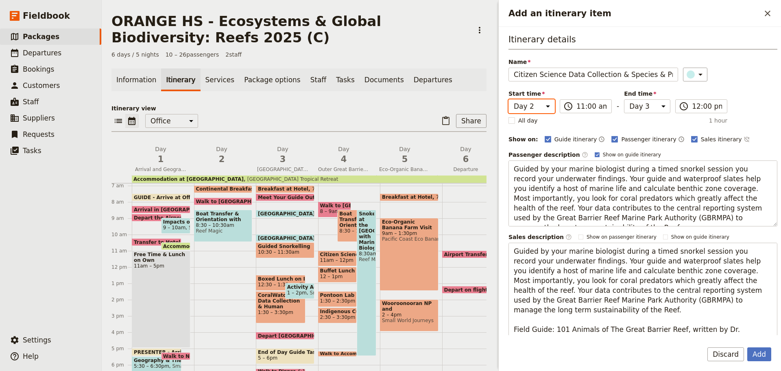
click at [509, 99] on select "Day 1 Day 2 Day 3 Day 4 Day 5 Day 6" at bounding box center [532, 106] width 46 height 14
click at [635, 109] on select "Day 1 Day 2 Day 3 Day 4 Day 5 Day 6" at bounding box center [647, 106] width 46 height 14
select select "2"
click at [624, 99] on select "Day 1 Day 2 Day 3 Day 4 Day 5 Day 6" at bounding box center [647, 106] width 46 height 14
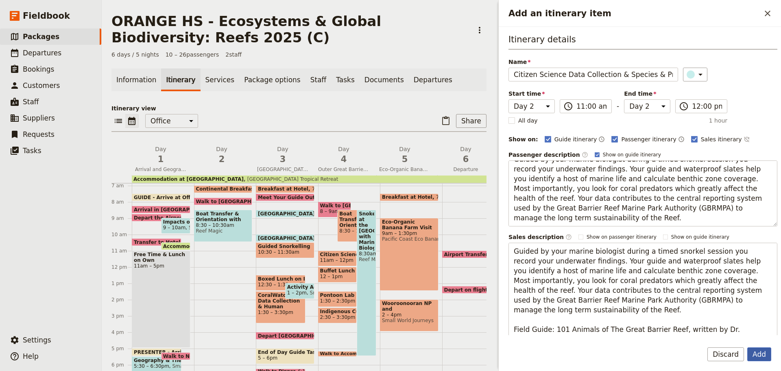
click at [755, 354] on button "Add" at bounding box center [759, 354] width 24 height 14
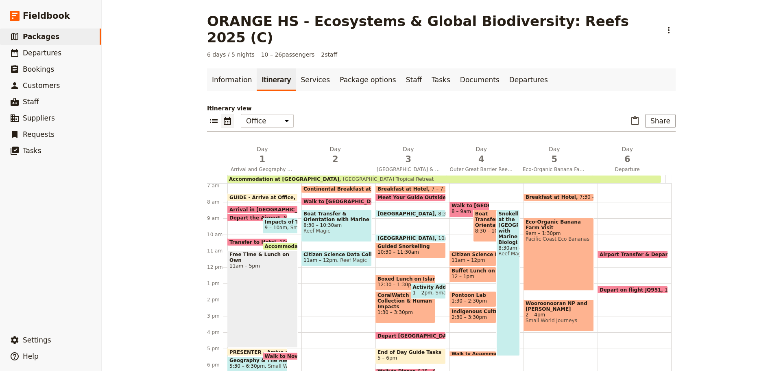
click at [325, 251] on span "Citizen Science Data Collection & Species & Predator Identification" at bounding box center [336, 254] width 66 height 6
select select "2"
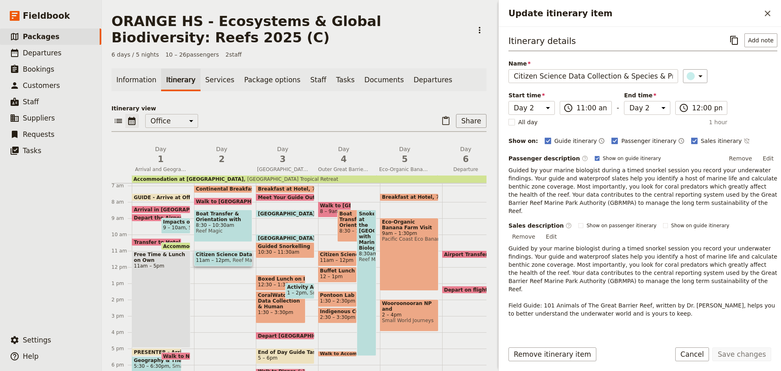
scroll to position [19, 0]
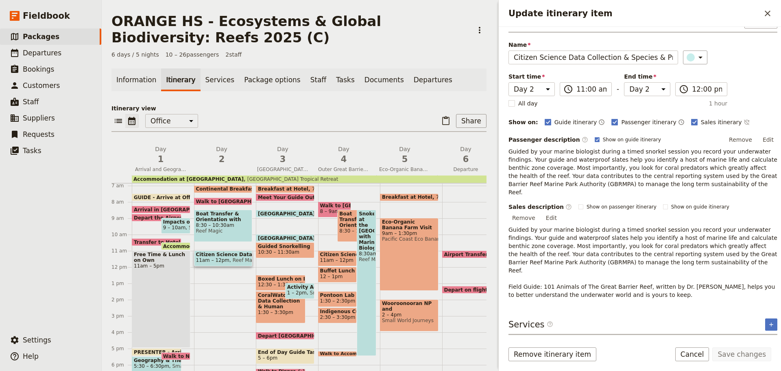
click at [626, 341] on button "2 - Citizen Science Data Collection & Species & Predator Identification" at bounding box center [622, 345] width 225 height 8
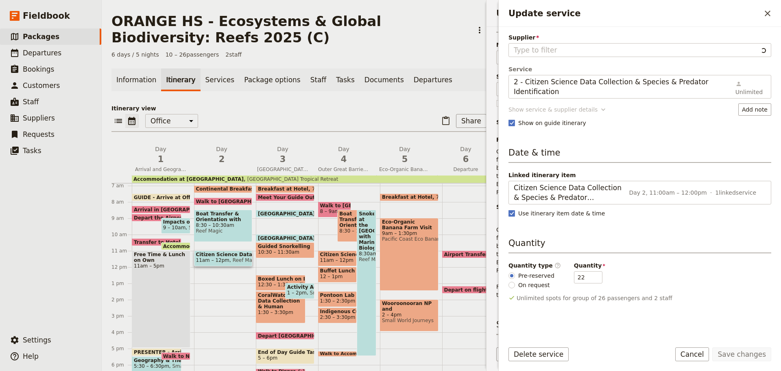
type input "Reef Magic"
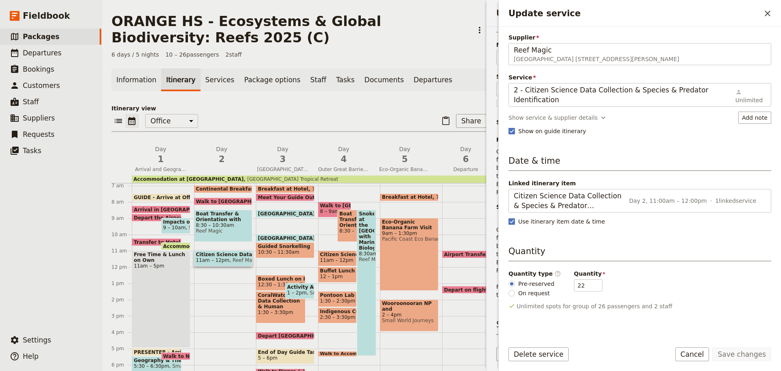
click at [522, 97] on div "Supplier Reef [GEOGRAPHIC_DATA] [STREET_ADDRESS][PERSON_NAME] Reef Magic Servic…" at bounding box center [640, 183] width 263 height 301
click at [526, 114] on div "Show service & supplier details" at bounding box center [553, 118] width 89 height 8
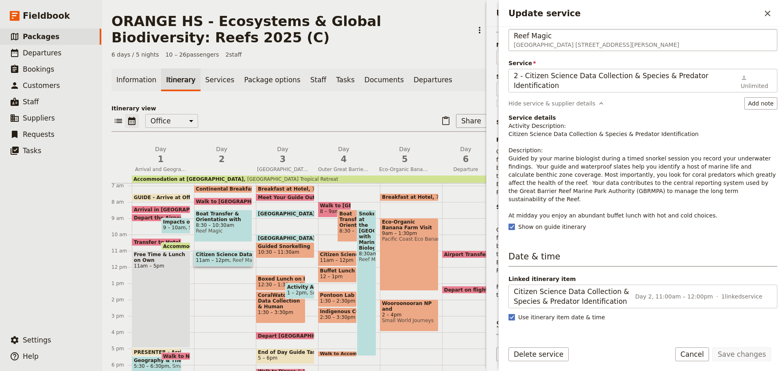
scroll to position [0, 0]
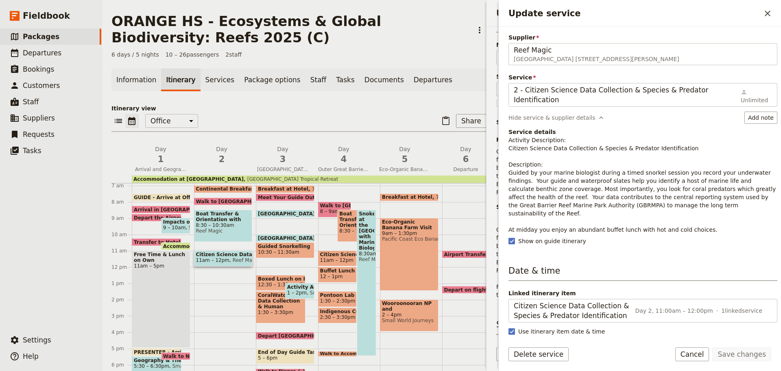
click at [603, 167] on p "Activity Description: Citizen Science Data Collection & Species & Predator Iden…" at bounding box center [643, 185] width 269 height 98
drag, startPoint x: 694, startPoint y: 352, endPoint x: 689, endPoint y: 326, distance: 27.0
click at [694, 348] on button "Cancel" at bounding box center [692, 354] width 34 height 14
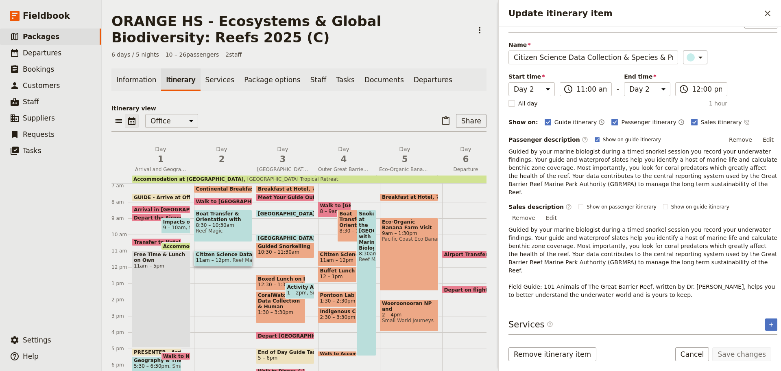
click at [700, 351] on button "Cancel" at bounding box center [692, 354] width 34 height 14
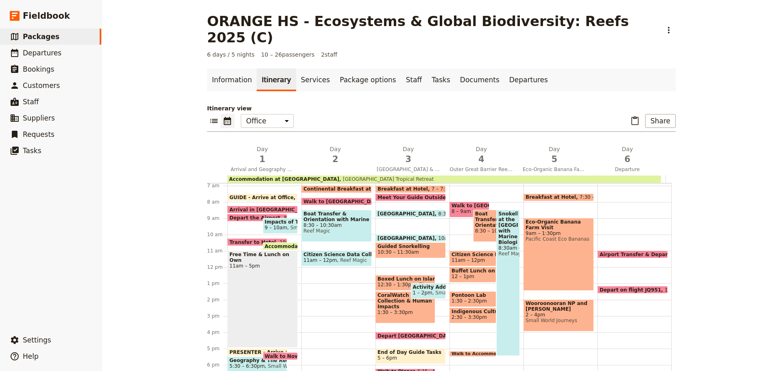
click at [323, 257] on span "11am – 12pm" at bounding box center [320, 260] width 34 height 6
select select "2"
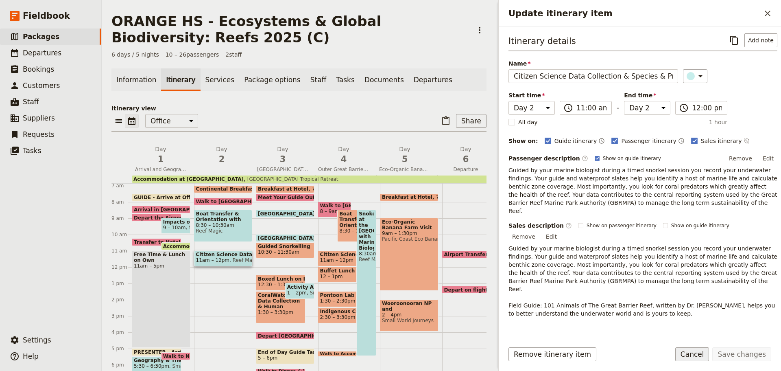
click at [706, 354] on button "Cancel" at bounding box center [692, 354] width 34 height 14
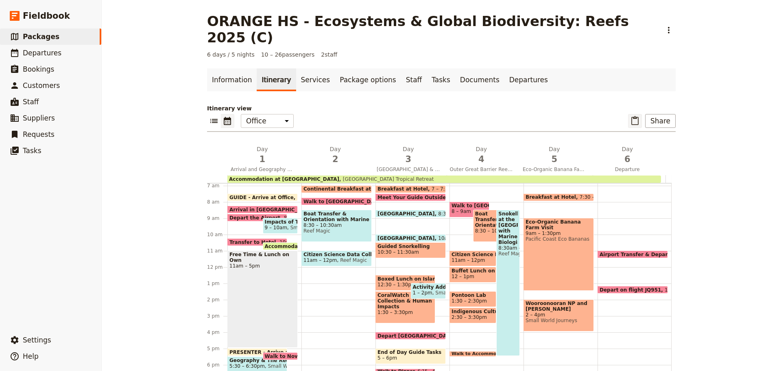
click at [632, 116] on icon "Paste itinerary item" at bounding box center [635, 121] width 10 height 10
select select "3"
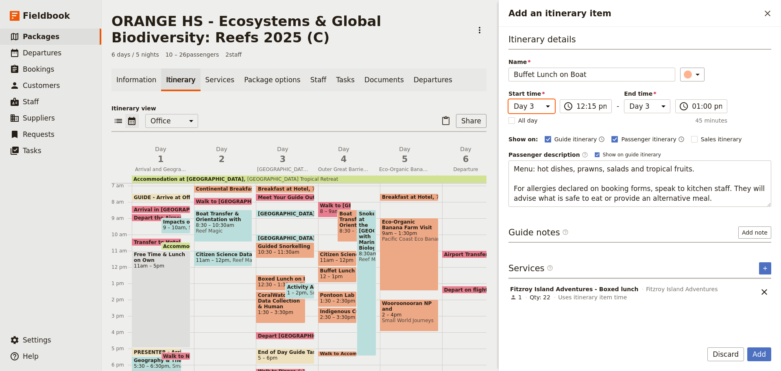
click at [528, 99] on select "Day 1 Day 2 Day 3 Day 4 Day 5 Day 6" at bounding box center [532, 106] width 46 height 14
select select "2"
click at [509, 99] on select "Day 1 Day 2 Day 3 Day 4 Day 5 Day 6" at bounding box center [532, 106] width 46 height 14
click at [642, 106] on select "Day 1 Day 2 Day 3 Day 4 Day 5 Day 6" at bounding box center [647, 106] width 46 height 14
select select "2"
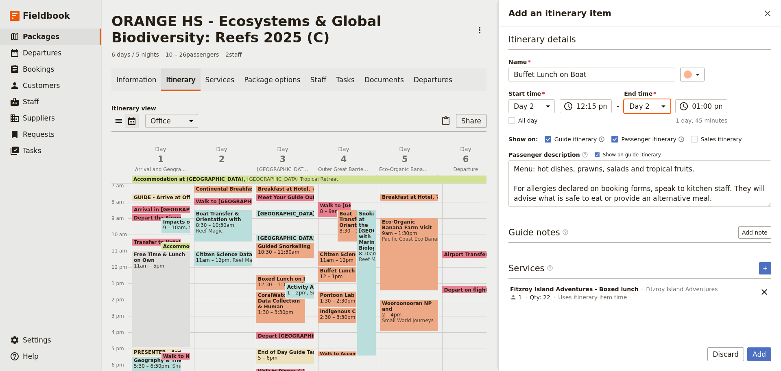
click at [624, 99] on select "Day 1 Day 2 Day 3 Day 4 Day 5 Day 6" at bounding box center [647, 106] width 46 height 14
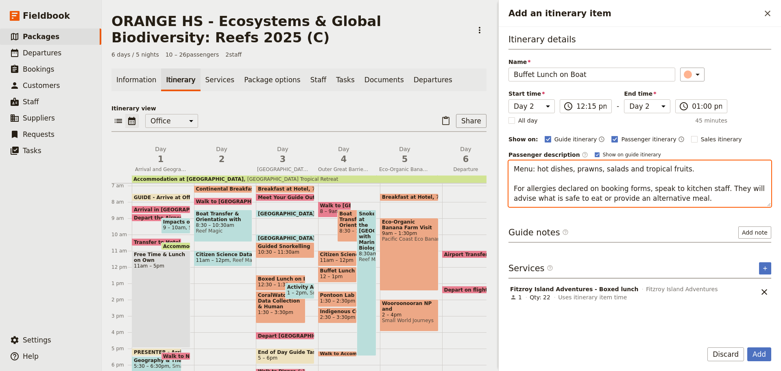
drag, startPoint x: 564, startPoint y: 183, endPoint x: 564, endPoint y: 178, distance: 4.9
click at [564, 179] on textarea "Menu: hot dishes, prawns, salads and tropical fruits. For allergies declared on…" at bounding box center [640, 183] width 263 height 46
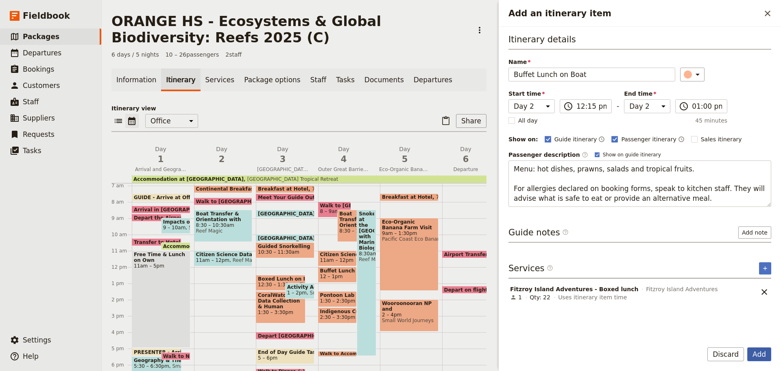
click at [766, 351] on button "Add" at bounding box center [759, 354] width 24 height 14
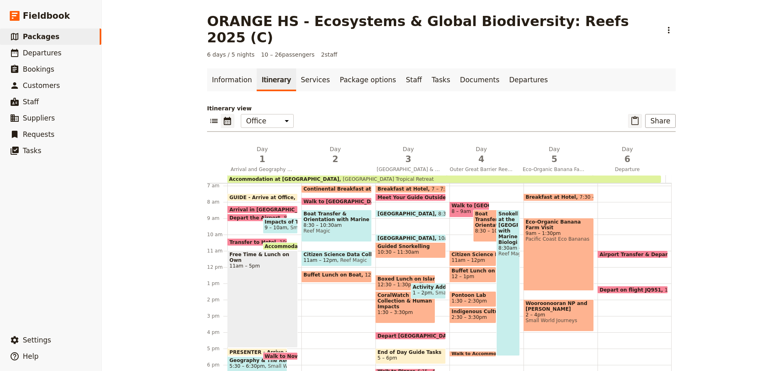
click at [630, 116] on icon "Paste itinerary item" at bounding box center [635, 121] width 10 height 10
select select "3"
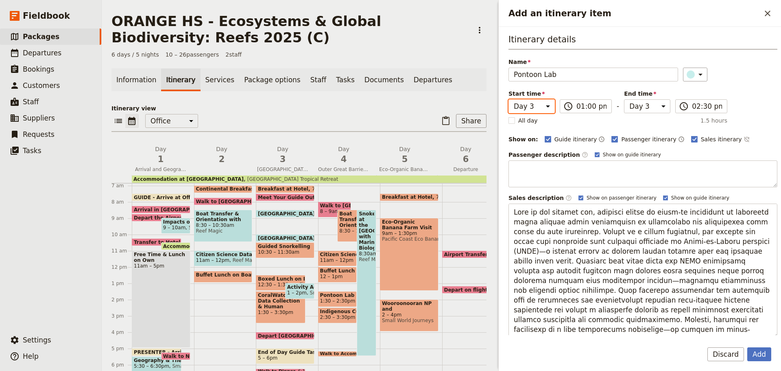
click at [524, 109] on select "Day 1 Day 2 Day 3 Day 4 Day 5 Day 6" at bounding box center [532, 106] width 46 height 14
select select "2"
click at [509, 99] on select "Day 1 Day 2 Day 3 Day 4 Day 5 Day 6" at bounding box center [532, 106] width 46 height 14
click at [639, 106] on select "Day 1 Day 2 Day 3 Day 4 Day 5 Day 6" at bounding box center [647, 106] width 46 height 14
select select "2"
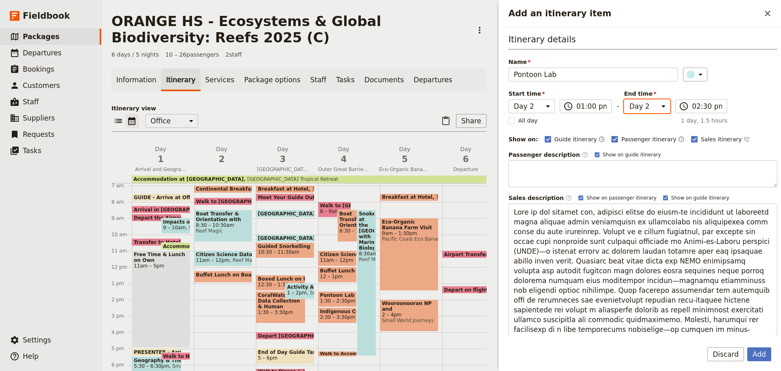
click at [624, 99] on select "Day 1 Day 2 Day 3 Day 4 Day 5 Day 6" at bounding box center [647, 106] width 46 height 14
click at [753, 348] on button "Add" at bounding box center [759, 354] width 24 height 14
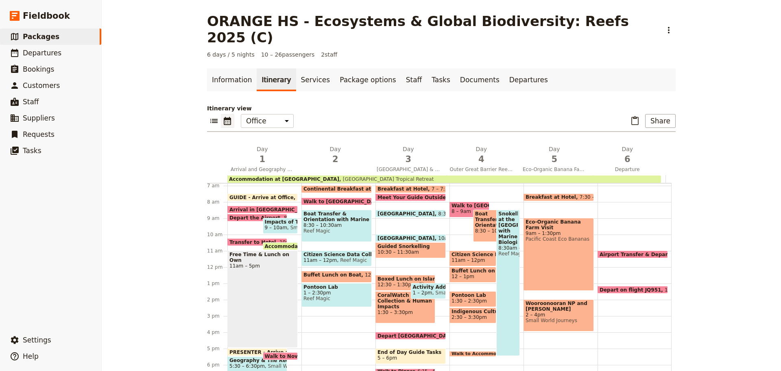
click at [327, 295] on span "Reef Magic" at bounding box center [336, 298] width 66 height 6
select select "2"
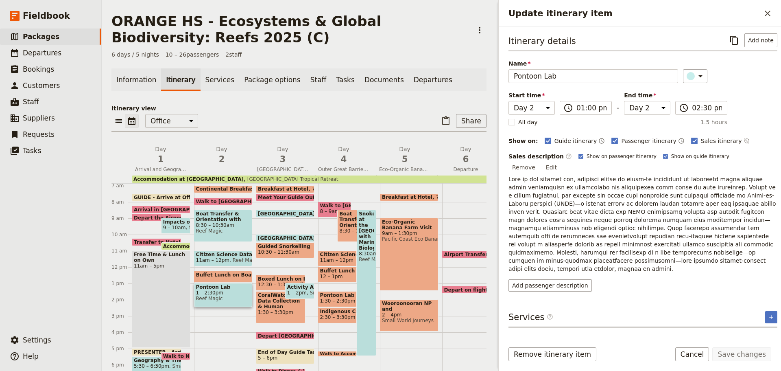
click at [701, 348] on button "Cancel" at bounding box center [692, 354] width 34 height 14
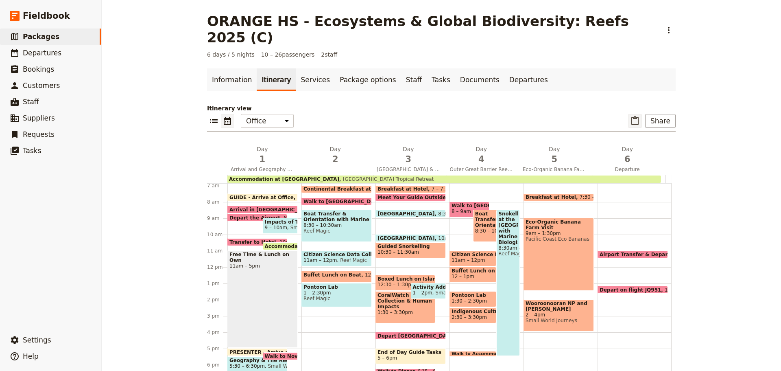
click at [635, 114] on button "​" at bounding box center [635, 121] width 14 height 14
select select "3"
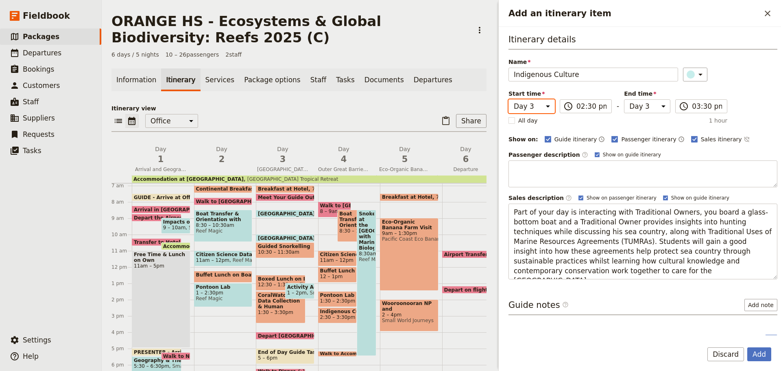
drag, startPoint x: 533, startPoint y: 102, endPoint x: 530, endPoint y: 113, distance: 11.0
click at [533, 103] on select "Day 1 Day 2 Day 3 Day 4 Day 5 Day 6" at bounding box center [532, 106] width 46 height 14
select select "2"
click at [509, 99] on select "Day 1 Day 2 Day 3 Day 4 Day 5 Day 6" at bounding box center [532, 106] width 46 height 14
click at [646, 101] on select "Day 1 Day 2 Day 3 Day 4 Day 5 Day 6" at bounding box center [647, 106] width 46 height 14
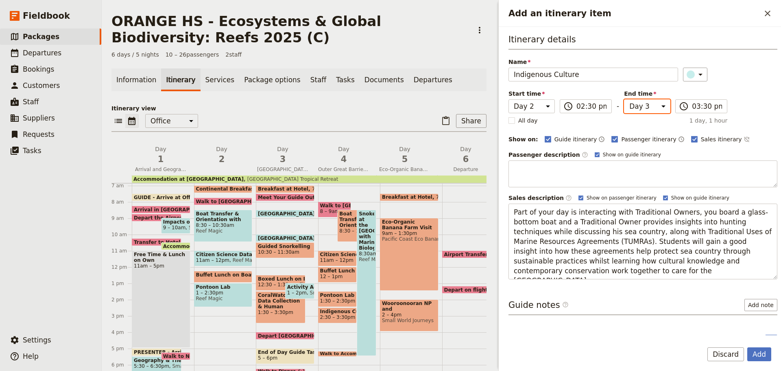
select select "2"
click at [624, 99] on select "Day 1 Day 2 Day 3 Day 4 Day 5 Day 6" at bounding box center [647, 106] width 46 height 14
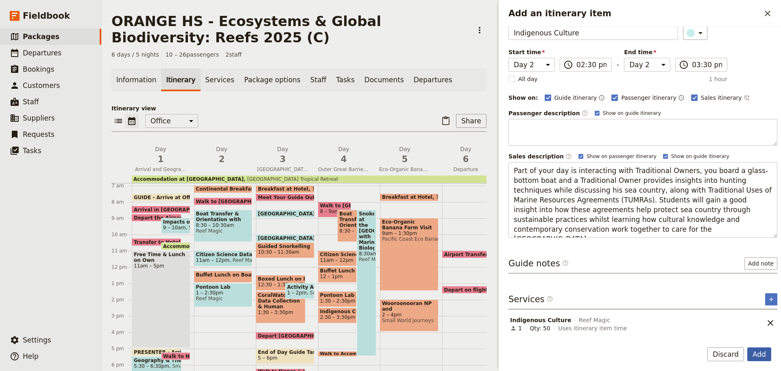
click at [755, 350] on button "Add" at bounding box center [759, 354] width 24 height 14
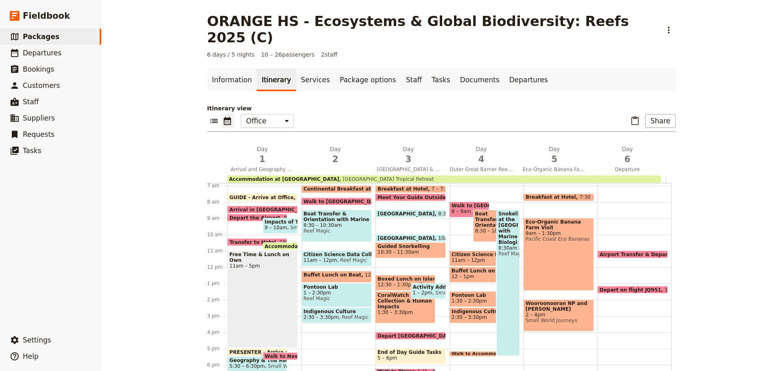
click at [349, 308] on span "Indigenous Culture" at bounding box center [336, 311] width 66 height 6
select select "2"
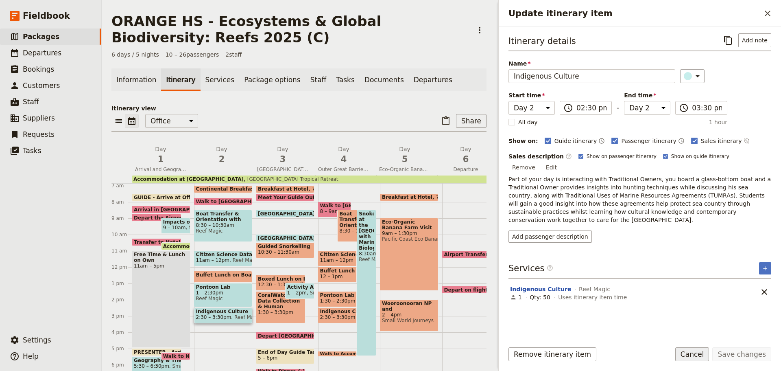
click at [695, 359] on button "Cancel" at bounding box center [692, 354] width 34 height 14
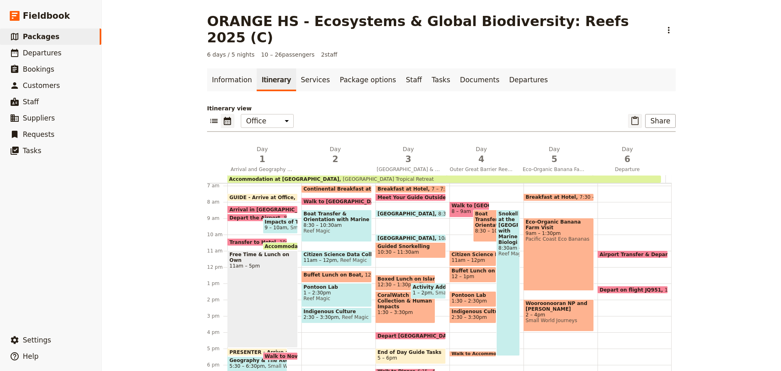
click at [636, 114] on button "​" at bounding box center [635, 121] width 14 height 14
select select "3"
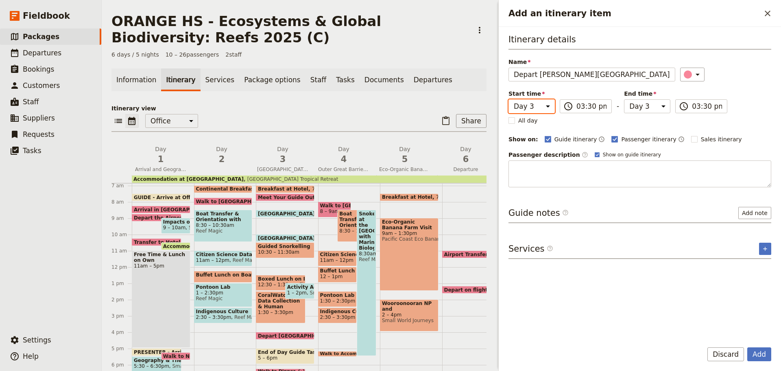
click at [526, 107] on select "Day 1 Day 2 Day 3 Day 4 Day 5 Day 6" at bounding box center [532, 106] width 46 height 14
select select "2"
click at [509, 99] on select "Day 1 Day 2 Day 3 Day 4 Day 5 Day 6" at bounding box center [532, 106] width 46 height 14
click at [649, 110] on select "Day 1 Day 2 Day 3 Day 4 Day 5 Day 6" at bounding box center [647, 106] width 46 height 14
select select "2"
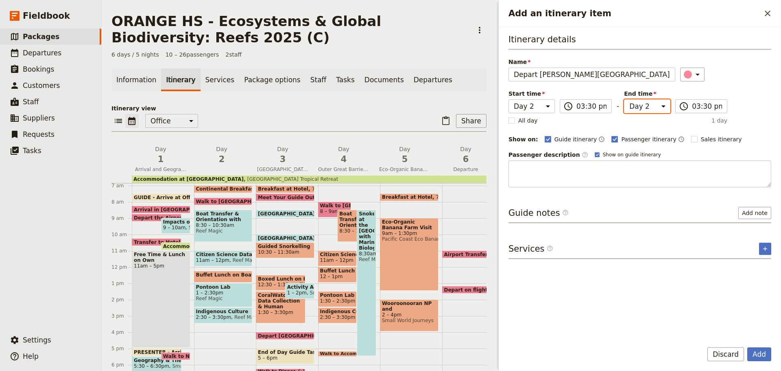
click at [624, 99] on select "Day 1 Day 2 Day 3 Day 4 Day 5 Day 6" at bounding box center [647, 106] width 46 height 14
click at [753, 350] on button "Add" at bounding box center [759, 354] width 24 height 14
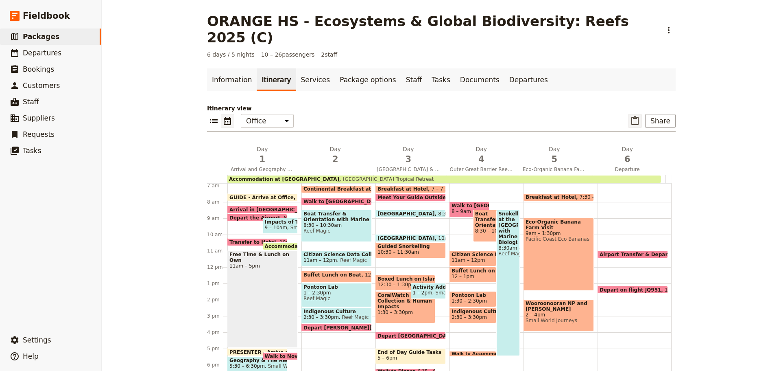
click at [632, 116] on icon "Paste itinerary item" at bounding box center [634, 120] width 7 height 9
select select "3"
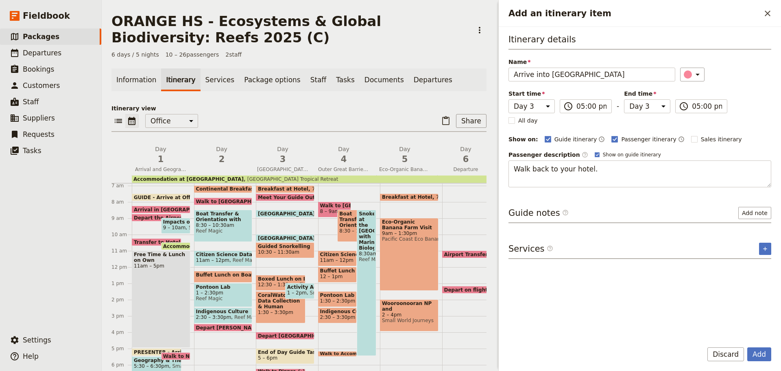
click at [730, 355] on button "Discard" at bounding box center [725, 354] width 37 height 14
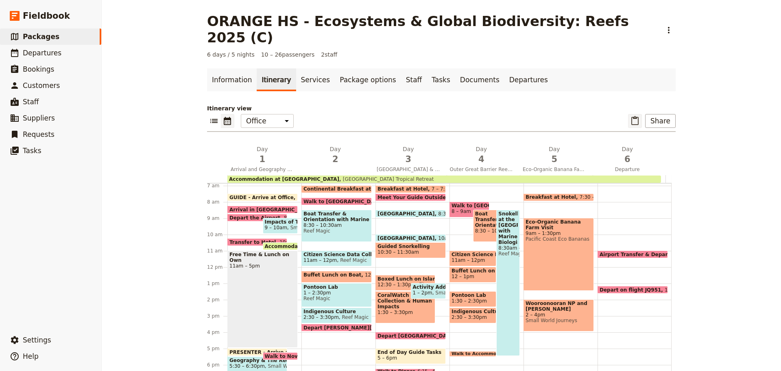
click at [636, 116] on icon "Paste itinerary item" at bounding box center [635, 121] width 10 height 10
select select "3"
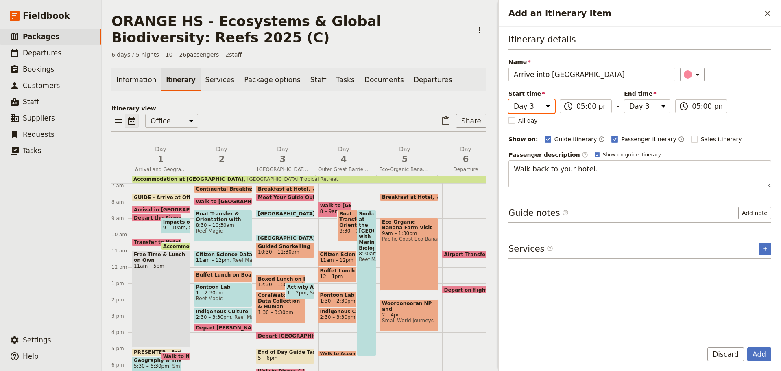
drag, startPoint x: 530, startPoint y: 104, endPoint x: 530, endPoint y: 113, distance: 8.6
click at [530, 104] on select "Day 1 Day 2 Day 3 Day 4 Day 5 Day 6" at bounding box center [532, 106] width 46 height 14
select select "2"
click at [509, 99] on select "Day 1 Day 2 Day 3 Day 4 Day 5 Day 6" at bounding box center [532, 106] width 46 height 14
click at [643, 104] on select "Day 1 Day 2 Day 3 Day 4 Day 5 Day 6" at bounding box center [647, 106] width 46 height 14
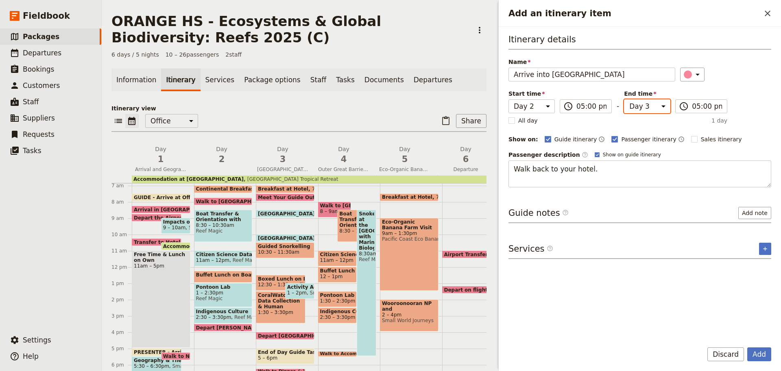
select select "2"
click at [624, 99] on select "Day 1 Day 2 Day 3 Day 4 Day 5 Day 6" at bounding box center [647, 106] width 46 height 14
click at [763, 357] on button "Add" at bounding box center [759, 354] width 24 height 14
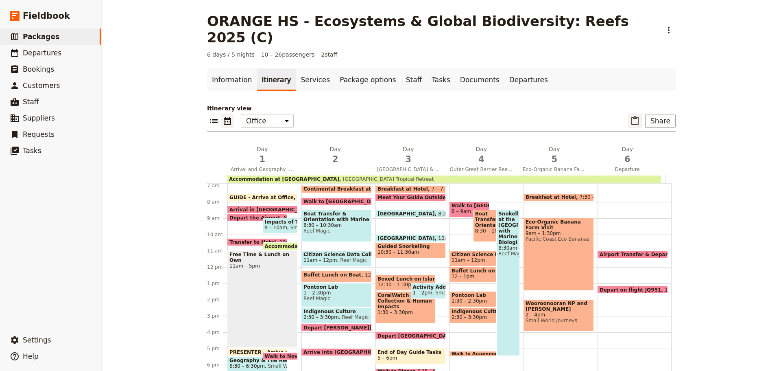
click at [635, 116] on icon "Paste itinerary item" at bounding box center [634, 120] width 7 height 9
select select "2"
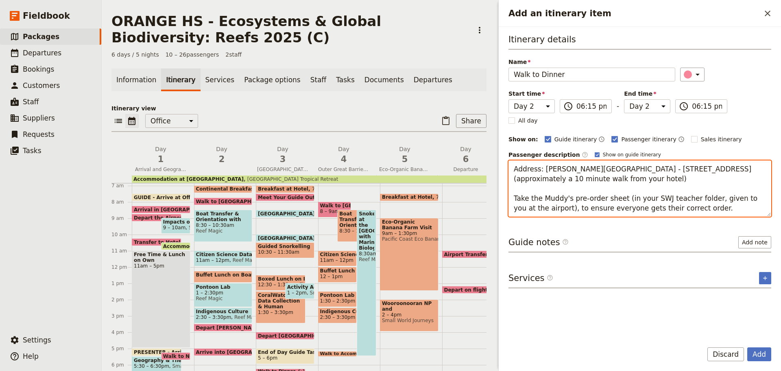
click at [610, 177] on textarea "Address: [PERSON_NAME][GEOGRAPHIC_DATA] - [STREET_ADDRESS] (approximately a 10 …" at bounding box center [640, 188] width 263 height 56
click at [598, 199] on textarea "Address: [PERSON_NAME][GEOGRAPHIC_DATA] - [STREET_ADDRESS] (approximately a 10 …" at bounding box center [640, 188] width 263 height 56
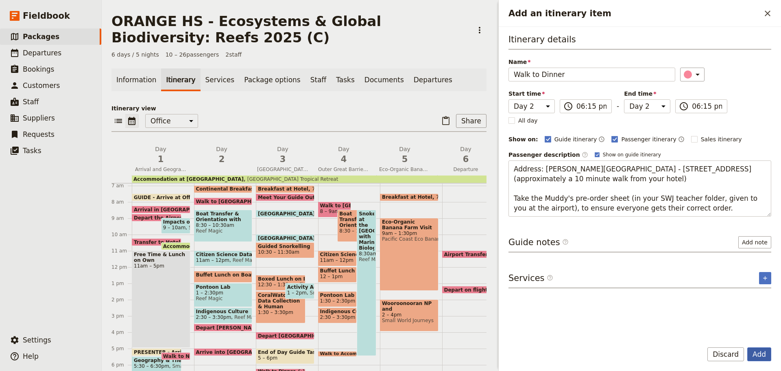
click at [750, 352] on button "Add" at bounding box center [759, 354] width 24 height 14
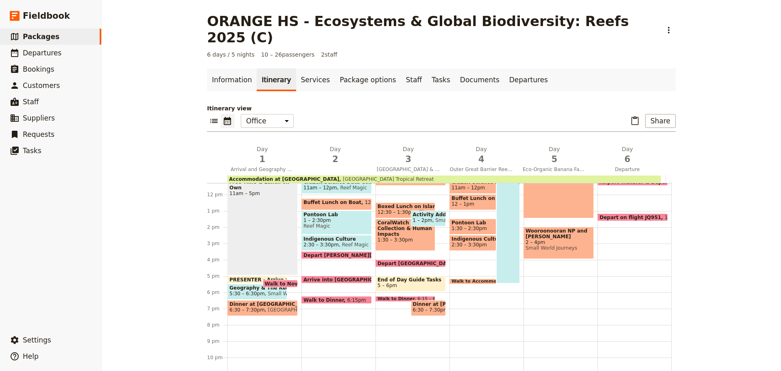
scroll to position [193, 0]
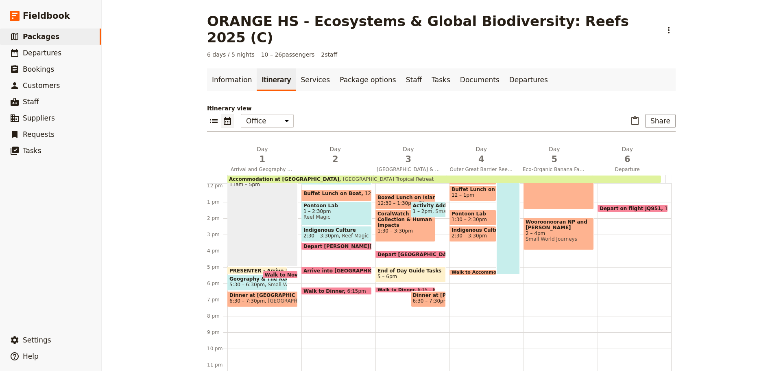
click at [421, 292] on span "Dinner at [PERSON_NAME][GEOGRAPHIC_DATA]" at bounding box center [428, 295] width 31 height 6
select select "3"
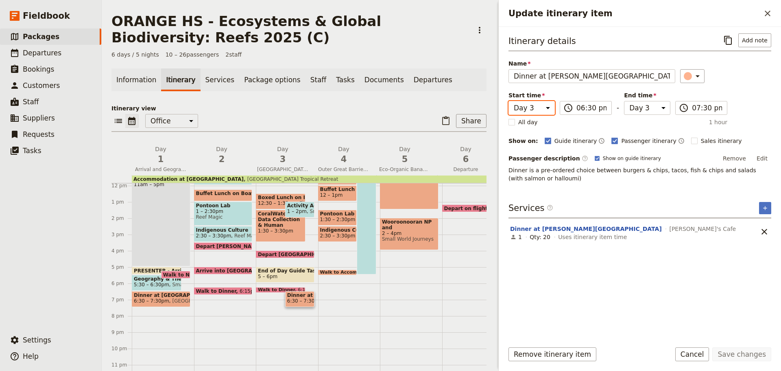
click at [539, 106] on select "Day 1 Day 2 Day 3 Day 4 Day 5 Day 6" at bounding box center [532, 108] width 46 height 14
select select "2"
click at [509, 101] on select "Day 1 Day 2 Day 3 Day 4 Day 5 Day 6" at bounding box center [532, 108] width 46 height 14
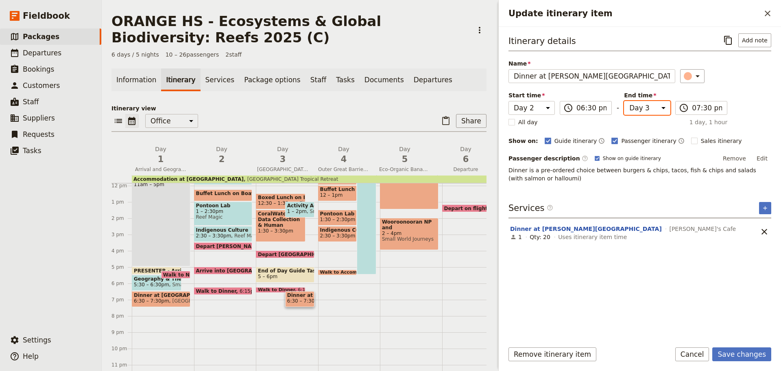
click at [650, 107] on select "Day 1 Day 2 Day 3 Day 4 Day 5 Day 6" at bounding box center [647, 108] width 46 height 14
select select "2"
click at [624, 101] on select "Day 1 Day 2 Day 3 Day 4 Day 5 Day 6" at bounding box center [647, 108] width 46 height 14
click at [743, 354] on button "Save changes" at bounding box center [741, 354] width 59 height 14
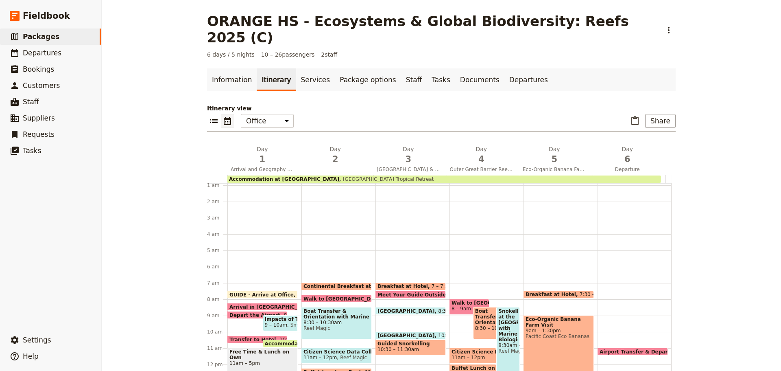
scroll to position [0, 0]
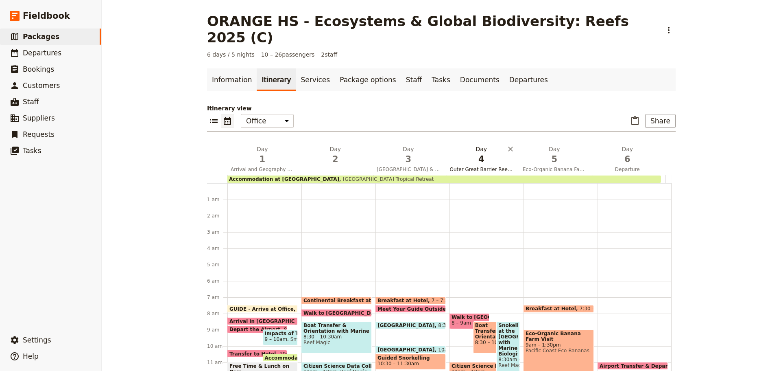
click at [483, 166] on span "Outer Great Barrier Reef & Indigenous Culture" at bounding box center [482, 169] width 70 height 7
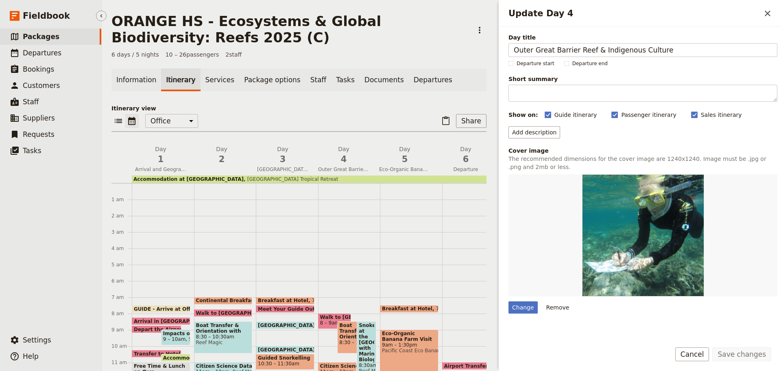
drag, startPoint x: 676, startPoint y: 54, endPoint x: 92, endPoint y: 43, distance: 584.3
click at [89, 45] on div "Fieldbook ​ ​ Fieldbook ​ ​ Packages ​ Departures ​ Bookings ​ Customers ​ Staf…" at bounding box center [390, 185] width 781 height 371
click at [223, 165] on button "Day 2" at bounding box center [223, 157] width 61 height 24
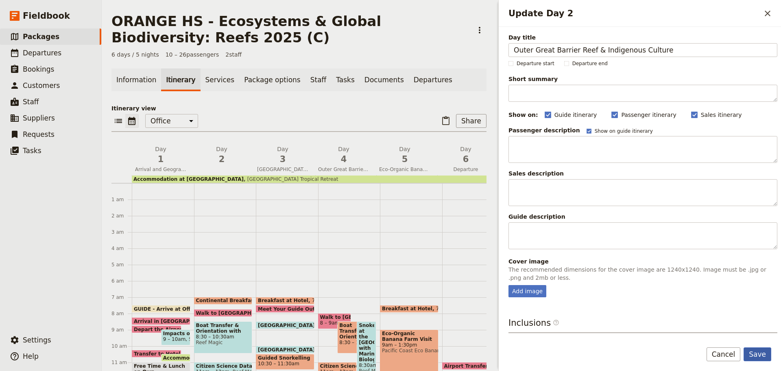
type input "Outer Great Barrier Reef & Indigenous Culture"
drag, startPoint x: 751, startPoint y: 351, endPoint x: 725, endPoint y: 347, distance: 25.5
click at [750, 351] on button "Save" at bounding box center [758, 354] width 28 height 14
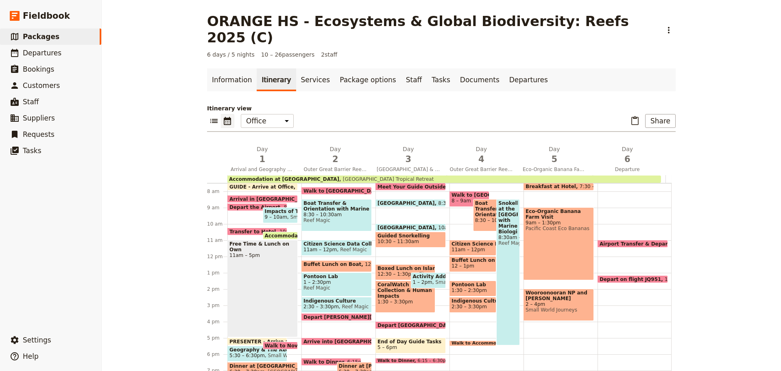
scroll to position [163, 0]
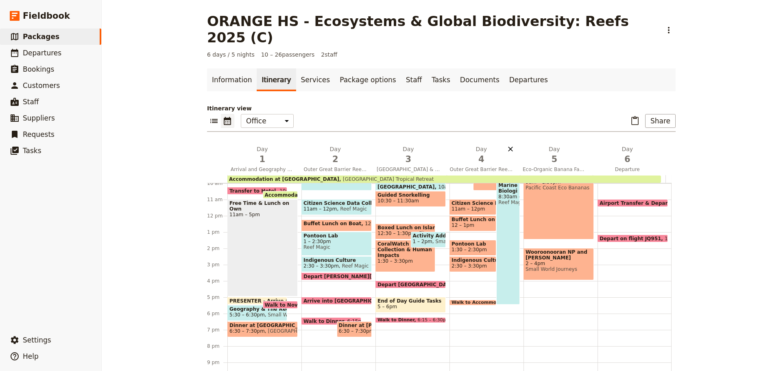
click at [509, 145] on icon "Delete day Outer Great Barrier Reef & Indigenous Culture" at bounding box center [510, 149] width 8 height 8
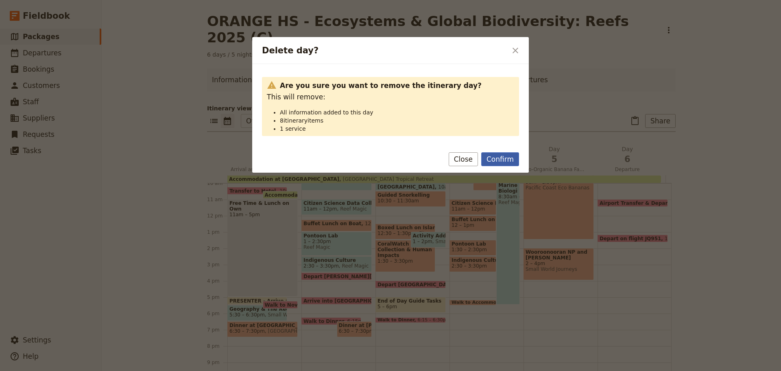
click at [505, 165] on button "Confirm" at bounding box center [500, 159] width 38 height 14
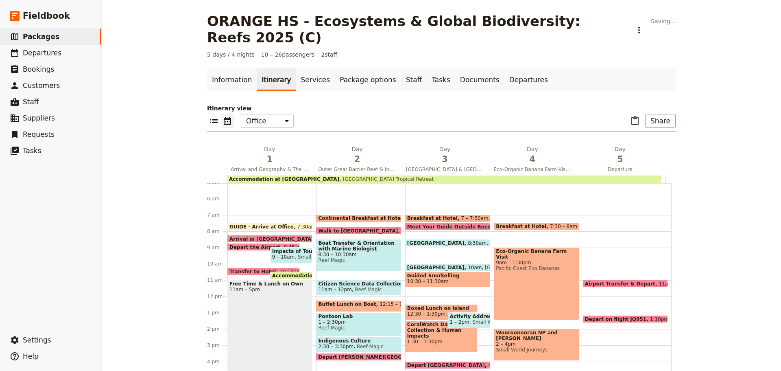
scroll to position [81, 0]
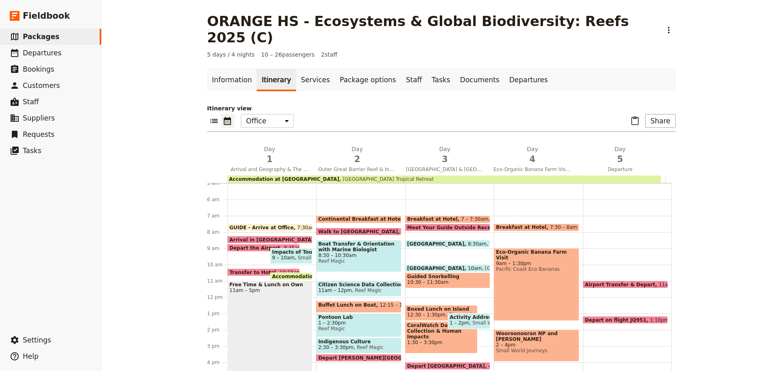
click at [461, 216] on span "7 – 7:30am" at bounding box center [474, 219] width 27 height 6
select select "3"
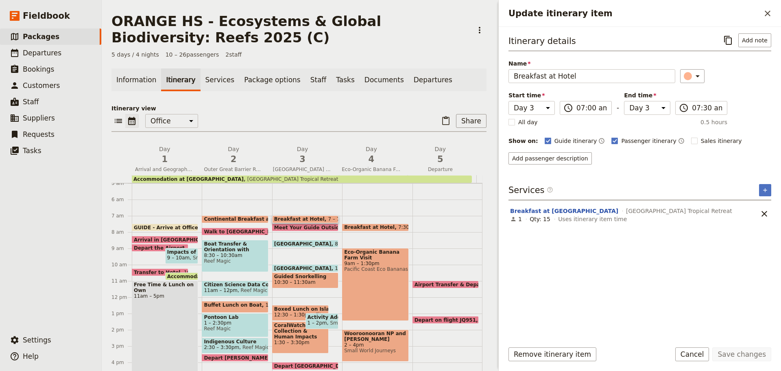
click at [289, 216] on span "Breakfast at Hotel" at bounding box center [301, 219] width 54 height 6
select select "3"
click at [696, 358] on button "Cancel" at bounding box center [692, 354] width 34 height 14
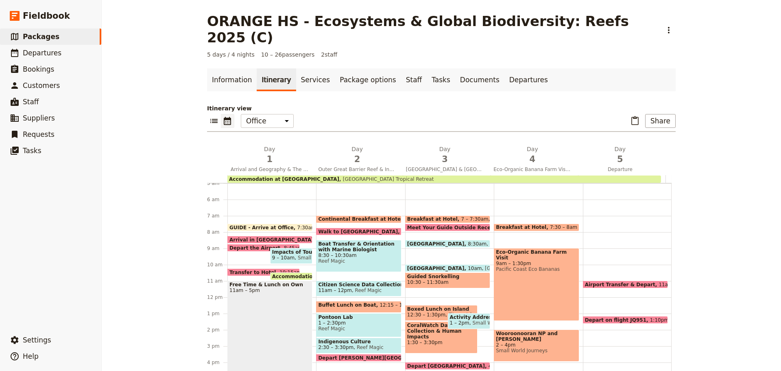
click at [380, 219] on span at bounding box center [359, 220] width 84 height 3
select select "2"
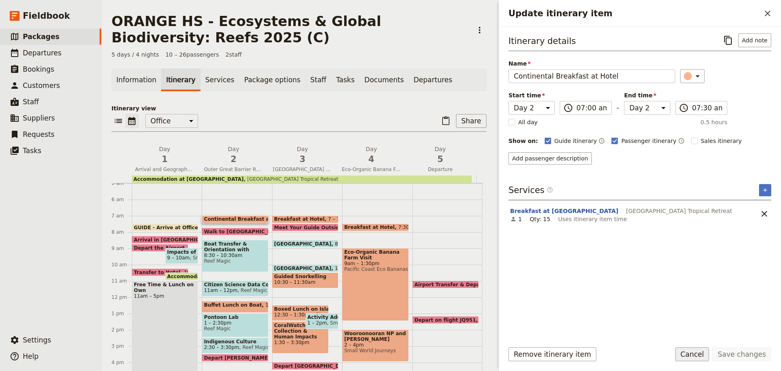
click at [692, 352] on button "Cancel" at bounding box center [692, 354] width 34 height 14
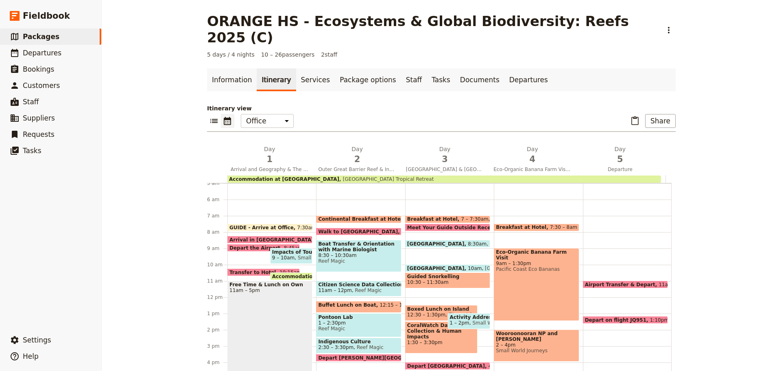
click at [440, 225] on span "Meet Your Guide Outside Reception & Depart" at bounding box center [471, 227] width 128 height 5
select select "3"
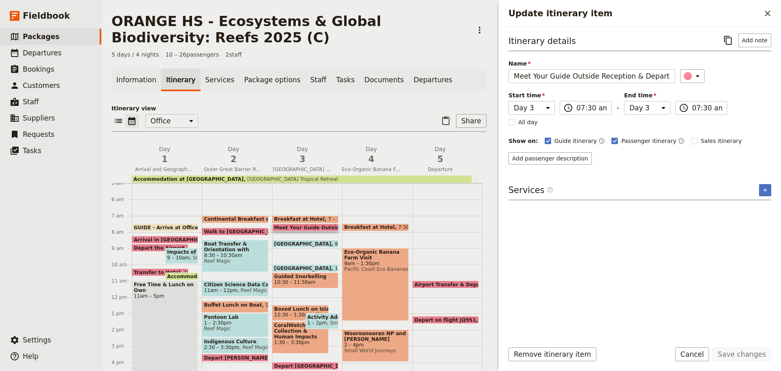
click at [692, 351] on button "Cancel" at bounding box center [692, 354] width 34 height 14
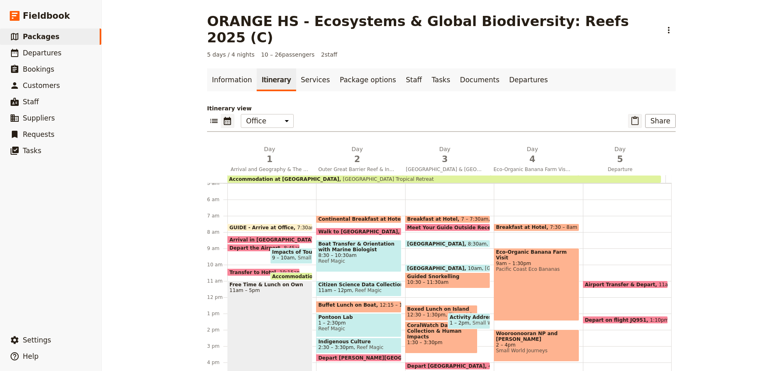
click at [637, 114] on div "​ Share" at bounding box center [652, 121] width 48 height 14
click at [631, 116] on icon "Paste itinerary item" at bounding box center [634, 120] width 7 height 9
select select "2"
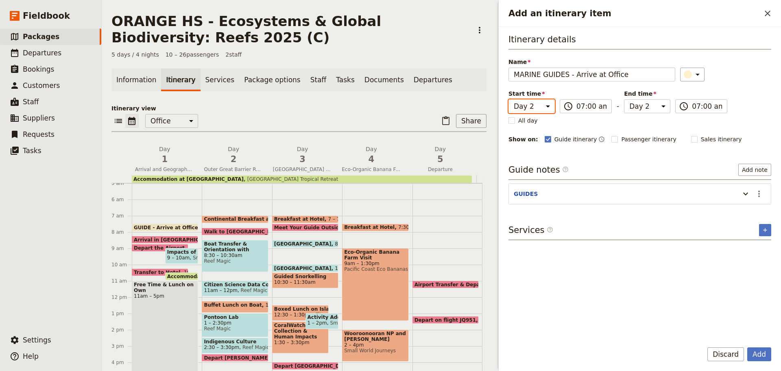
click at [539, 105] on select "Day 1 Day 2 Day 3 Day 4 Day 5" at bounding box center [532, 106] width 46 height 14
select select "3"
click at [509, 99] on select "Day 1 Day 2 Day 3 Day 4 Day 5" at bounding box center [532, 106] width 46 height 14
select select "3"
drag, startPoint x: 635, startPoint y: 108, endPoint x: 637, endPoint y: 113, distance: 5.1
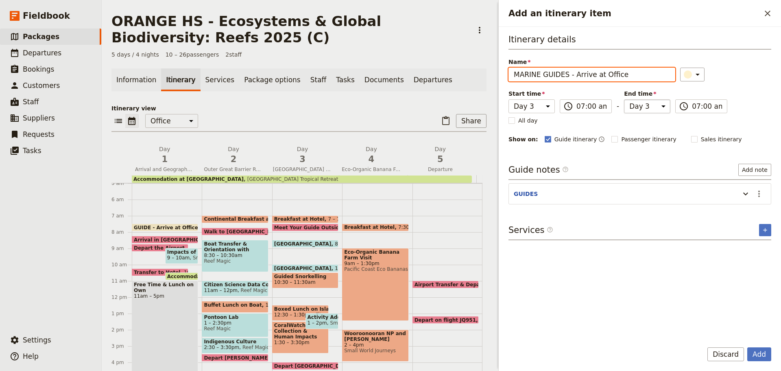
click at [635, 108] on select "Day 1 Day 2 Day 3 Day 4 Day 5" at bounding box center [647, 106] width 46 height 14
click at [624, 99] on select "Day 1 Day 2 Day 3 Day 4 Day 5" at bounding box center [647, 106] width 46 height 14
click at [757, 193] on icon "Actions" at bounding box center [759, 194] width 10 height 10
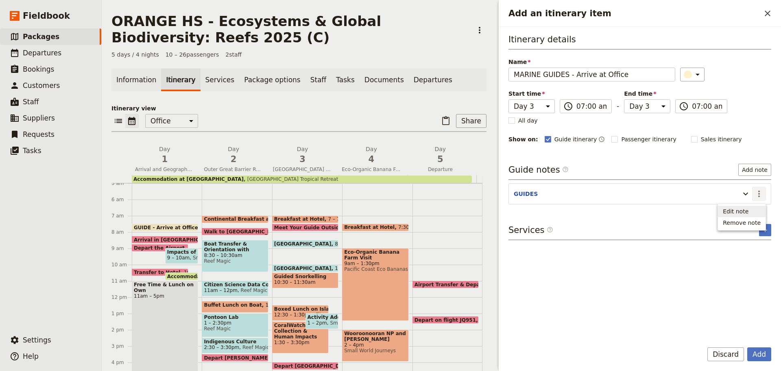
click at [741, 212] on span "Edit note" at bounding box center [736, 211] width 26 height 8
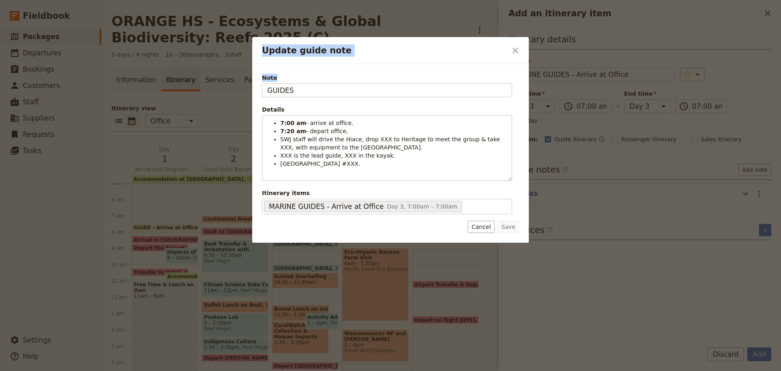
drag, startPoint x: 310, startPoint y: 90, endPoint x: 232, endPoint y: 97, distance: 78.0
click at [226, 370] on div "Update guide note ​ Note GUIDES Details 7:00 am - arrive at office. 7:20 am - d…" at bounding box center [390, 371] width 781 height 0
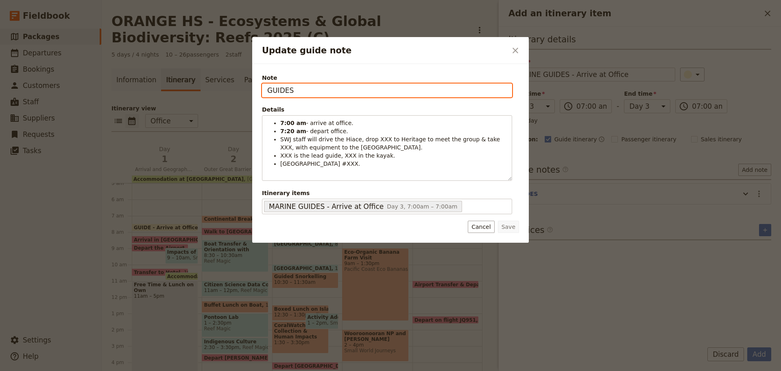
click at [308, 89] on input "GUIDES" at bounding box center [387, 90] width 250 height 14
drag, startPoint x: 308, startPoint y: 89, endPoint x: 252, endPoint y: 100, distance: 57.2
click at [252, 100] on div "Note GUIDES Details 7:00 am - arrive at office. 7:20 am - depart office. SWJ st…" at bounding box center [390, 153] width 277 height 179
type input "BEE & EVA"
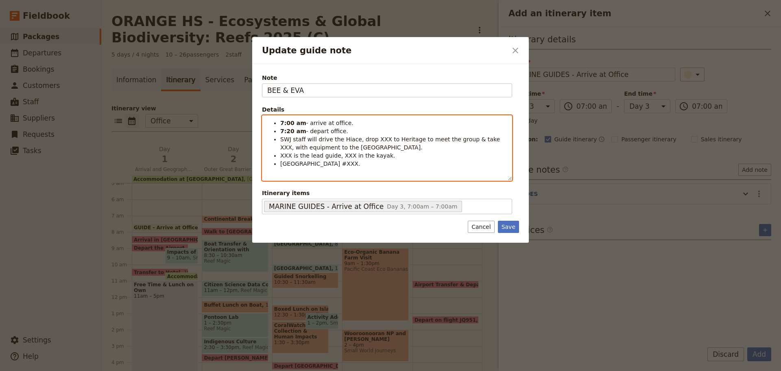
click at [374, 138] on span "SWJ staff will drive the Hiace, drop XXX to Heritage to meet the group & take X…" at bounding box center [391, 143] width 222 height 15
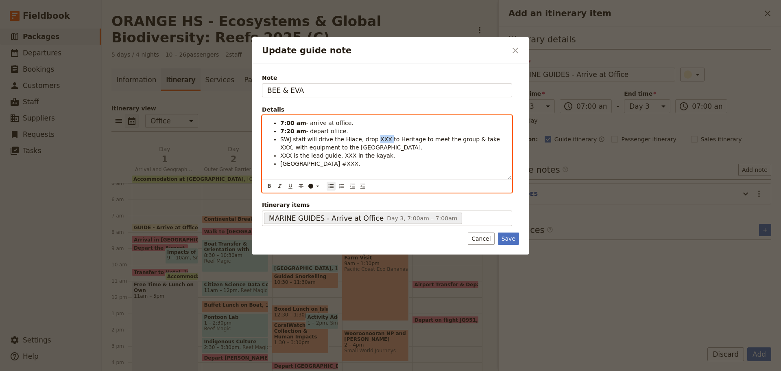
click at [374, 138] on span "SWJ staff will drive the Hiace, drop XXX to Heritage to meet the group & take X…" at bounding box center [391, 143] width 222 height 15
click at [400, 140] on span "SWJ staff will drive the Hiace, drop BEE to Heritage to meet the group & take X…" at bounding box center [390, 143] width 221 height 15
click at [486, 140] on span "SWJ staff will drive the Hiace, drop BEE to [GEOGRAPHIC_DATA] to meet the group…" at bounding box center [389, 143] width 218 height 15
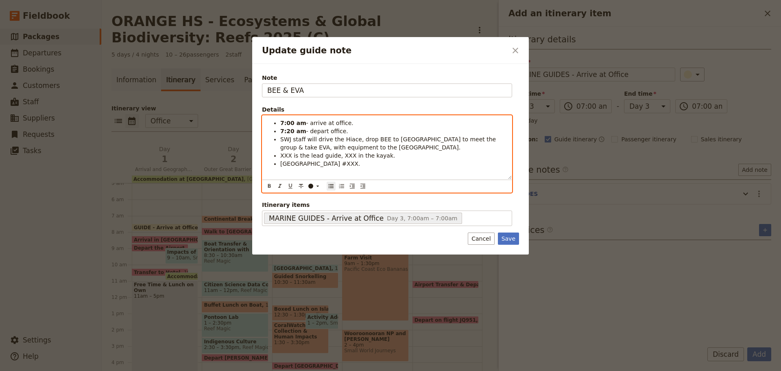
click at [284, 154] on span "XXX is the lead guide, XXX in the kayak." at bounding box center [337, 155] width 115 height 7
click at [338, 157] on span "BEE is the lead guide, XXX in the kayak." at bounding box center [337, 155] width 114 height 7
drag, startPoint x: 349, startPoint y: 162, endPoint x: 359, endPoint y: 161, distance: 9.8
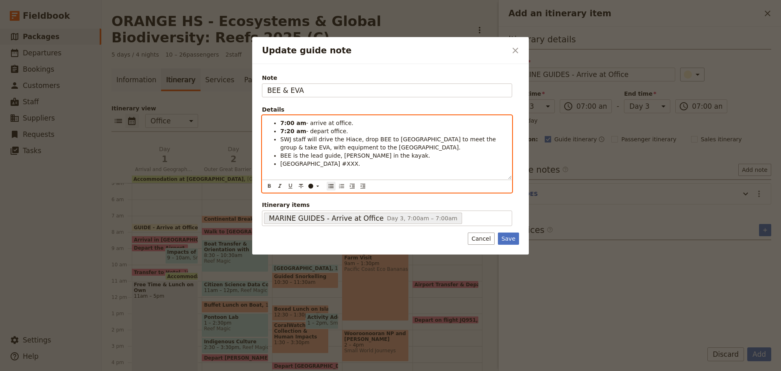
click at [359, 161] on span "[GEOGRAPHIC_DATA] #XXX." at bounding box center [320, 163] width 80 height 7
click at [375, 136] on span "SWJ staff will drive the Hiace, drop BEE to [GEOGRAPHIC_DATA] to meet the group…" at bounding box center [389, 143] width 218 height 15
click at [374, 136] on span "SWJ staff will drive the Hiace, drop BEE to [GEOGRAPHIC_DATA] to meet the group…" at bounding box center [389, 143] width 218 height 15
click at [269, 186] on icon "Format bold" at bounding box center [269, 186] width 7 height 7
click at [489, 136] on span "to [GEOGRAPHIC_DATA] to meet the group & take EVA, with equipment to the [GEOGR…" at bounding box center [387, 143] width 215 height 15
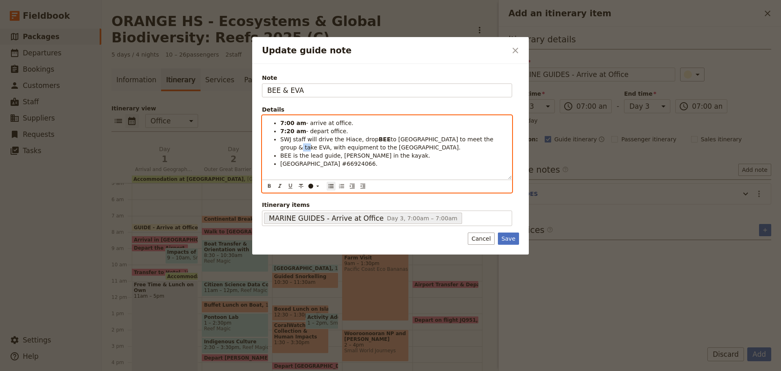
click at [489, 136] on span "to [GEOGRAPHIC_DATA] to meet the group & take EVA, with equipment to the [GEOGR…" at bounding box center [387, 143] width 215 height 15
click at [270, 186] on icon "Format bold" at bounding box center [269, 186] width 3 height 4
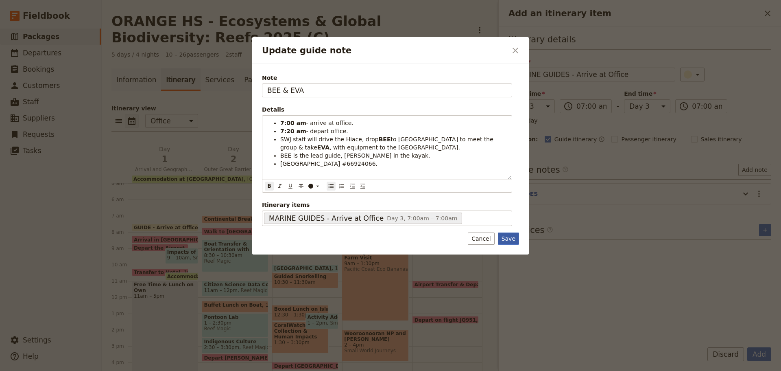
click at [515, 236] on button "Save" at bounding box center [508, 238] width 21 height 12
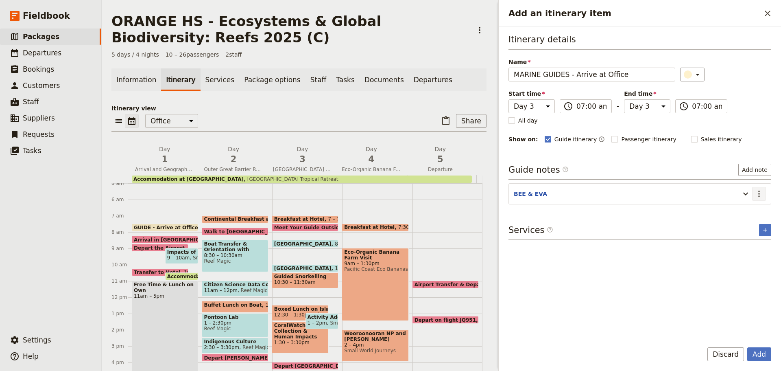
click at [756, 195] on icon "Actions" at bounding box center [759, 194] width 10 height 10
click at [750, 210] on span "Edit note" at bounding box center [742, 211] width 38 height 8
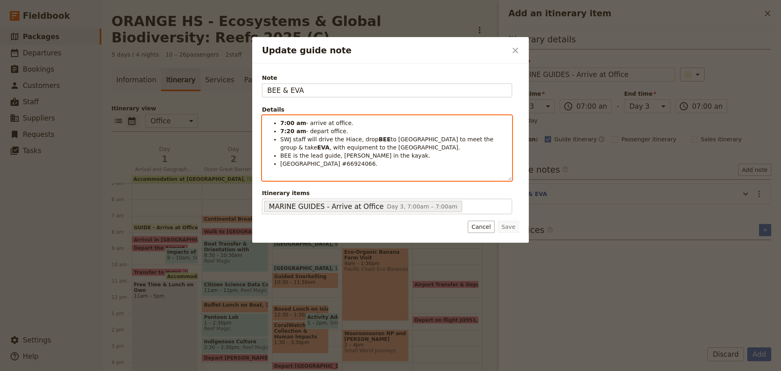
click at [283, 157] on span "BEE is the lead guide, [PERSON_NAME] in the kayak." at bounding box center [355, 155] width 150 height 7
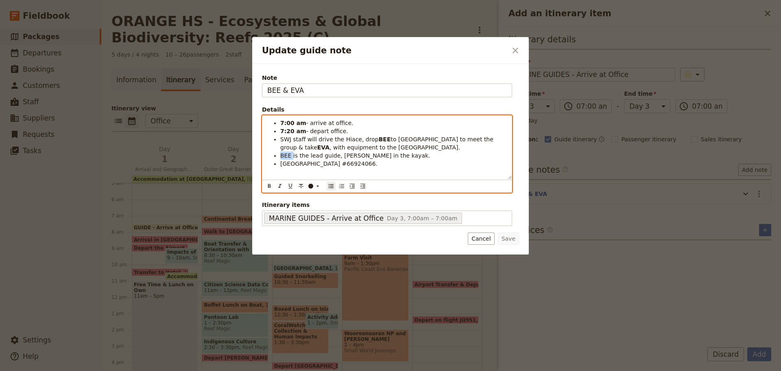
click at [283, 157] on span "BEE is the lead guide, [PERSON_NAME] in the kayak." at bounding box center [355, 155] width 150 height 7
click at [270, 185] on icon "Format bold" at bounding box center [269, 186] width 3 height 4
click at [338, 156] on span "is the lead guide, [PERSON_NAME] in the kayak." at bounding box center [360, 155] width 137 height 7
click at [266, 186] on icon "Format bold" at bounding box center [269, 186] width 7 height 7
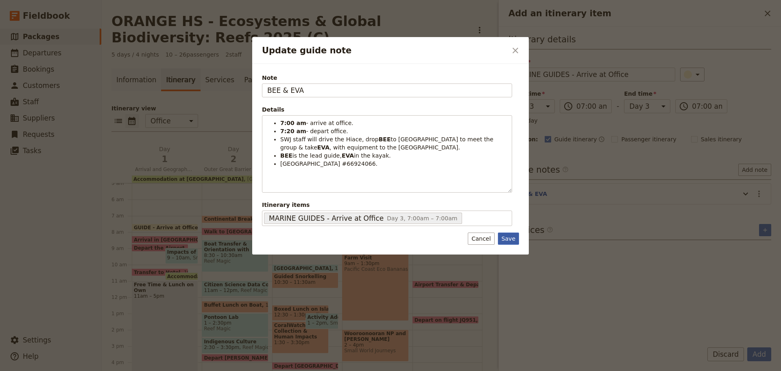
click at [506, 235] on form "Note BEE & EVA Details 7:00 am - arrive at office. 7:20 am - depart office. SWJ…" at bounding box center [390, 159] width 257 height 171
click at [506, 235] on button "Save" at bounding box center [508, 238] width 21 height 12
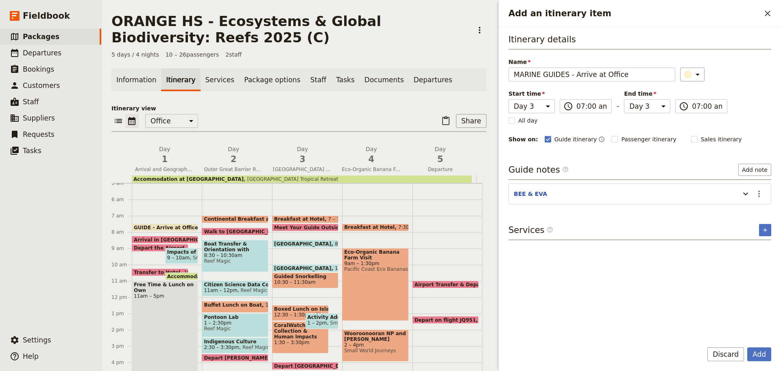
click at [747, 347] on form "Itinerary details Name MARINE GUIDES - Arrive at Office ​ Start time Day 1 Day …" at bounding box center [640, 199] width 282 height 344
click at [760, 195] on icon "Actions" at bounding box center [759, 194] width 10 height 10
click at [752, 210] on span "Edit note" at bounding box center [742, 211] width 38 height 8
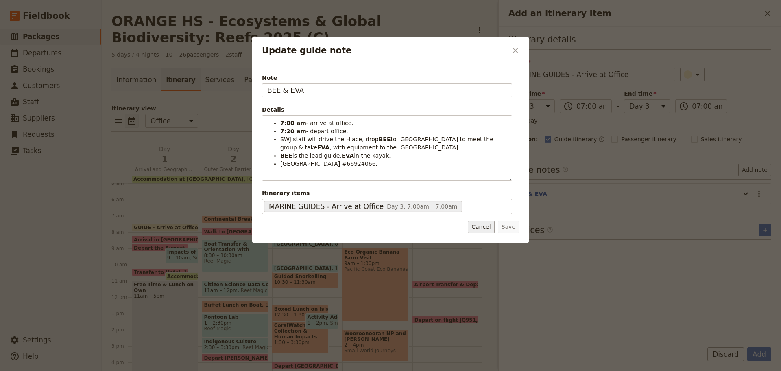
click at [484, 231] on button "Cancel" at bounding box center [481, 226] width 26 height 12
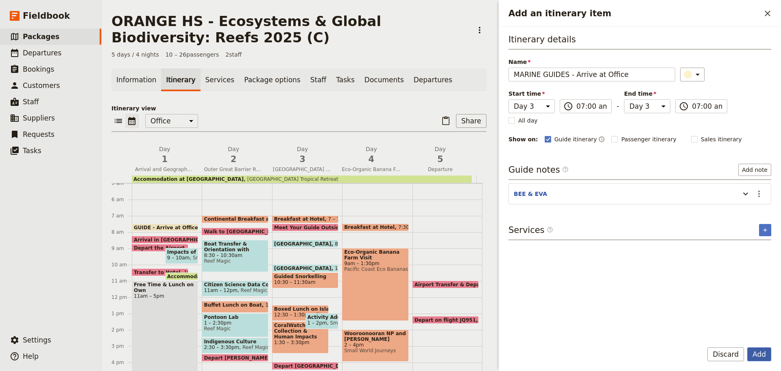
click at [755, 351] on button "Add" at bounding box center [759, 354] width 24 height 14
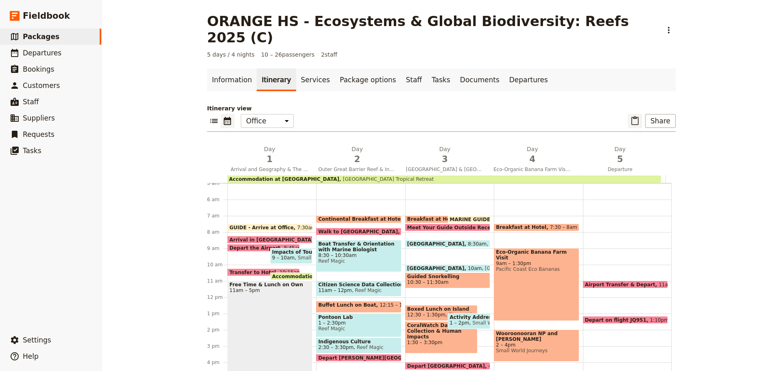
click at [636, 116] on icon "Paste itinerary item" at bounding box center [635, 121] width 10 height 10
select select "2"
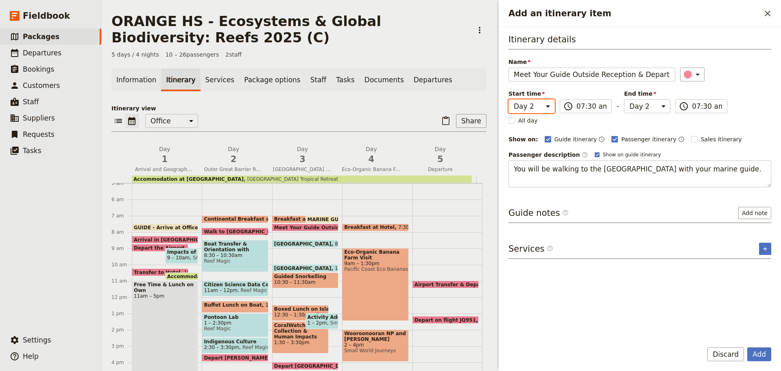
click at [529, 106] on select "Day 1 Day 2 Day 3 Day 4 Day 5" at bounding box center [532, 106] width 46 height 14
select select "3"
click at [509, 99] on select "Day 1 Day 2 Day 3 Day 4 Day 5" at bounding box center [532, 106] width 46 height 14
select select "3"
click at [641, 107] on select "Day 1 Day 2 Day 3 Day 4 Day 5" at bounding box center [647, 106] width 46 height 14
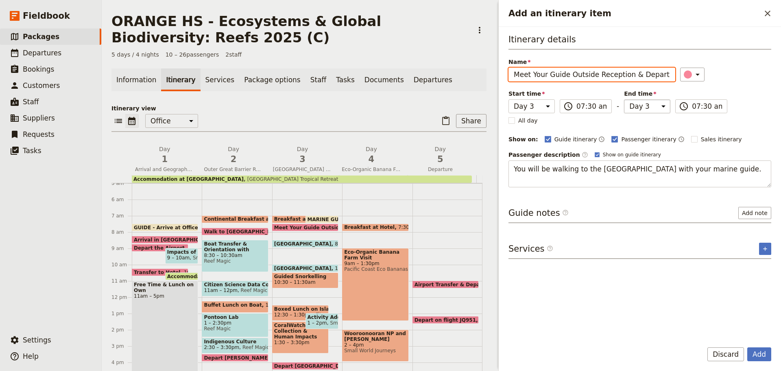
click at [624, 99] on select "Day 1 Day 2 Day 3 Day 4 Day 5" at bounding box center [647, 106] width 46 height 14
drag, startPoint x: 742, startPoint y: 357, endPoint x: 748, endPoint y: 354, distance: 6.6
click at [748, 354] on div "Add Discard" at bounding box center [739, 354] width 64 height 14
click at [748, 354] on button "Add" at bounding box center [759, 354] width 24 height 14
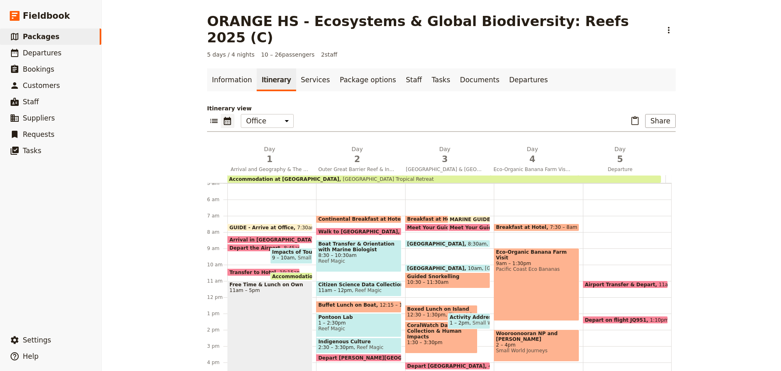
click at [410, 225] on span "Meet Your Guide Outside Reception & Depart" at bounding box center [471, 227] width 128 height 5
select select "3"
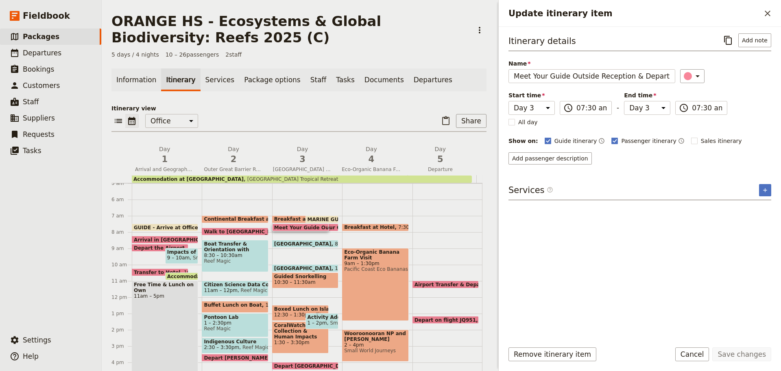
click at [565, 346] on form "Itinerary details ​ Add note Name Meet Your Guide Outside Reception & Depart ​ …" at bounding box center [640, 199] width 282 height 344
click at [565, 353] on button "Remove itinerary item" at bounding box center [553, 354] width 88 height 14
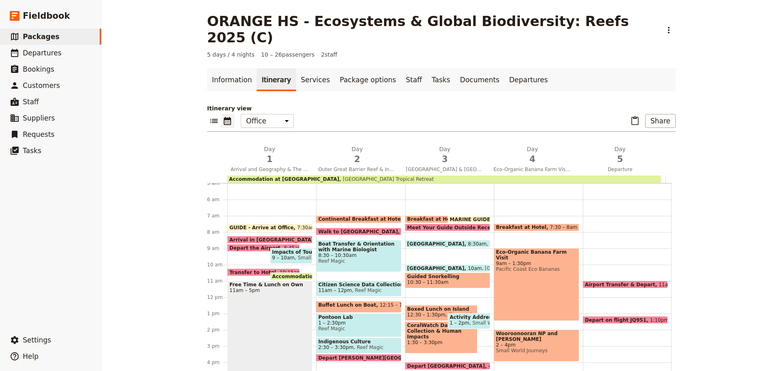
click at [450, 225] on span "Meet Your Guide Outside Reception & Depart" at bounding box center [471, 227] width 128 height 5
select select "3"
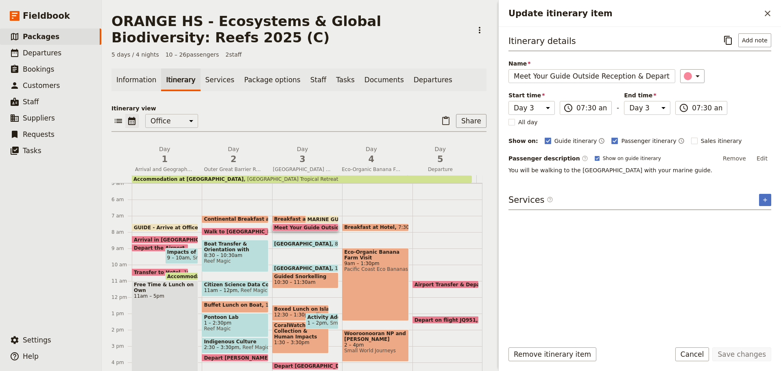
drag, startPoint x: 692, startPoint y: 354, endPoint x: 429, endPoint y: 280, distance: 272.9
click at [692, 354] on button "Cancel" at bounding box center [692, 354] width 34 height 14
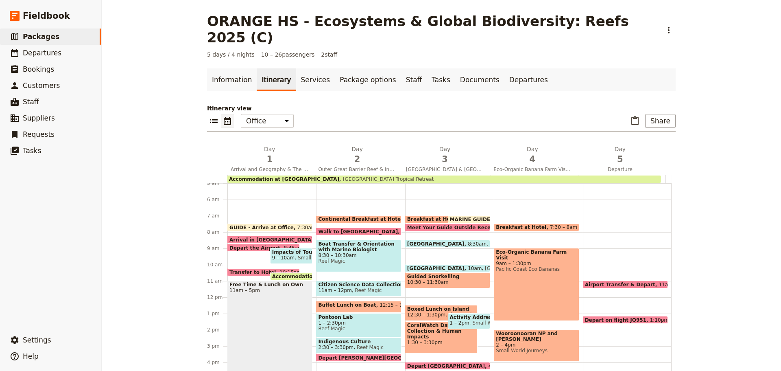
click at [425, 244] on span at bounding box center [448, 245] width 84 height 3
select select "3"
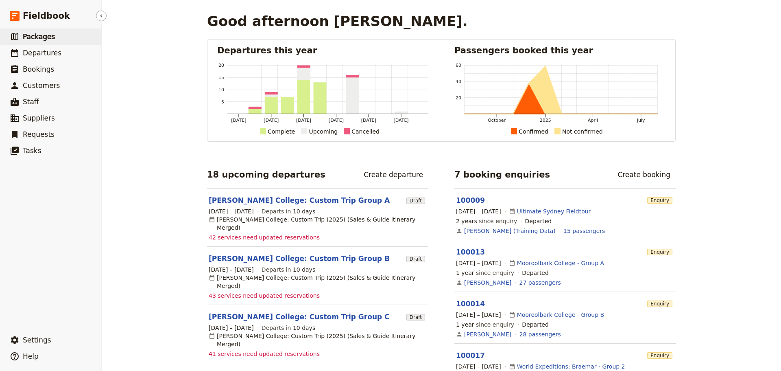
click at [45, 31] on link "​ Packages" at bounding box center [50, 36] width 101 height 16
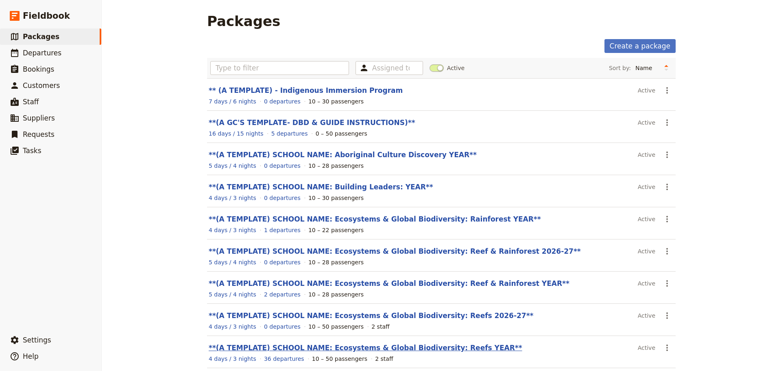
click at [302, 348] on link "**(A TEMPLATE) SCHOOL NAME: Ecosystems & Global Biodiversity: Reefs YEAR**" at bounding box center [366, 347] width 314 height 8
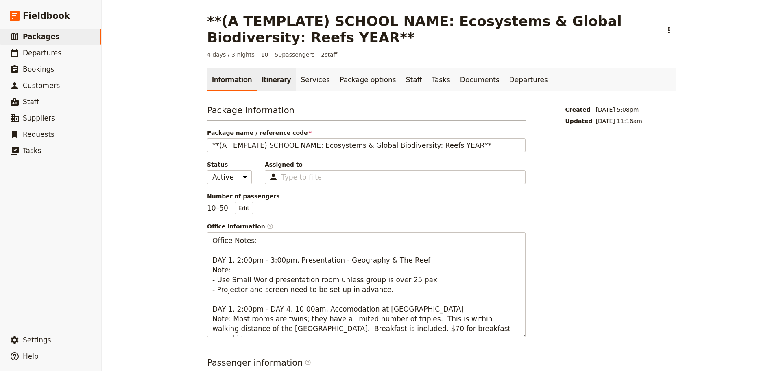
drag, startPoint x: 263, startPoint y: 76, endPoint x: 269, endPoint y: 77, distance: 6.6
click at [263, 77] on link "Itinerary" at bounding box center [276, 79] width 39 height 23
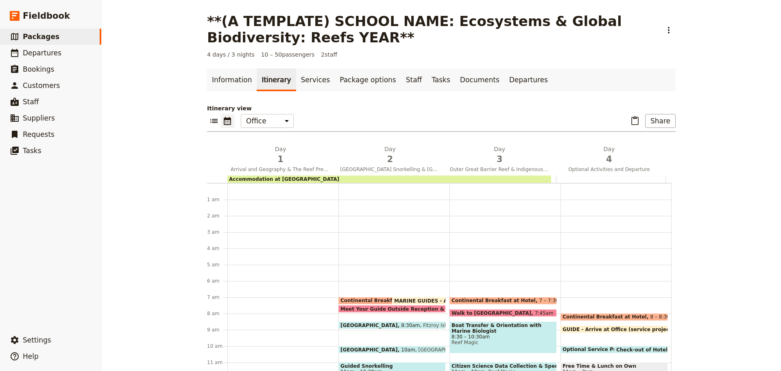
scroll to position [106, 0]
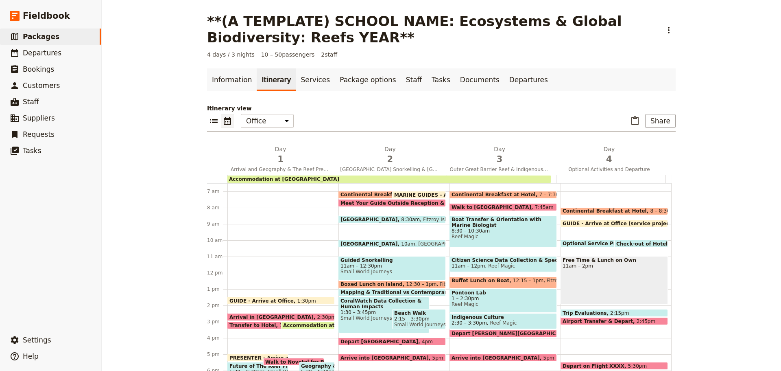
click at [280, 317] on div "Arrival in Cairns 2:30pm" at bounding box center [280, 317] width 107 height 8
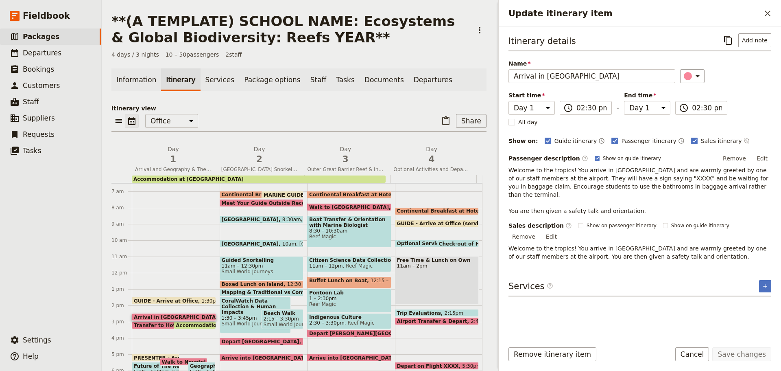
click at [147, 327] on span at bounding box center [167, 326] width 71 height 3
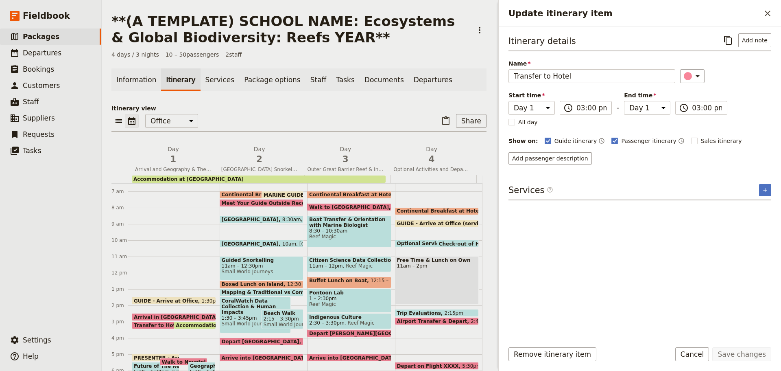
scroll to position [193, 0]
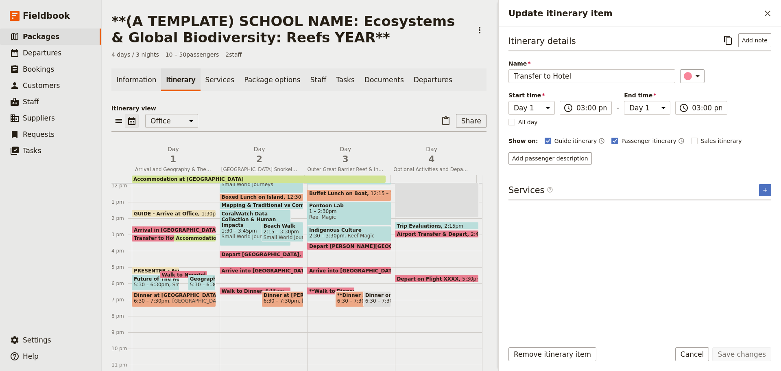
click at [161, 236] on span "Transfer to Hotel" at bounding box center [159, 237] width 50 height 5
click at [159, 236] on span "Transfer to Hotel" at bounding box center [159, 237] width 50 height 5
click at [160, 226] on div "Arrival in Cairns 2:30pm" at bounding box center [174, 230] width 84 height 8
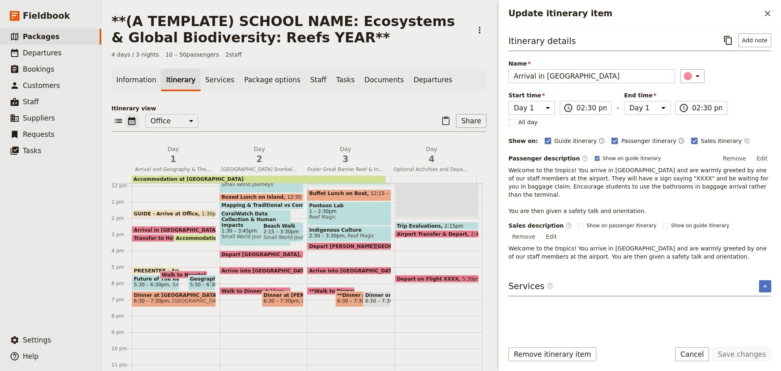
click at [159, 238] on span at bounding box center [167, 239] width 71 height 3
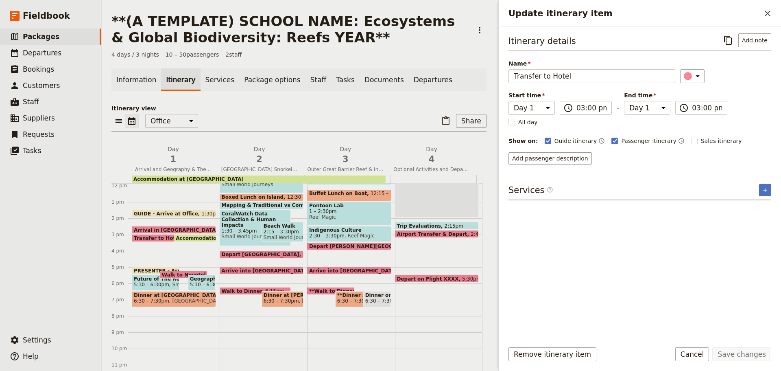
click at [200, 277] on span "Geography & The Reef Presentation" at bounding box center [202, 279] width 24 height 6
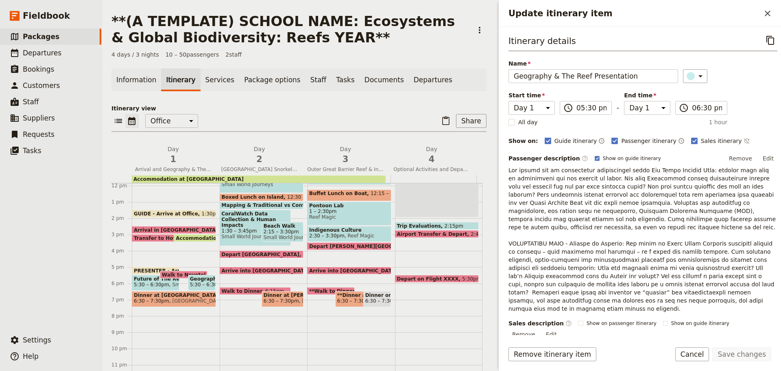
click at [594, 201] on p "Update itinerary item" at bounding box center [643, 239] width 269 height 146
click at [759, 158] on button "Edit" at bounding box center [768, 158] width 18 height 12
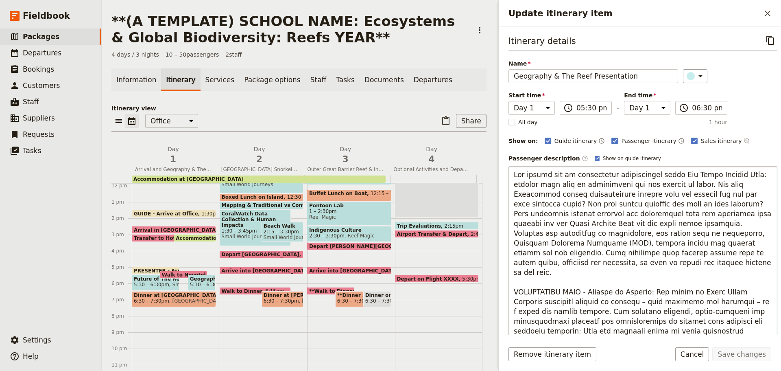
drag, startPoint x: 514, startPoint y: 173, endPoint x: 727, endPoint y: 258, distance: 229.0
click at [727, 258] on textarea "Update itinerary item" at bounding box center [643, 267] width 269 height 203
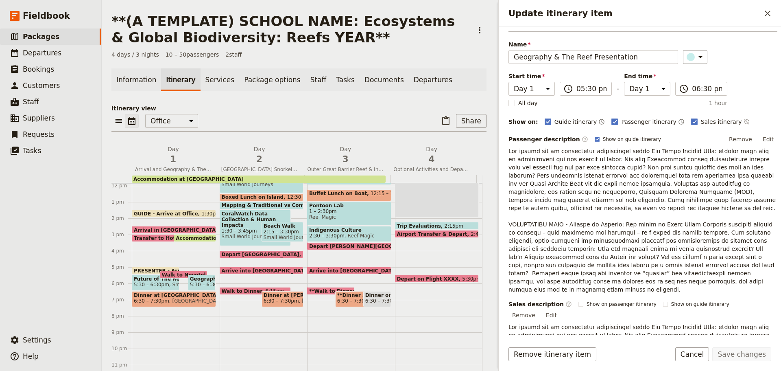
scroll to position [0, 0]
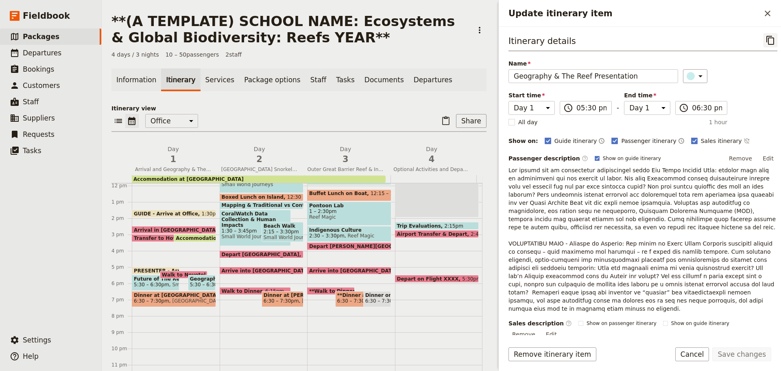
click at [766, 36] on icon "Copy itinerary item" at bounding box center [770, 40] width 8 height 9
click at [182, 301] on span "[GEOGRAPHIC_DATA]" at bounding box center [196, 301] width 55 height 6
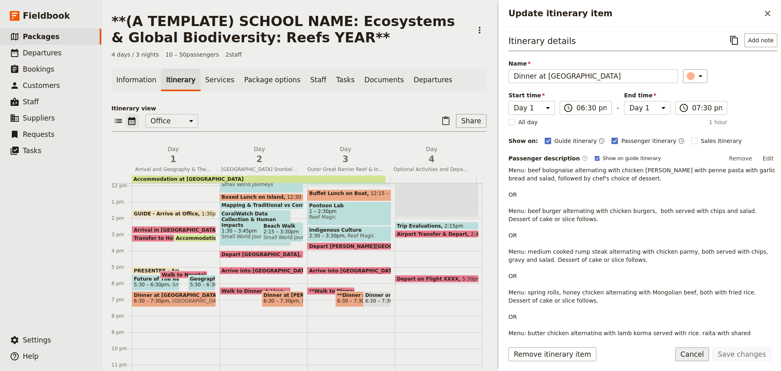
click at [693, 353] on button "Cancel" at bounding box center [692, 354] width 34 height 14
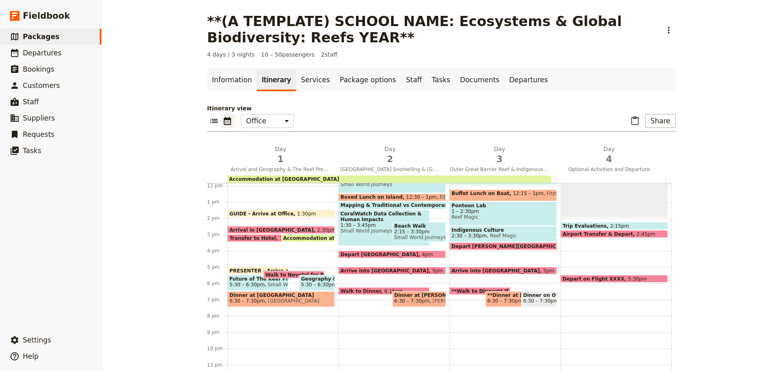
click at [265, 279] on span "Future of The Reef Presentation" at bounding box center [257, 279] width 57 height 6
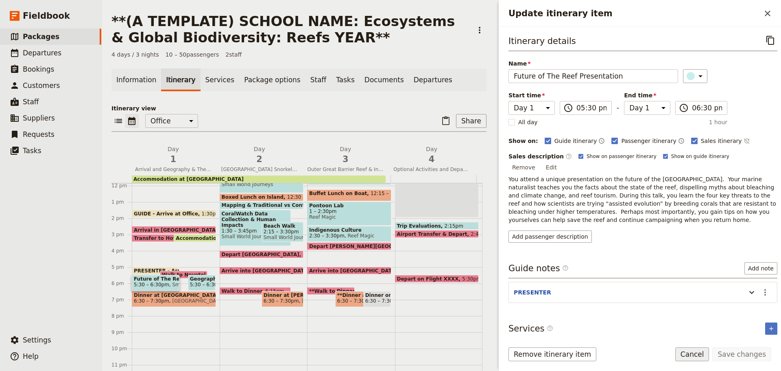
click at [692, 355] on button "Cancel" at bounding box center [692, 354] width 34 height 14
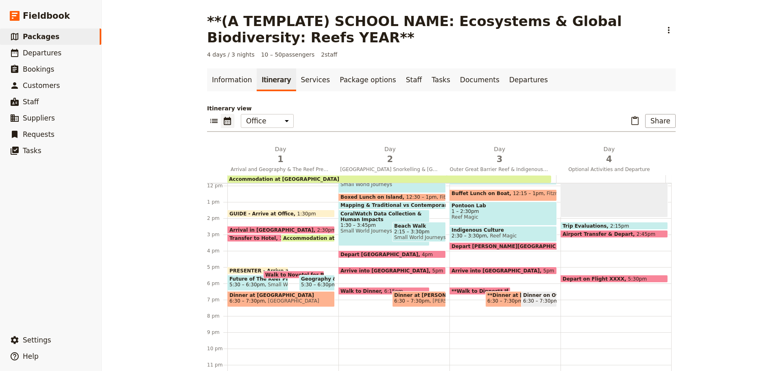
click at [316, 282] on span "5:30 – 6:30pm" at bounding box center [318, 285] width 35 height 6
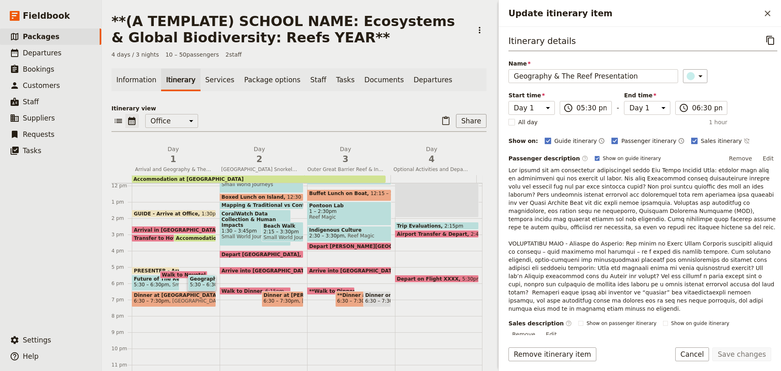
scroll to position [203, 0]
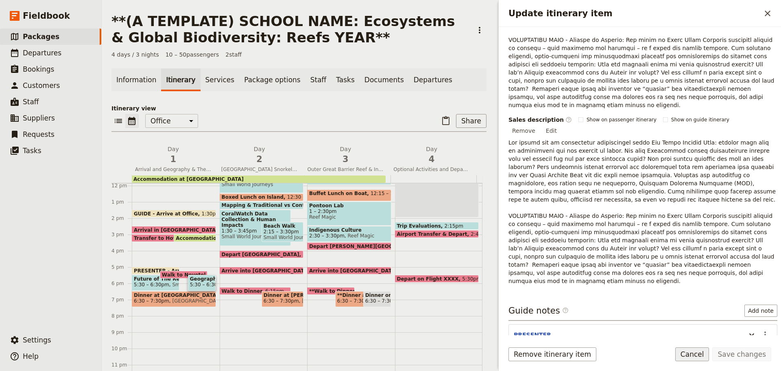
drag, startPoint x: 701, startPoint y: 356, endPoint x: 673, endPoint y: 351, distance: 28.6
click at [701, 356] on button "Cancel" at bounding box center [692, 354] width 34 height 14
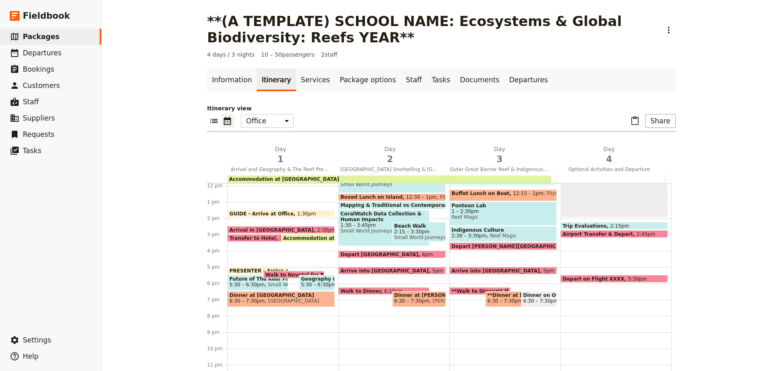
click at [290, 275] on span at bounding box center [294, 276] width 60 height 3
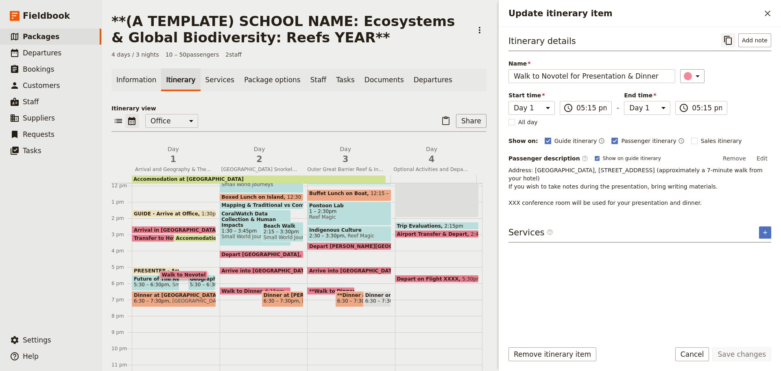
drag, startPoint x: 731, startPoint y: 40, endPoint x: 725, endPoint y: 41, distance: 5.8
click at [731, 40] on icon "Copy itinerary item" at bounding box center [728, 40] width 10 height 10
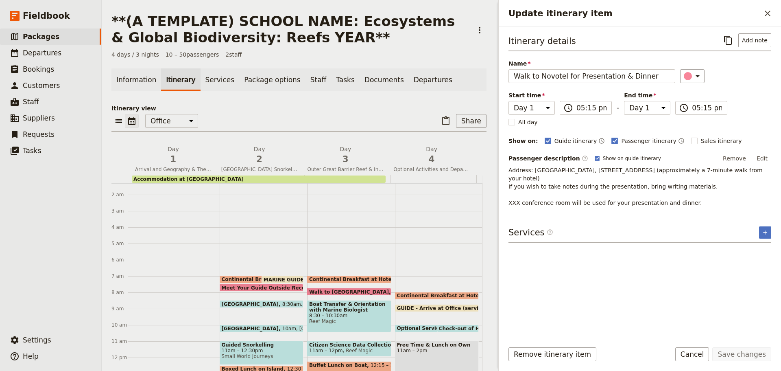
scroll to position [0, 0]
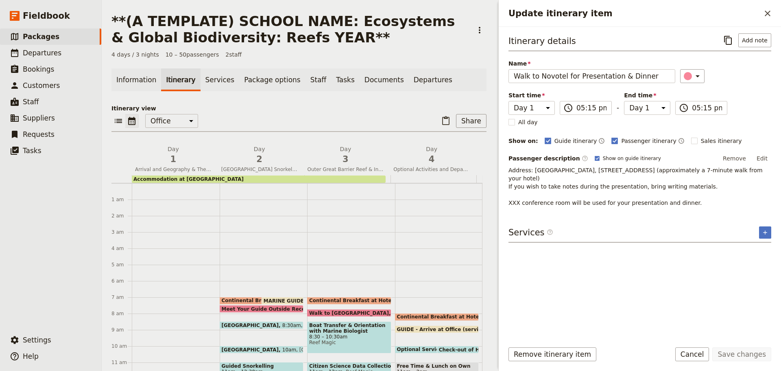
click at [239, 299] on span "Continental Breakfast at Hotel" at bounding box center [266, 300] width 88 height 6
select select "2"
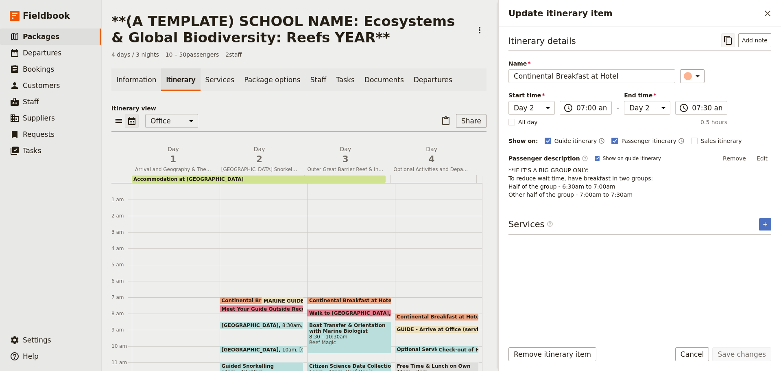
click at [726, 44] on icon "Copy itinerary item" at bounding box center [728, 40] width 10 height 10
click at [690, 354] on button "Cancel" at bounding box center [692, 354] width 34 height 14
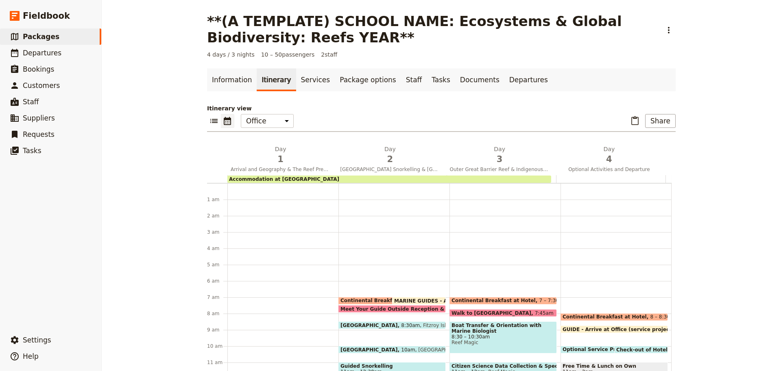
click at [427, 301] on span at bounding box center [419, 302] width 53 height 3
select select "2"
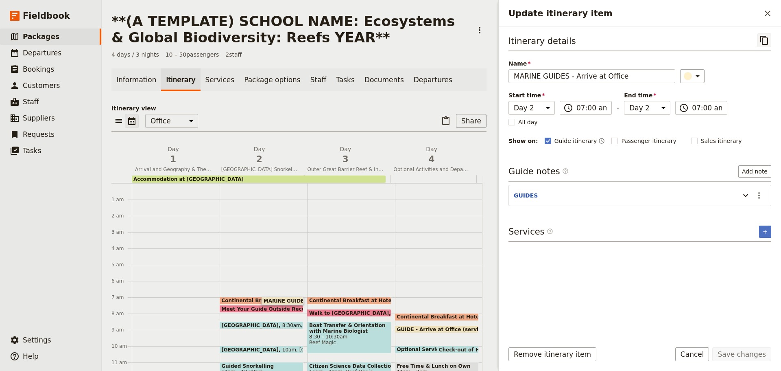
click at [760, 39] on icon "Copy itinerary item" at bounding box center [765, 40] width 10 height 10
click at [242, 300] on span "Continental Breakfast at Hotel" at bounding box center [266, 300] width 88 height 6
select select "2"
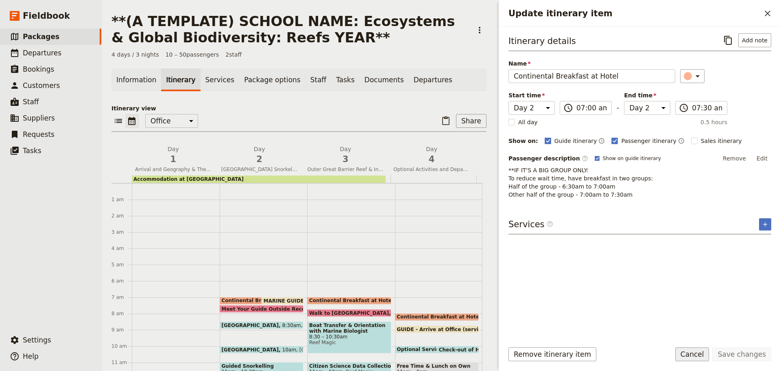
click at [690, 354] on button "Cancel" at bounding box center [692, 354] width 34 height 14
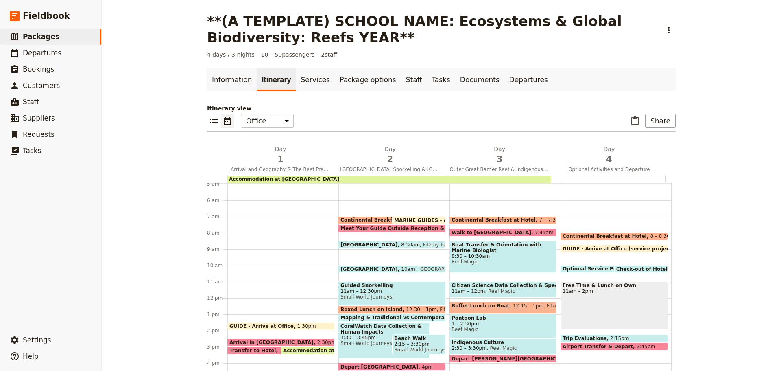
scroll to position [81, 0]
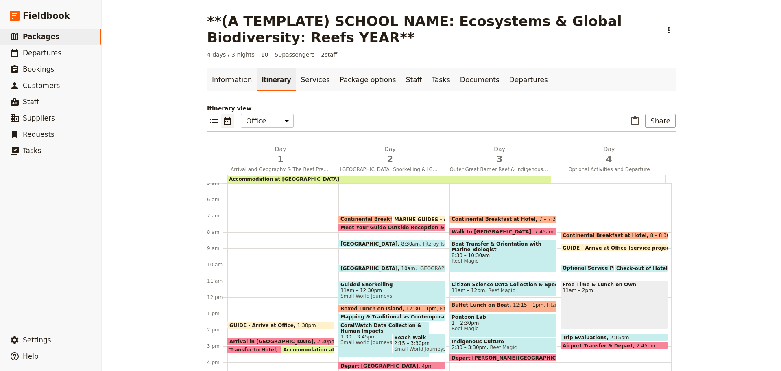
click at [479, 218] on span "Continental Breakfast at Hotel" at bounding box center [496, 219] width 88 height 6
select select "3"
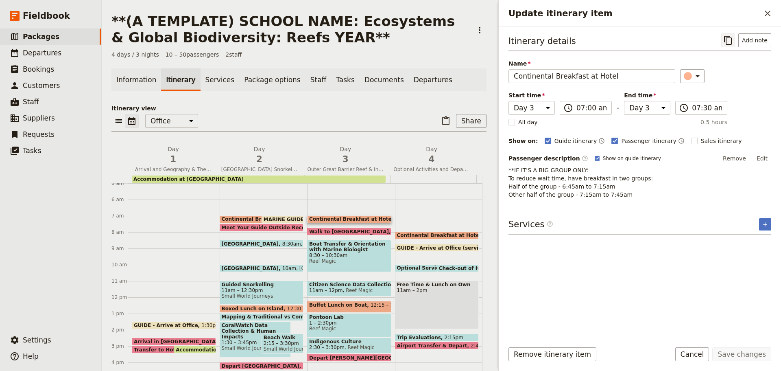
drag, startPoint x: 729, startPoint y: 37, endPoint x: 724, endPoint y: 35, distance: 5.5
click at [727, 35] on button "​" at bounding box center [728, 40] width 14 height 14
drag, startPoint x: 696, startPoint y: 355, endPoint x: 691, endPoint y: 356, distance: 4.9
click at [695, 356] on button "Cancel" at bounding box center [692, 354] width 34 height 14
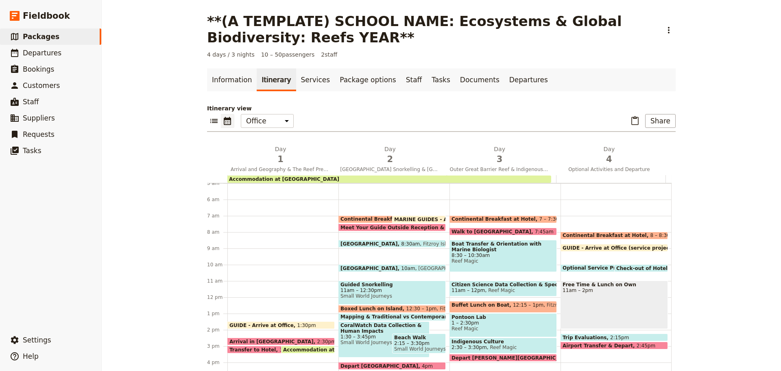
click at [535, 231] on span "7:45am" at bounding box center [544, 231] width 19 height 5
select select "3"
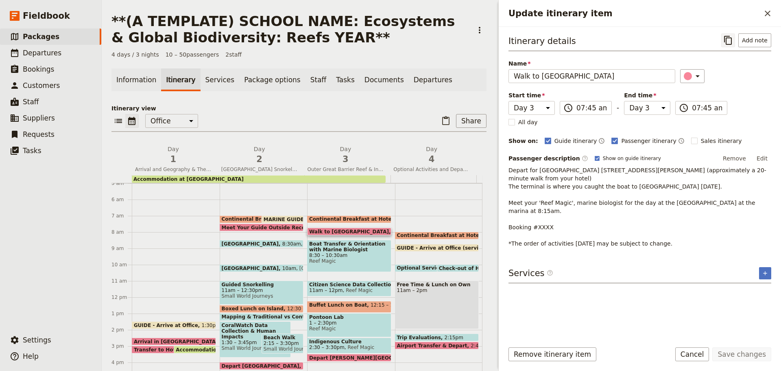
click at [729, 39] on icon "Copy itinerary item" at bounding box center [728, 40] width 10 height 10
click at [701, 352] on button "Cancel" at bounding box center [692, 354] width 34 height 14
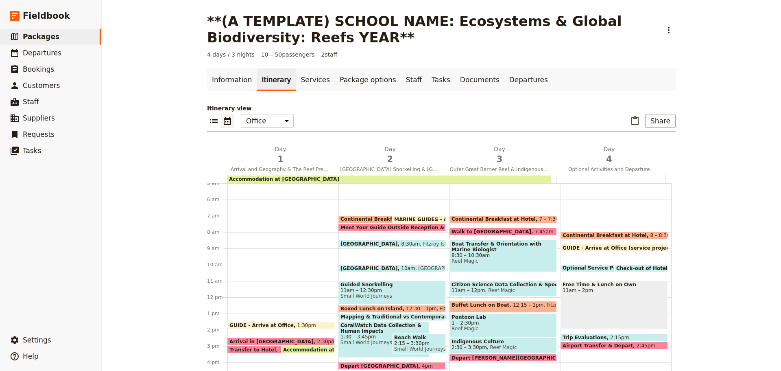
click at [417, 218] on span "MARINE GUIDES - Arrive at Office" at bounding box center [441, 218] width 95 height 5
select select "2"
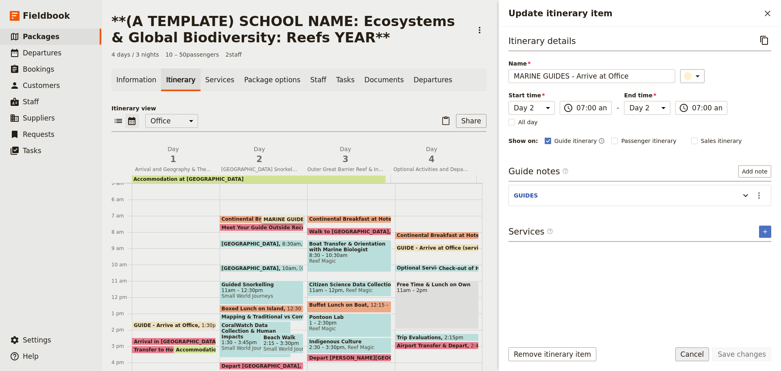
click at [693, 354] on button "Cancel" at bounding box center [692, 354] width 34 height 14
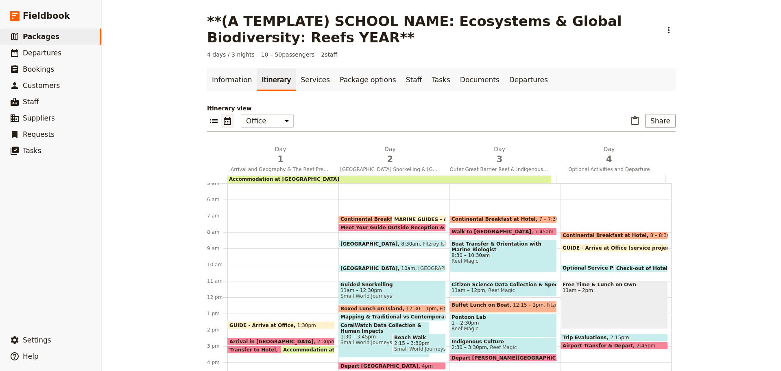
click at [498, 257] on span "8:30 – 10:30am" at bounding box center [503, 255] width 103 height 6
select select "3"
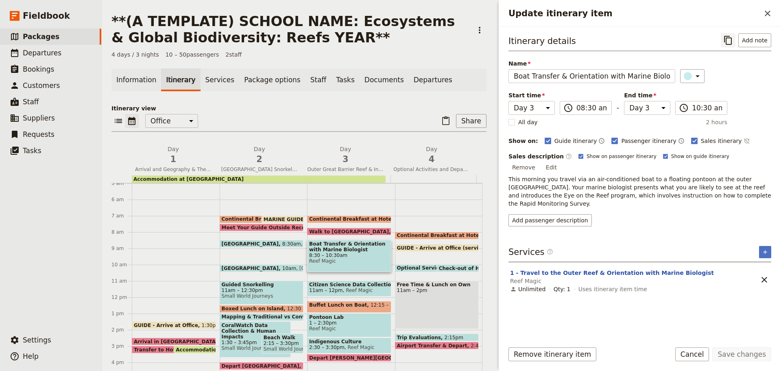
click at [729, 39] on icon "Copy itinerary item" at bounding box center [728, 40] width 10 height 10
click at [646, 181] on p "This morning you travel via an air-conditioned boat to a floating pontoon at th…" at bounding box center [640, 191] width 263 height 33
drag, startPoint x: 508, startPoint y: 168, endPoint x: 742, endPoint y: 188, distance: 234.7
click at [742, 188] on p "This morning you travel via an air-conditioned boat to a floating pontoon at th…" at bounding box center [640, 191] width 263 height 33
copy p "This morning you travel via an air-conditioned boat to a floating pontoon at th…"
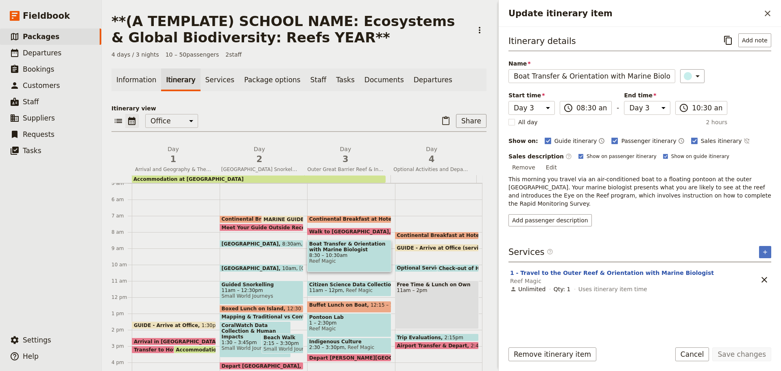
click at [690, 355] on button "Cancel" at bounding box center [692, 354] width 34 height 14
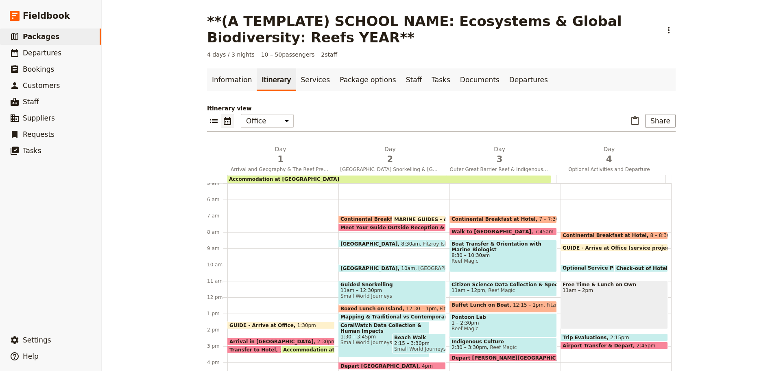
click at [486, 286] on span "Citizen Science Data Collection & Species & Predator Identification" at bounding box center [503, 285] width 103 height 6
select select "3"
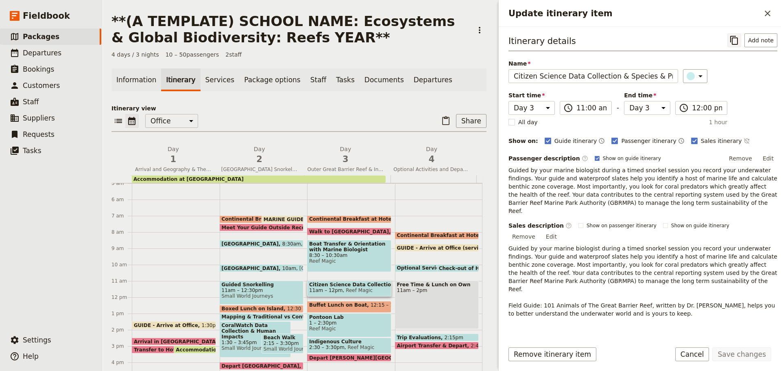
drag, startPoint x: 729, startPoint y: 42, endPoint x: 710, endPoint y: 39, distance: 19.1
click at [729, 42] on icon "Copy itinerary item" at bounding box center [734, 40] width 10 height 10
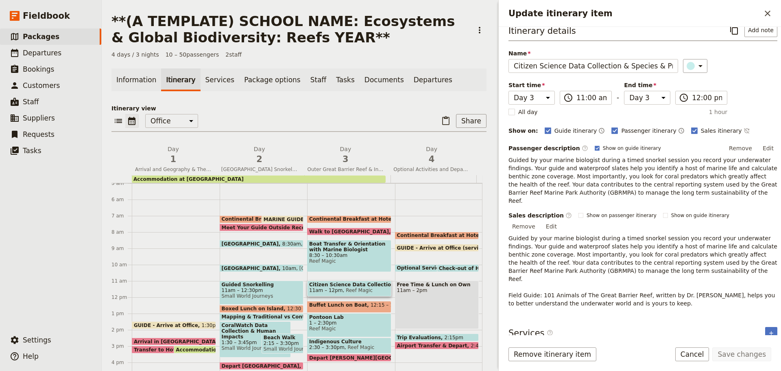
scroll to position [19, 0]
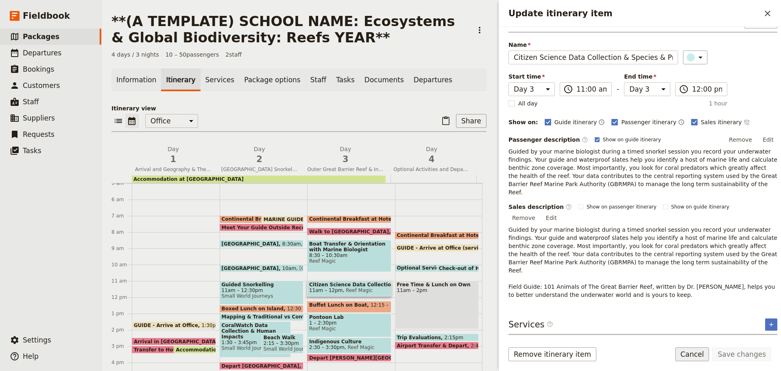
click at [704, 351] on button "Cancel" at bounding box center [692, 354] width 34 height 14
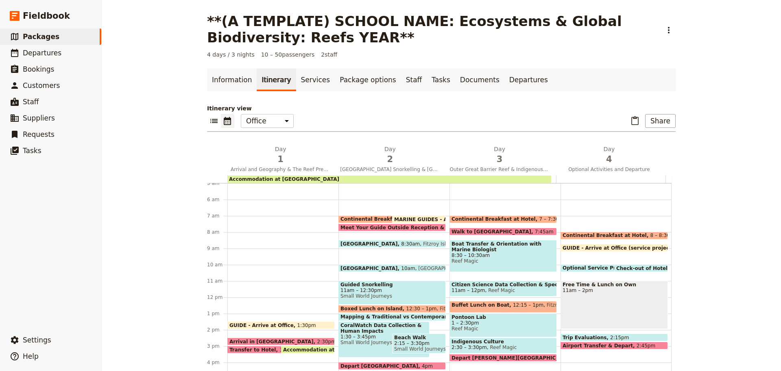
click at [480, 307] on span "Buffet Lunch on Boat" at bounding box center [482, 305] width 61 height 6
select select "3"
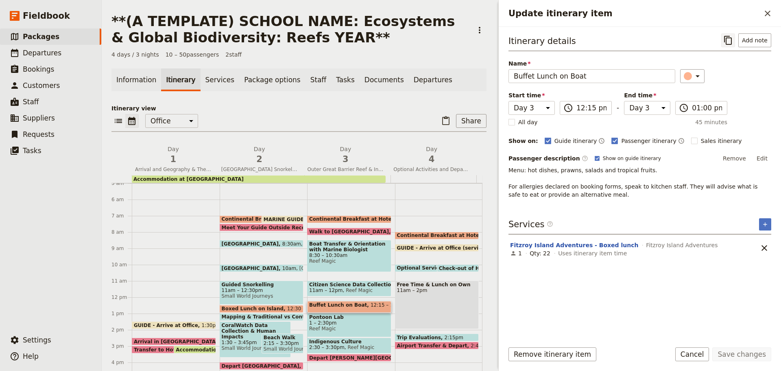
drag, startPoint x: 730, startPoint y: 36, endPoint x: 724, endPoint y: 36, distance: 6.1
click at [730, 36] on icon "Copy itinerary item" at bounding box center [728, 40] width 8 height 9
drag, startPoint x: 699, startPoint y: 352, endPoint x: 611, endPoint y: 346, distance: 88.9
click at [698, 352] on button "Cancel" at bounding box center [692, 354] width 34 height 14
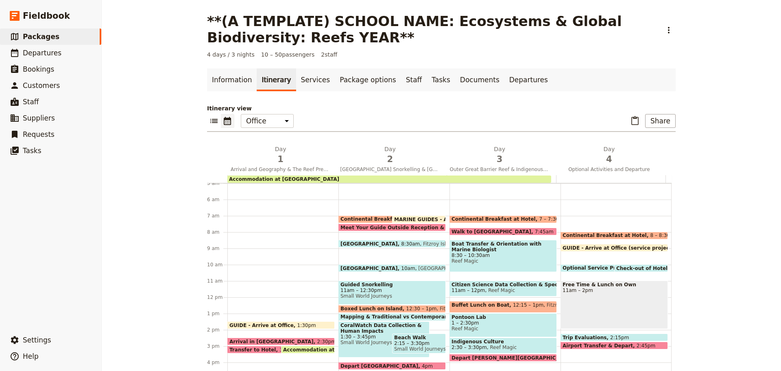
click at [439, 194] on div "Continental Breakfast at Hotel 7 – 7:30am MARINE GUIDES - Arrive at Office 7am …" at bounding box center [393, 297] width 111 height 391
select select "2"
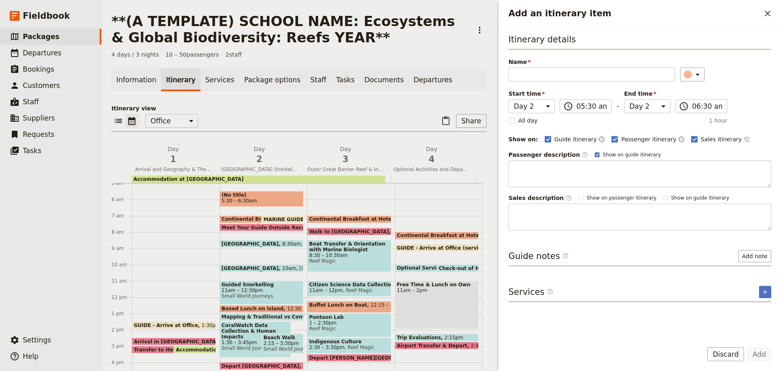
drag, startPoint x: 726, startPoint y: 360, endPoint x: 723, endPoint y: 357, distance: 4.3
click at [726, 360] on button "Discard" at bounding box center [725, 354] width 37 height 14
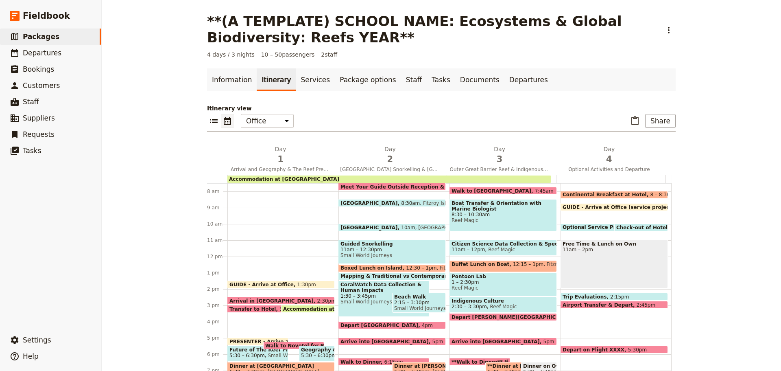
scroll to position [193, 0]
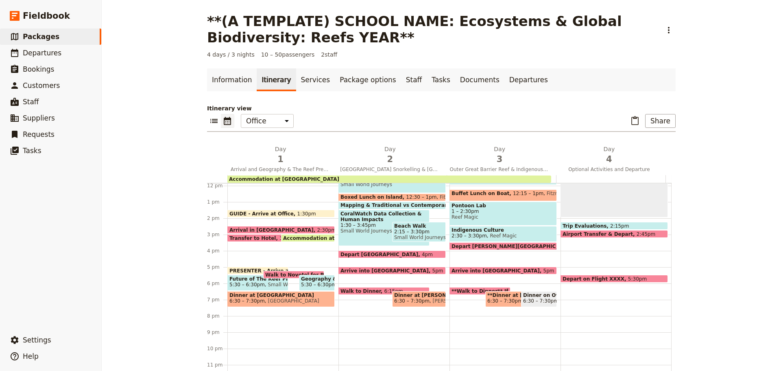
click at [457, 213] on span "1 – 2:30pm" at bounding box center [503, 211] width 103 height 6
select select "3"
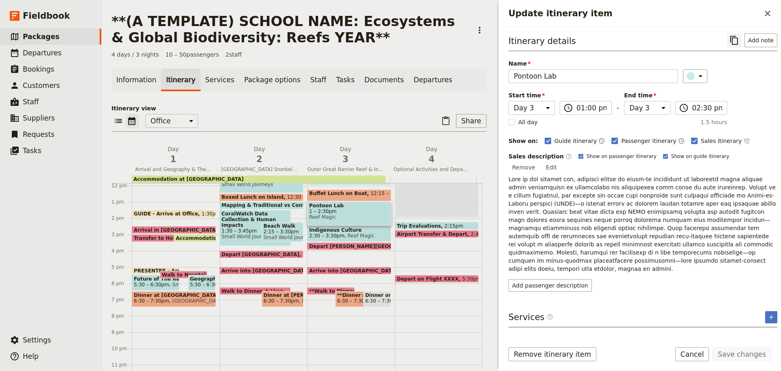
click at [730, 39] on icon "Copy itinerary item" at bounding box center [734, 40] width 8 height 9
click at [693, 351] on button "Cancel" at bounding box center [692, 354] width 34 height 14
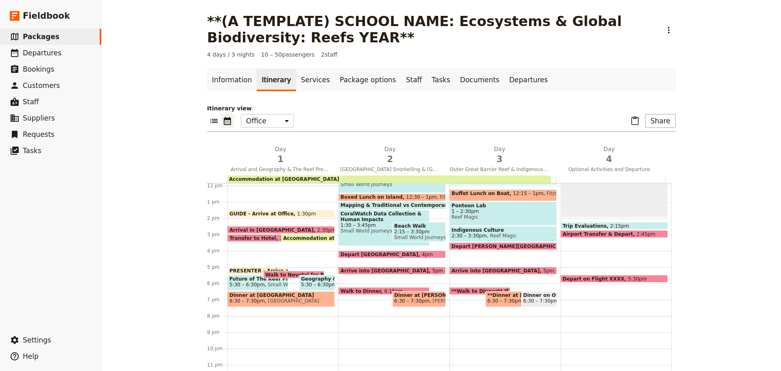
click at [469, 233] on span "2:30 – 3:30pm" at bounding box center [469, 236] width 35 height 6
select select "3"
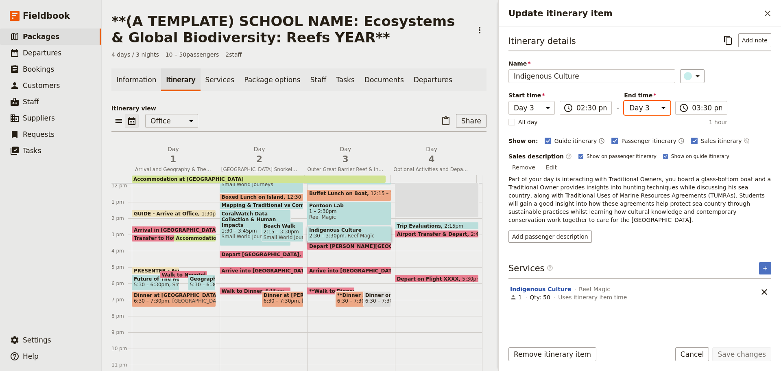
drag, startPoint x: 649, startPoint y: 109, endPoint x: 676, endPoint y: 88, distance: 33.9
click at [650, 105] on select "Day 1 Day 2 Day 3 Day 4" at bounding box center [647, 108] width 46 height 14
drag, startPoint x: 716, startPoint y: 71, endPoint x: 720, endPoint y: 52, distance: 19.4
click at [717, 68] on div "Name Indigenous Culture ​" at bounding box center [640, 71] width 263 height 24
click at [727, 36] on icon "Copy itinerary item" at bounding box center [728, 40] width 8 height 9
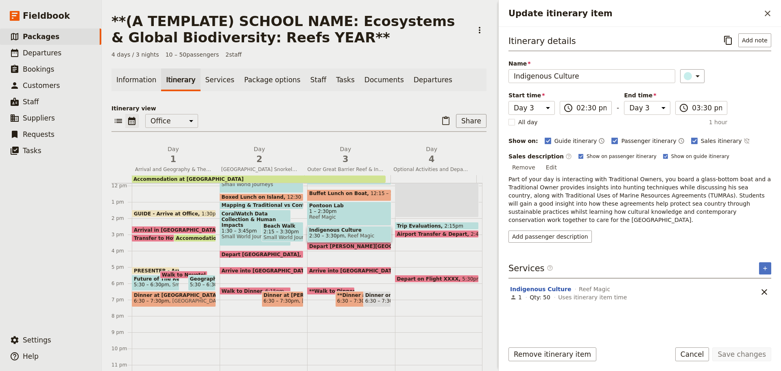
click at [702, 356] on button "Cancel" at bounding box center [692, 354] width 34 height 14
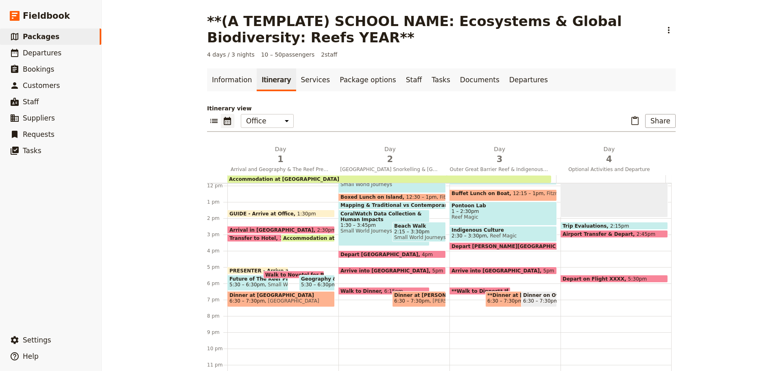
click at [484, 243] on span "Depart [PERSON_NAME][GEOGRAPHIC_DATA]" at bounding box center [515, 245] width 127 height 5
select select "3"
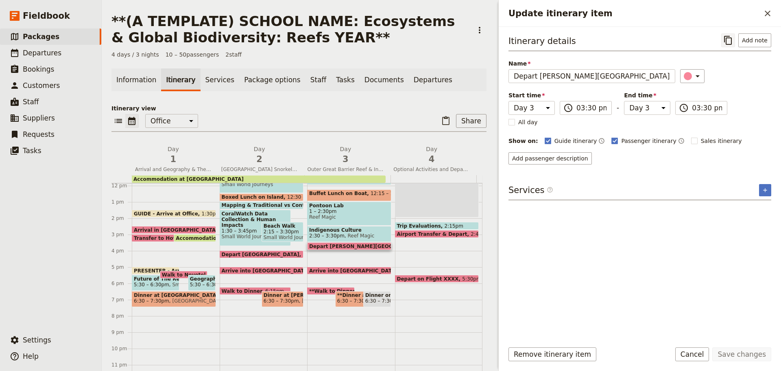
click at [729, 37] on icon "Copy itinerary item" at bounding box center [728, 40] width 8 height 9
click at [703, 354] on button "Cancel" at bounding box center [692, 354] width 34 height 14
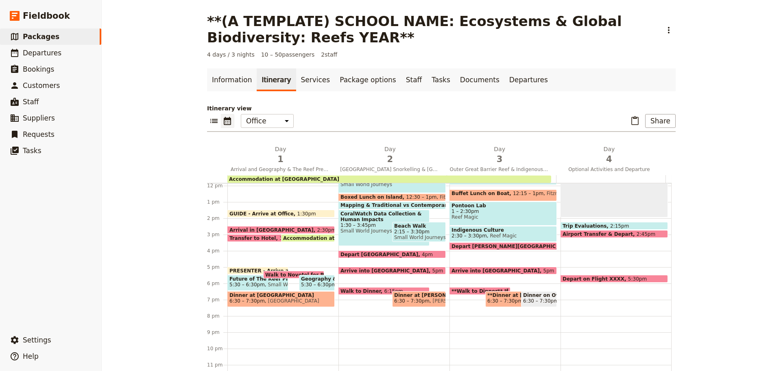
click at [472, 271] on span at bounding box center [503, 272] width 107 height 3
select select "3"
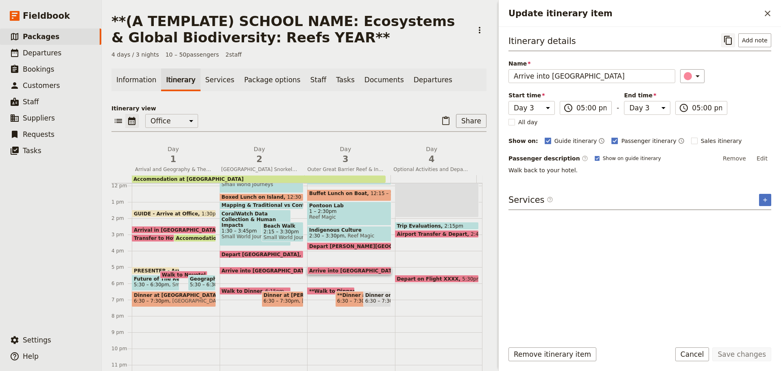
drag, startPoint x: 724, startPoint y: 41, endPoint x: 727, endPoint y: 36, distance: 5.3
click at [727, 36] on button "​" at bounding box center [728, 40] width 14 height 14
click at [702, 360] on button "Cancel" at bounding box center [692, 354] width 34 height 14
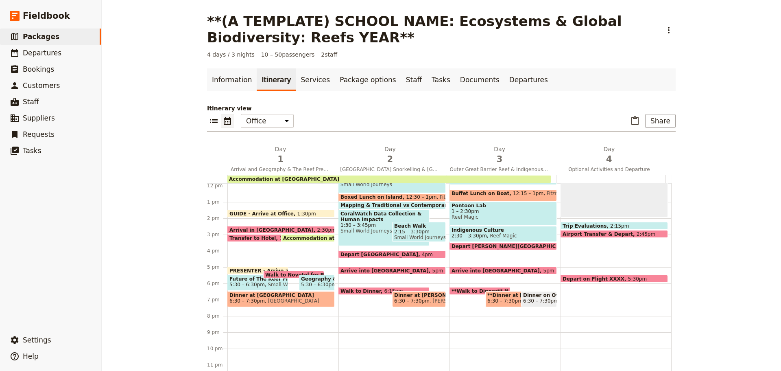
click at [384, 290] on span "6:15pm" at bounding box center [393, 290] width 19 height 5
select select "2"
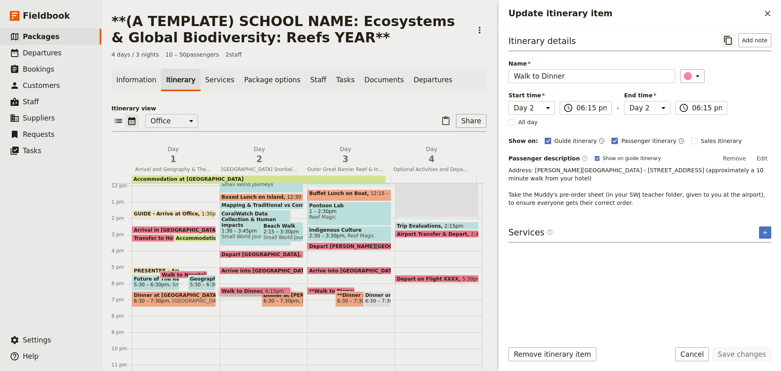
click at [727, 37] on icon "Copy itinerary item" at bounding box center [728, 40] width 8 height 9
click at [299, 300] on span "[PERSON_NAME]'s Cafe" at bounding box center [329, 301] width 60 height 6
select select "2"
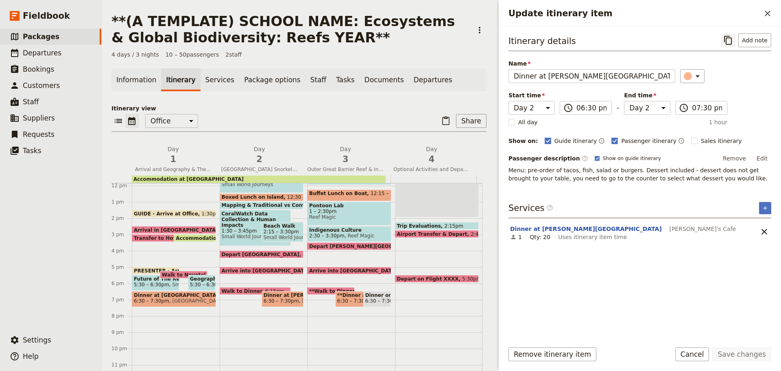
click at [733, 38] on icon "Copy itinerary item" at bounding box center [728, 40] width 10 height 10
click at [696, 353] on button "Cancel" at bounding box center [692, 354] width 34 height 14
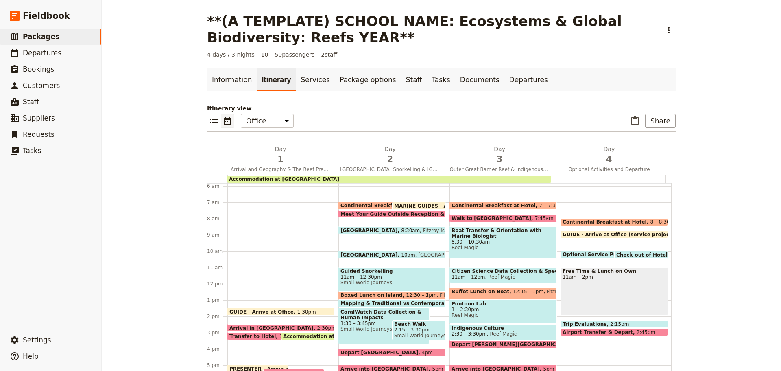
scroll to position [71, 0]
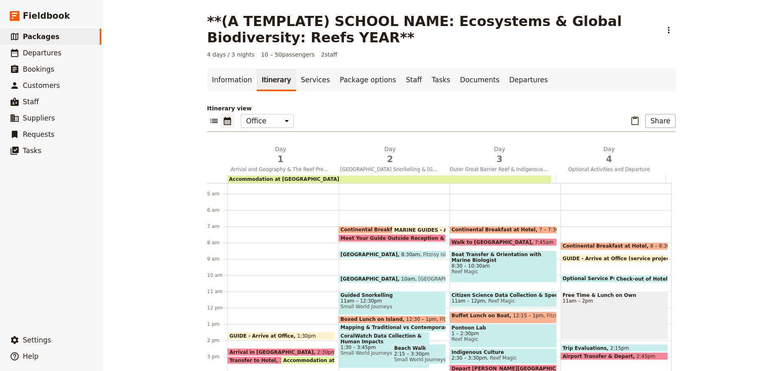
click at [368, 225] on div "Continental Breakfast at Hotel 7 – 7:30am MARINE GUIDES - Arrive at Office 7am …" at bounding box center [393, 307] width 111 height 391
select select "2"
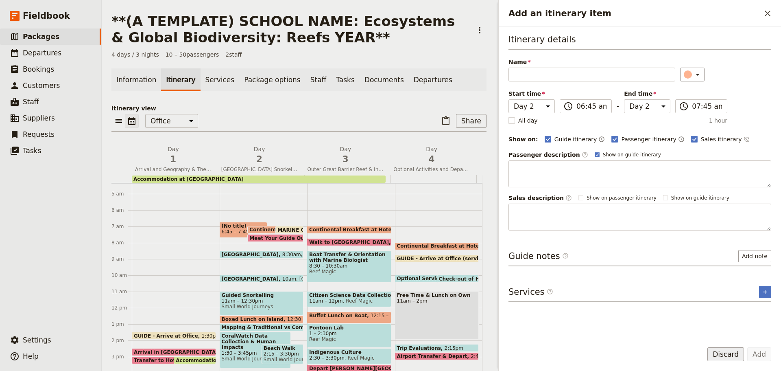
drag, startPoint x: 721, startPoint y: 358, endPoint x: 662, endPoint y: 336, distance: 62.9
click at [720, 358] on button "Discard" at bounding box center [725, 354] width 37 height 14
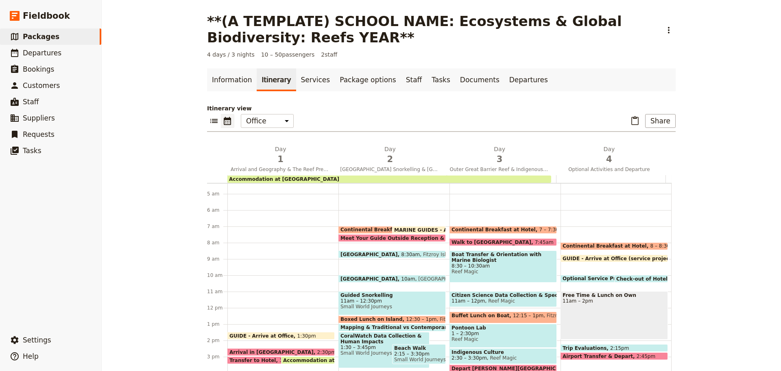
click at [368, 229] on span "Continental Breakfast at Hotel" at bounding box center [385, 230] width 88 height 6
select select "2"
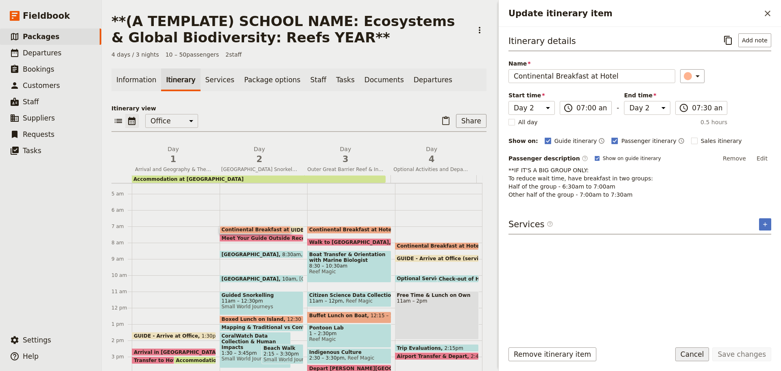
click at [701, 355] on button "Cancel" at bounding box center [692, 354] width 34 height 14
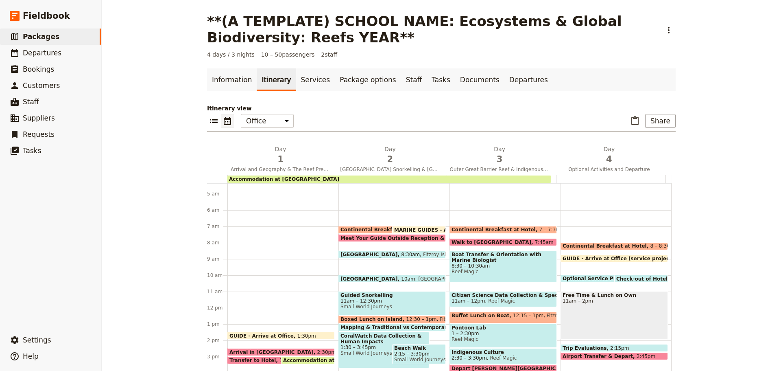
click at [405, 229] on span "MARINE GUIDES - Arrive at Office" at bounding box center [441, 229] width 95 height 5
select select "2"
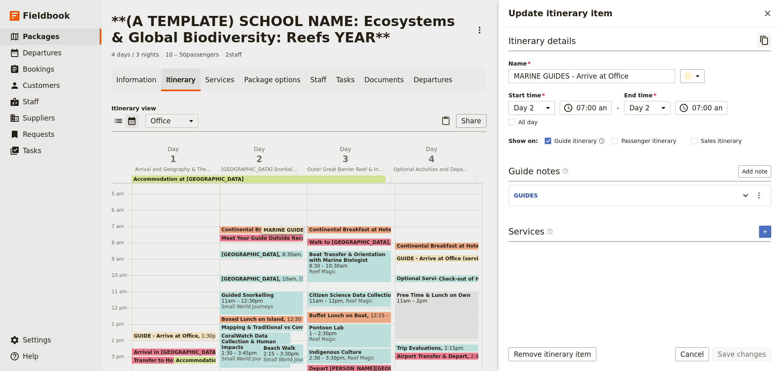
drag, startPoint x: 769, startPoint y: 39, endPoint x: 759, endPoint y: 39, distance: 10.2
click at [769, 39] on button "​" at bounding box center [764, 40] width 14 height 14
click at [696, 352] on button "Cancel" at bounding box center [692, 354] width 34 height 14
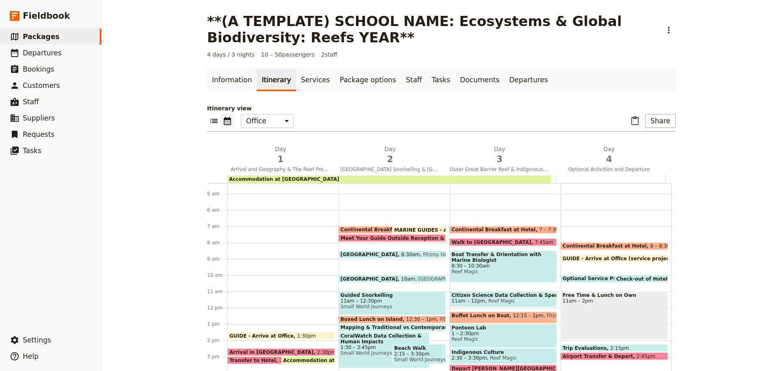
click at [370, 237] on span "Meet Your Guide Outside Reception & Depart" at bounding box center [405, 237] width 128 height 5
select select "2"
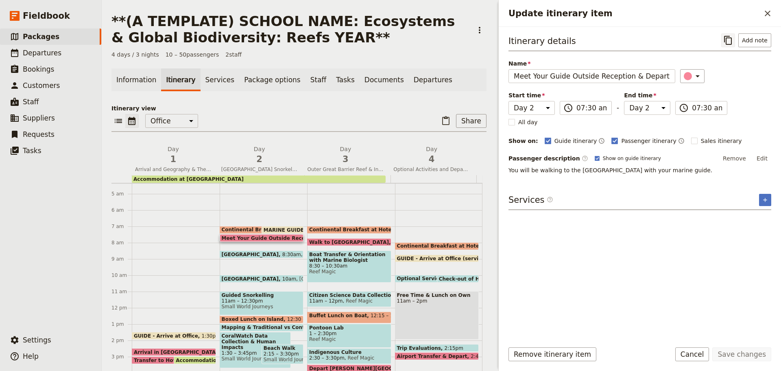
click at [729, 38] on icon "Copy itinerary item" at bounding box center [728, 40] width 8 height 9
click at [699, 354] on button "Cancel" at bounding box center [692, 354] width 34 height 14
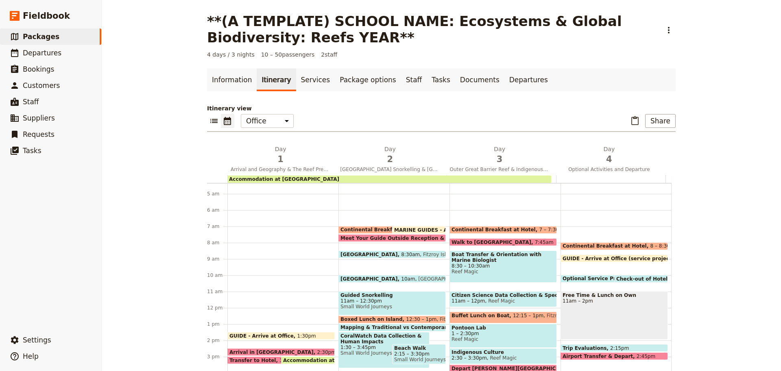
click at [498, 238] on div "Walk to Reef Fleet Terminal 7:45am" at bounding box center [503, 242] width 107 height 8
select select "3"
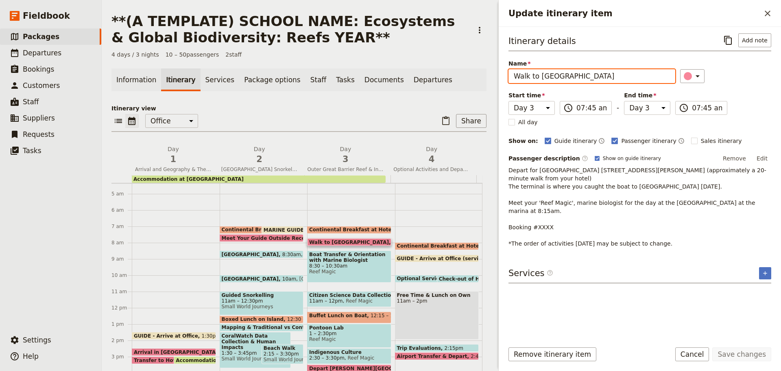
click at [586, 69] on input "Walk to [GEOGRAPHIC_DATA]" at bounding box center [592, 76] width 167 height 14
click at [701, 354] on button "Cancel" at bounding box center [692, 354] width 34 height 14
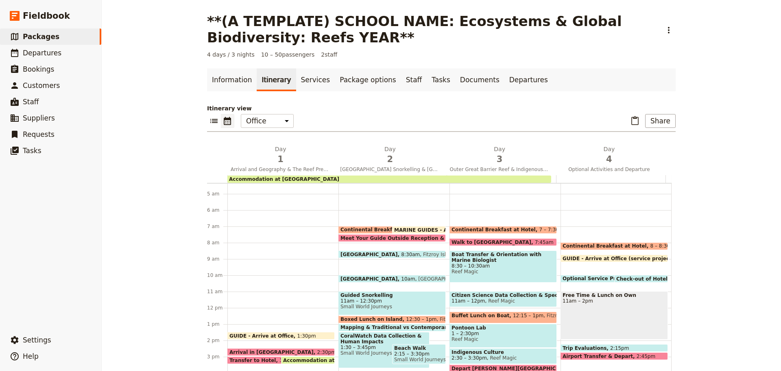
click at [410, 236] on span "Meet Your Guide Outside Reception & Depart" at bounding box center [405, 237] width 128 height 5
select select "2"
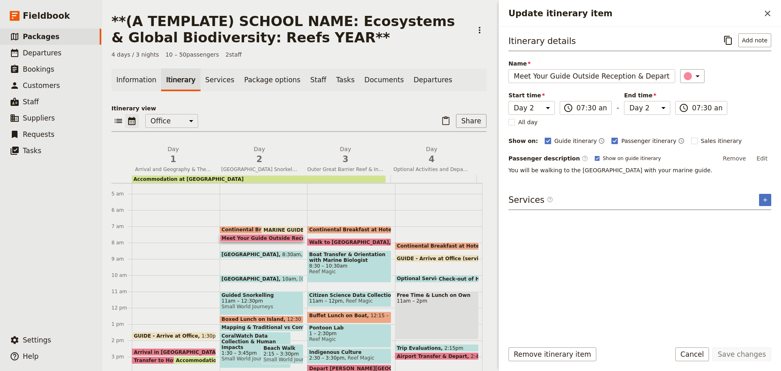
click at [338, 242] on span at bounding box center [349, 243] width 83 height 3
select select "3"
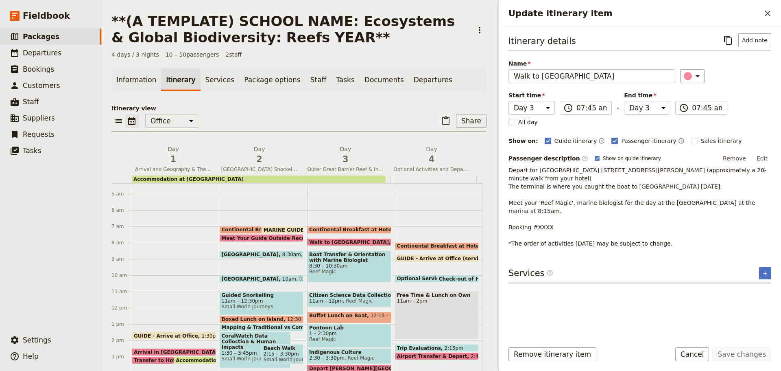
click at [267, 254] on span at bounding box center [261, 255] width 83 height 3
select select "2"
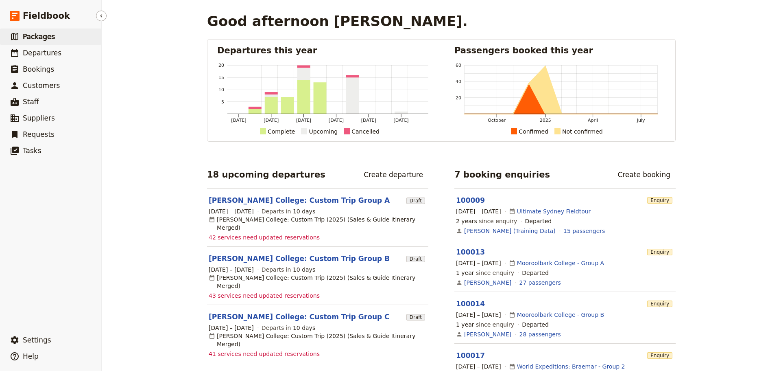
click at [65, 32] on link "​ Packages" at bounding box center [50, 36] width 101 height 16
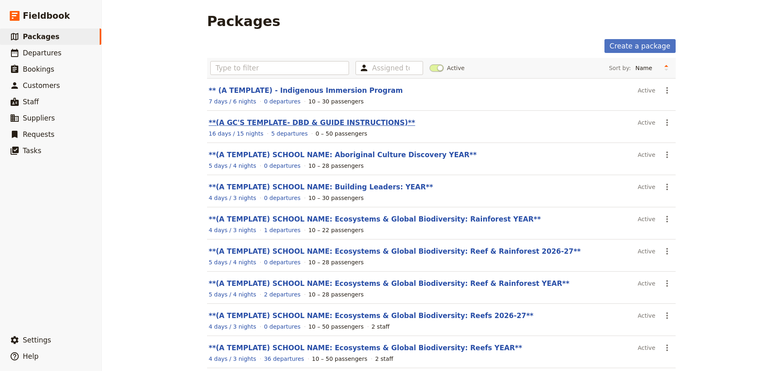
click at [302, 122] on link "**(A GC'S TEMPLATE- DBD & GUIDE INSTRUCTIONS)**" at bounding box center [312, 122] width 207 height 8
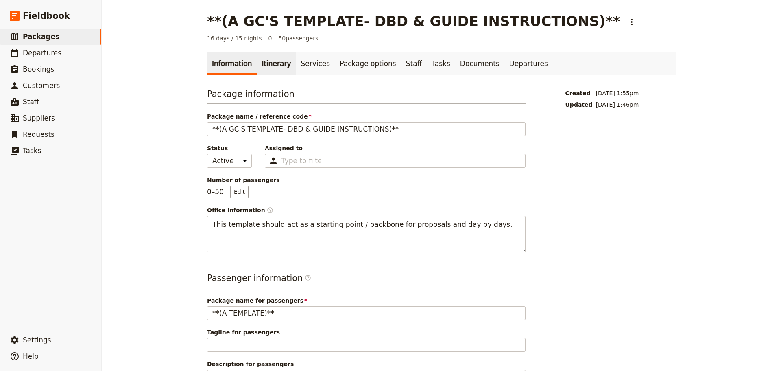
click at [273, 63] on link "Itinerary" at bounding box center [276, 63] width 39 height 23
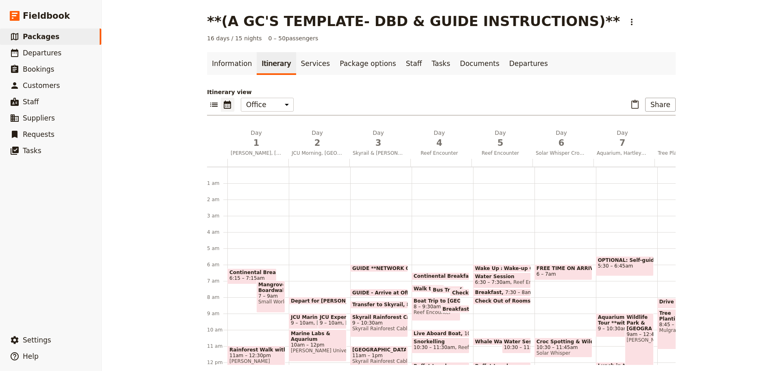
scroll to position [81, 0]
